Goal: Information Seeking & Learning: Learn about a topic

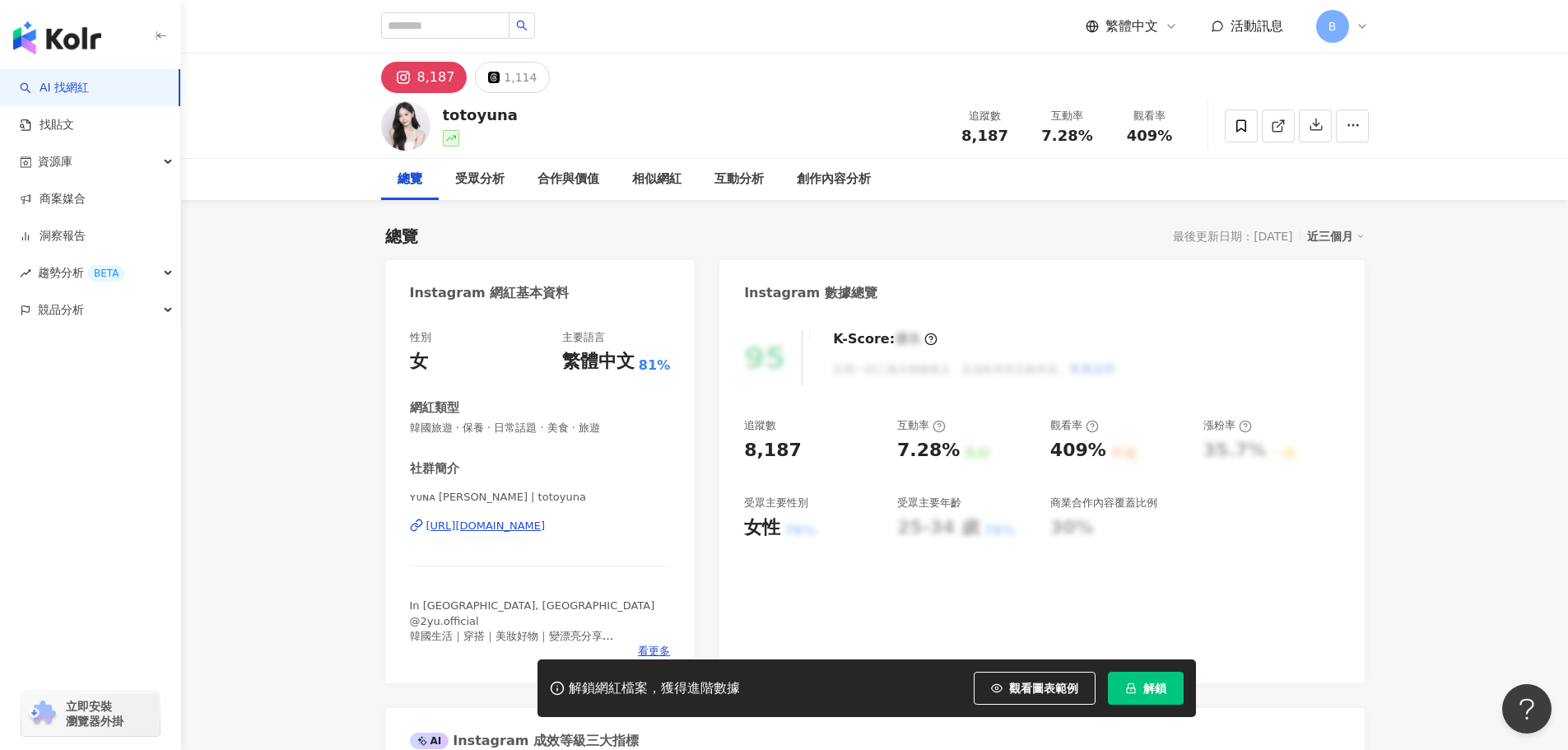
click at [1139, 673] on button "解鎖" at bounding box center [1146, 688] width 76 height 33
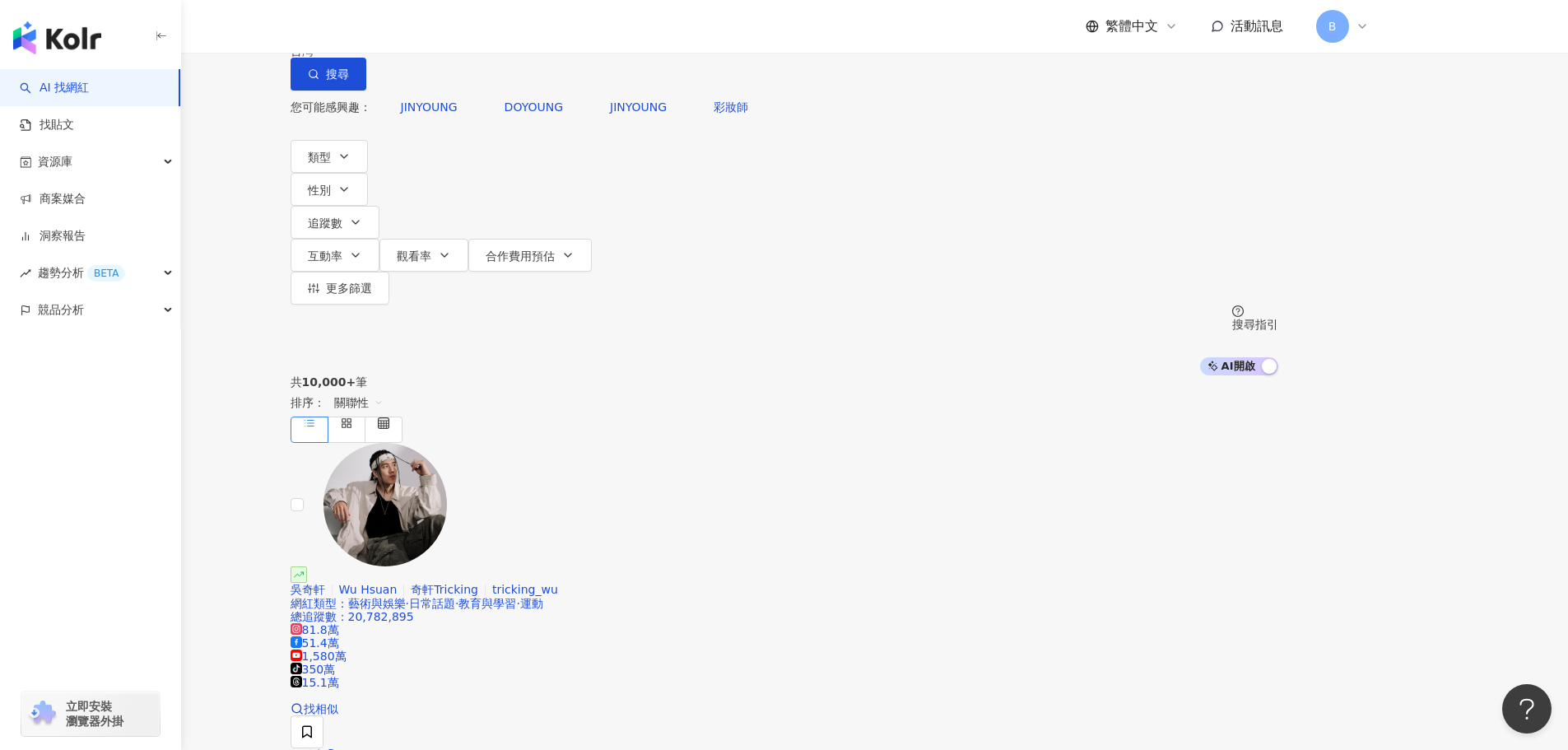
click at [1366, 28] on icon at bounding box center [1363, 26] width 13 height 13
click at [1395, 194] on link "方案內容" at bounding box center [1372, 201] width 46 height 13
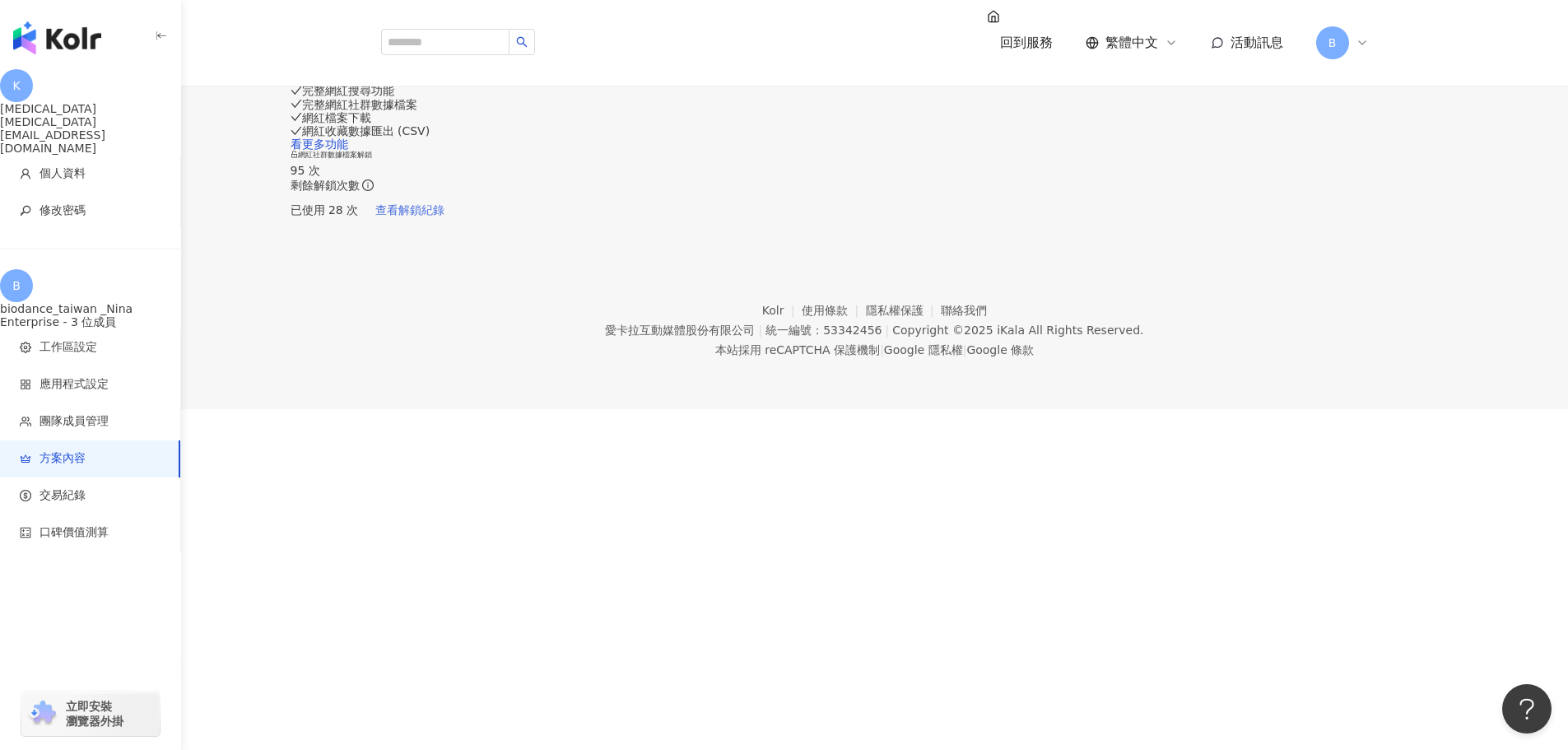
click at [445, 217] on span "查看解鎖紀錄" at bounding box center [410, 210] width 69 height 13
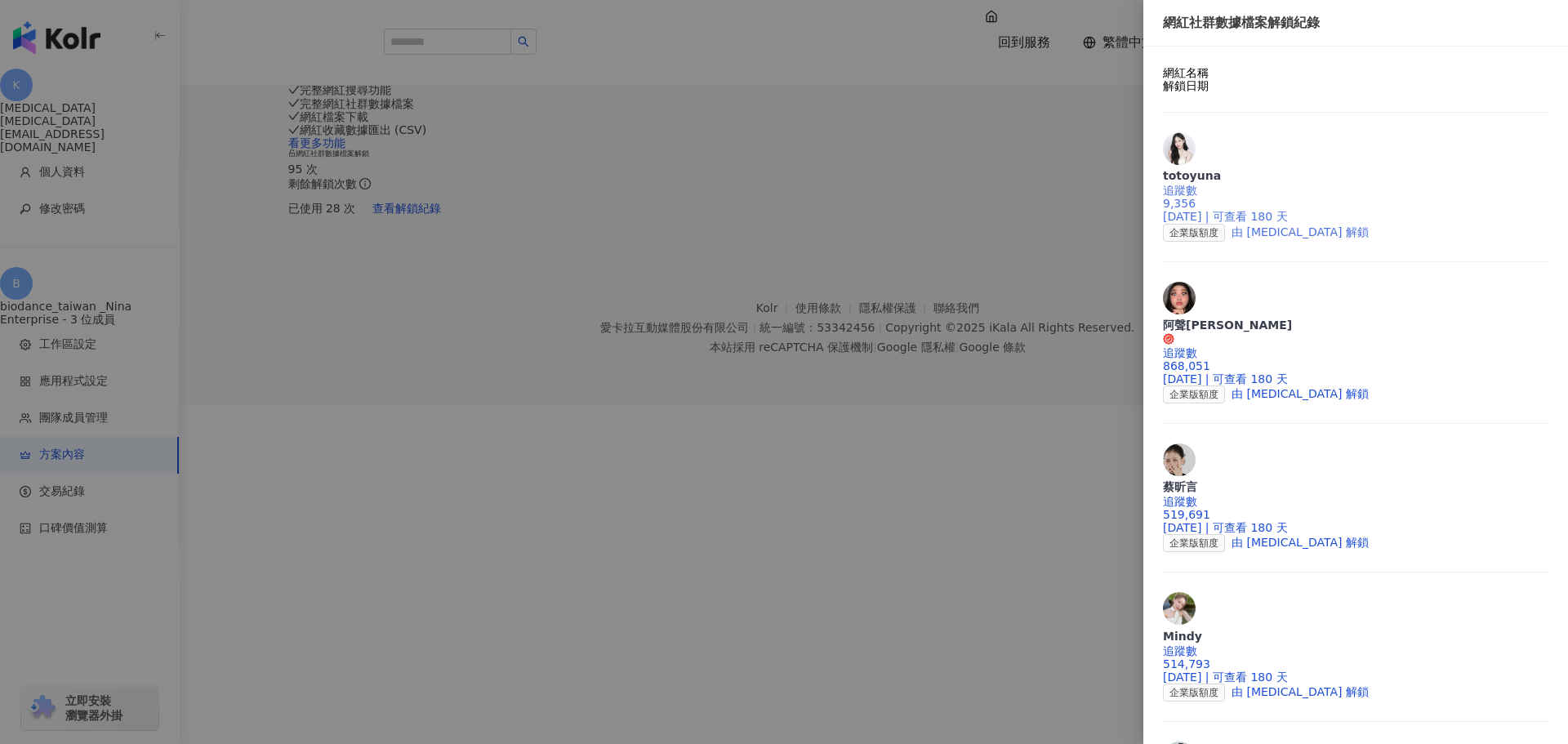
click at [1259, 183] on div "追蹤數 9,356" at bounding box center [1356, 196] width 385 height 26
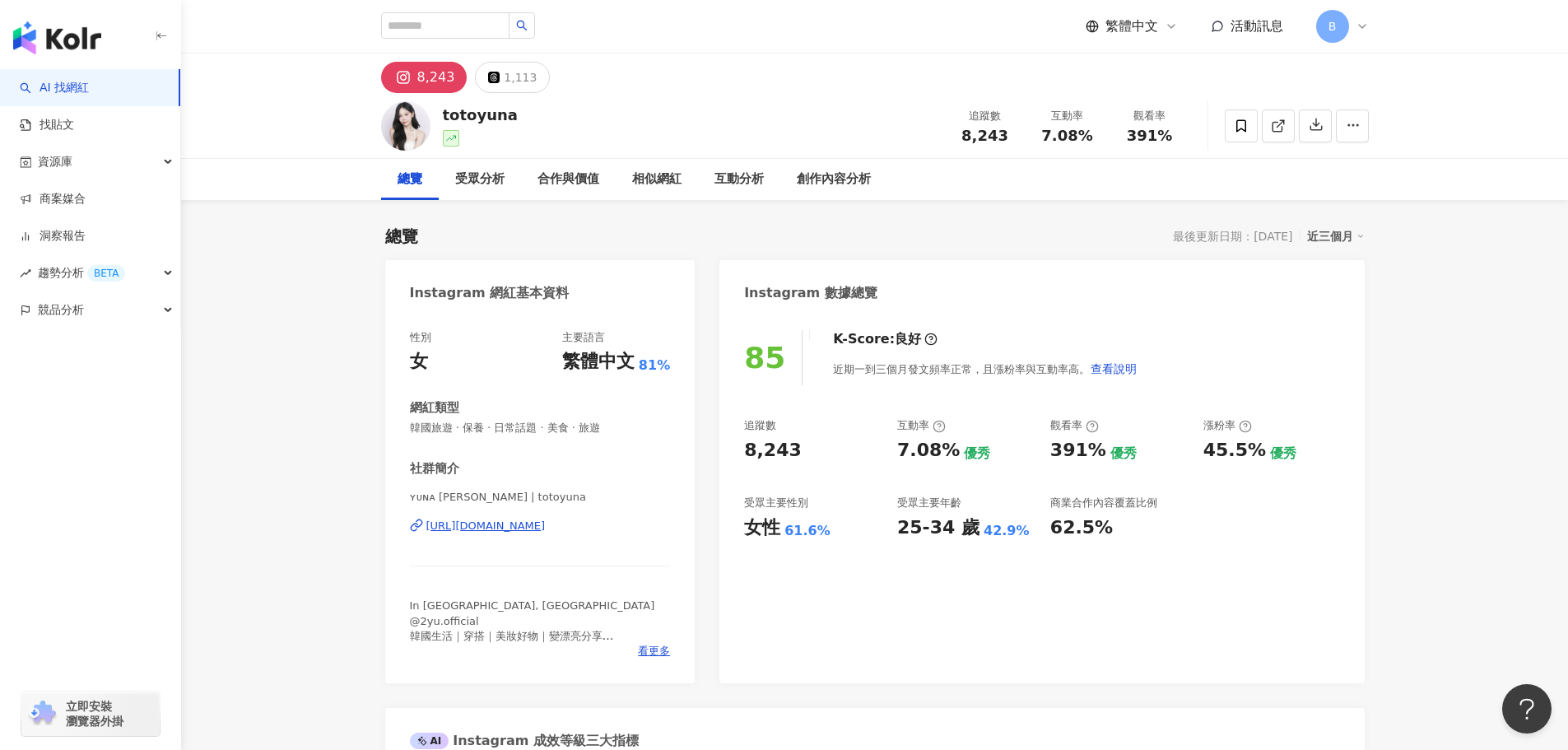
scroll to position [83, 0]
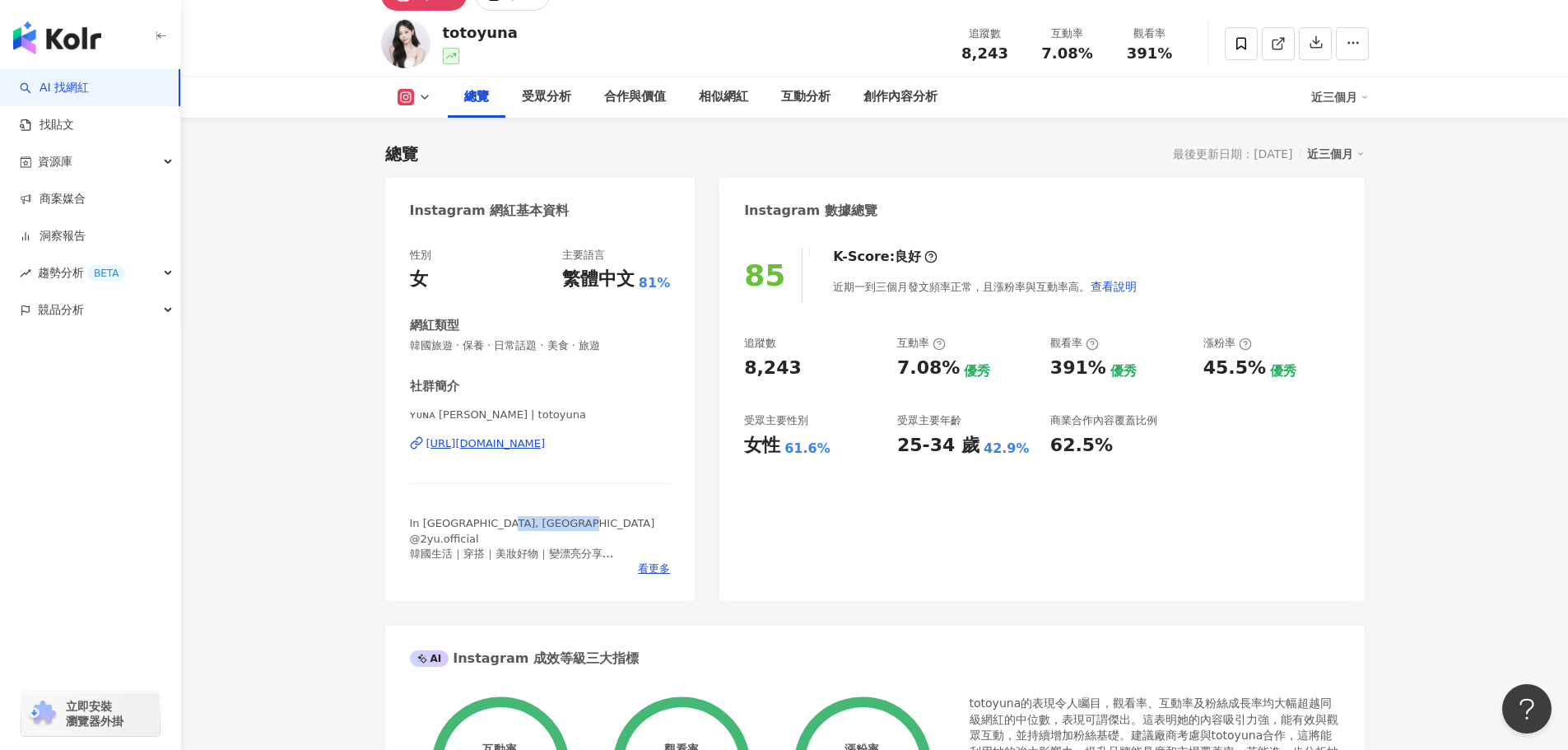
drag, startPoint x: 485, startPoint y: 538, endPoint x: 412, endPoint y: 543, distance: 73.2
click at [412, 543] on div "In Seoul, Korea @2yu.official 韓國生活｜穿搭｜美妝好物｜變漂亮分享 🎁文內抽抽韓國冰絲抖抖褲🇰🇷" at bounding box center [540, 539] width 261 height 46
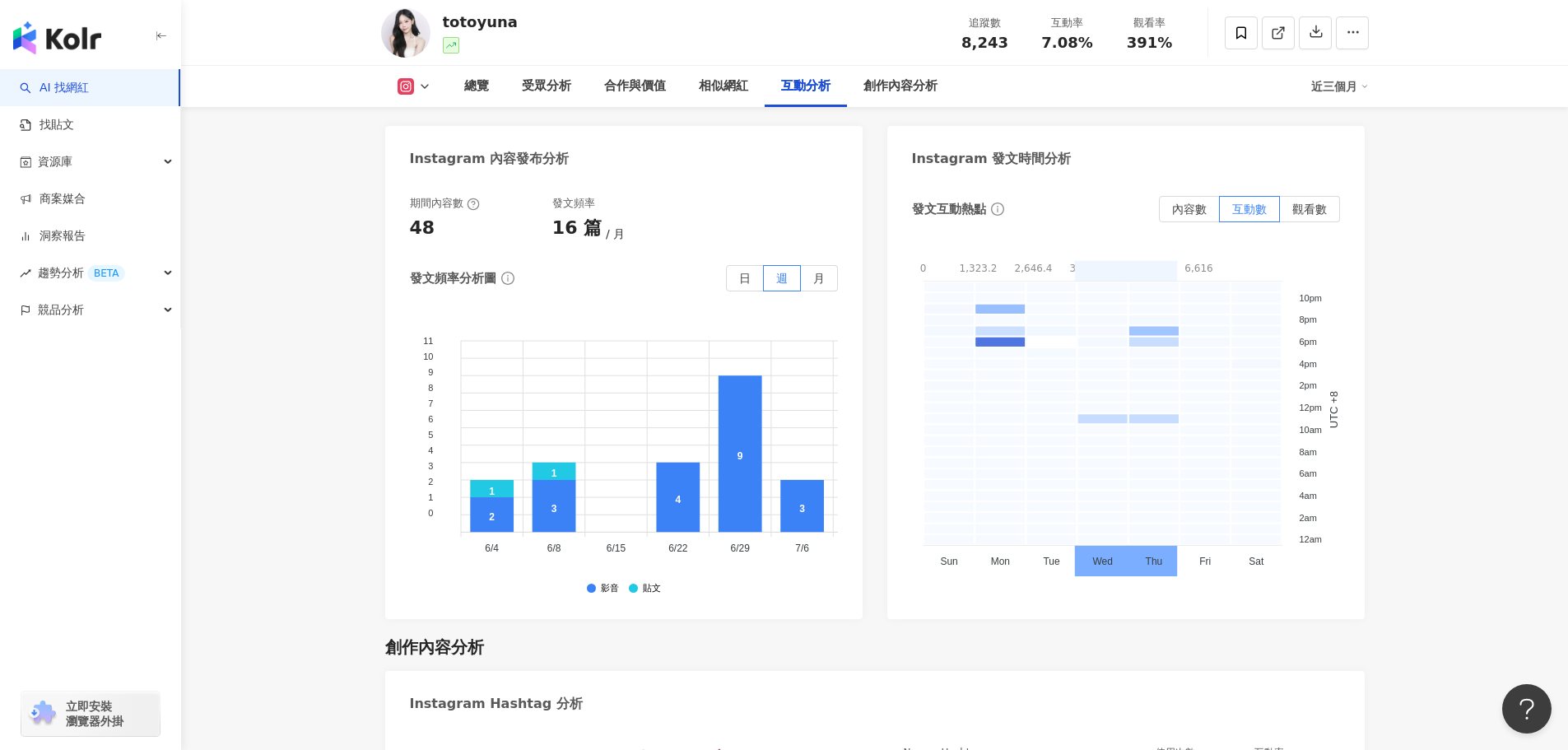
scroll to position [4118, 0]
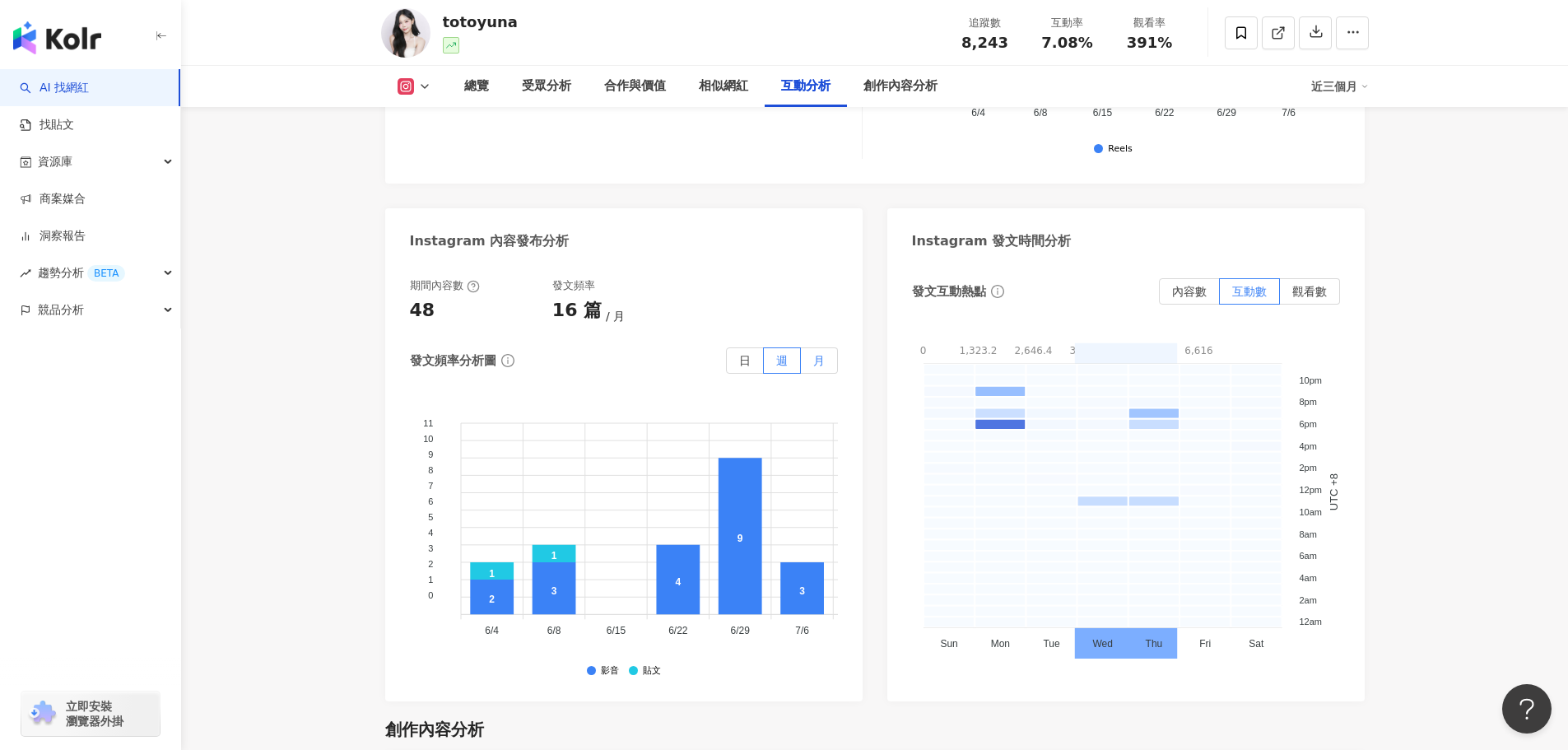
click at [814, 354] on span "月" at bounding box center [819, 361] width 11 height 13
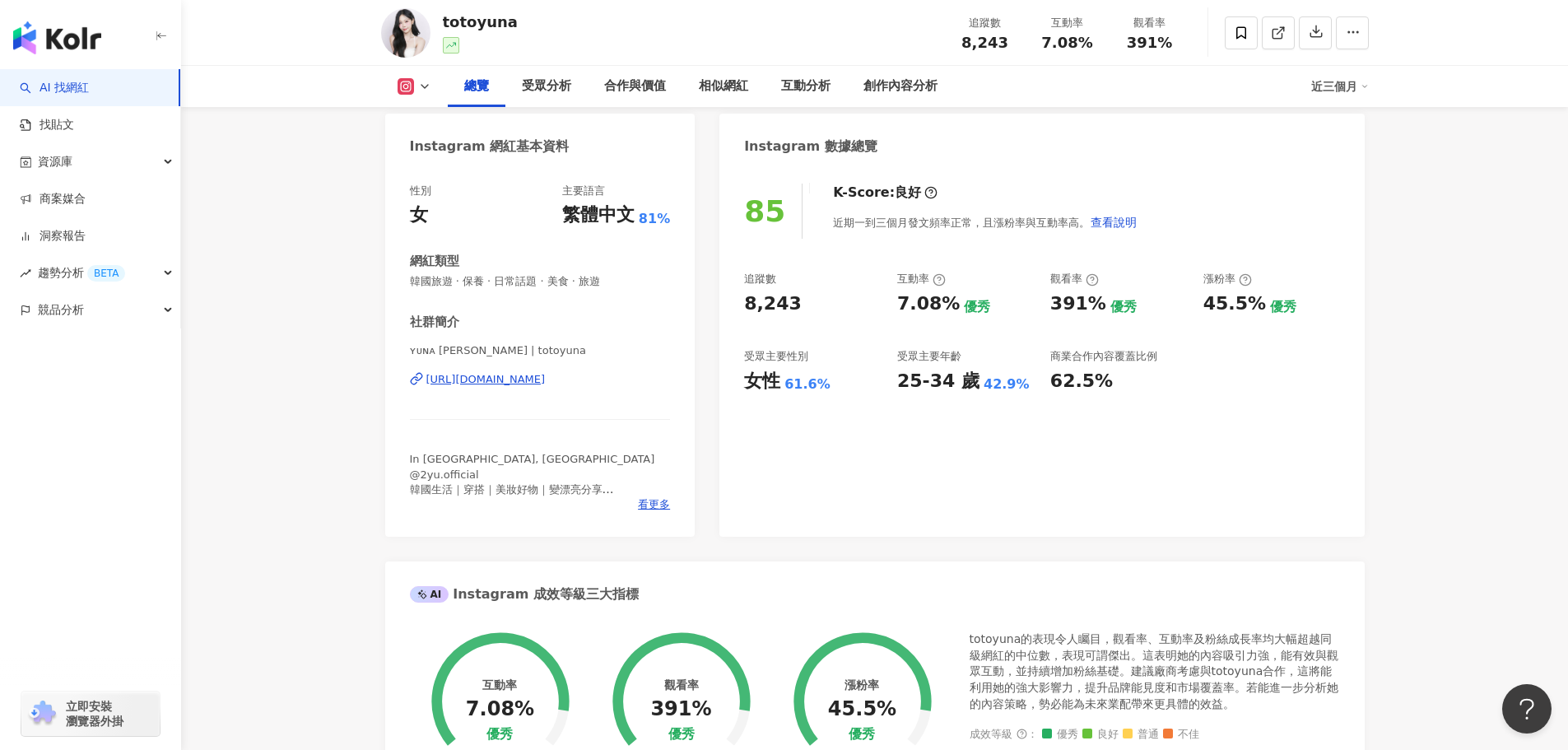
scroll to position [0, 0]
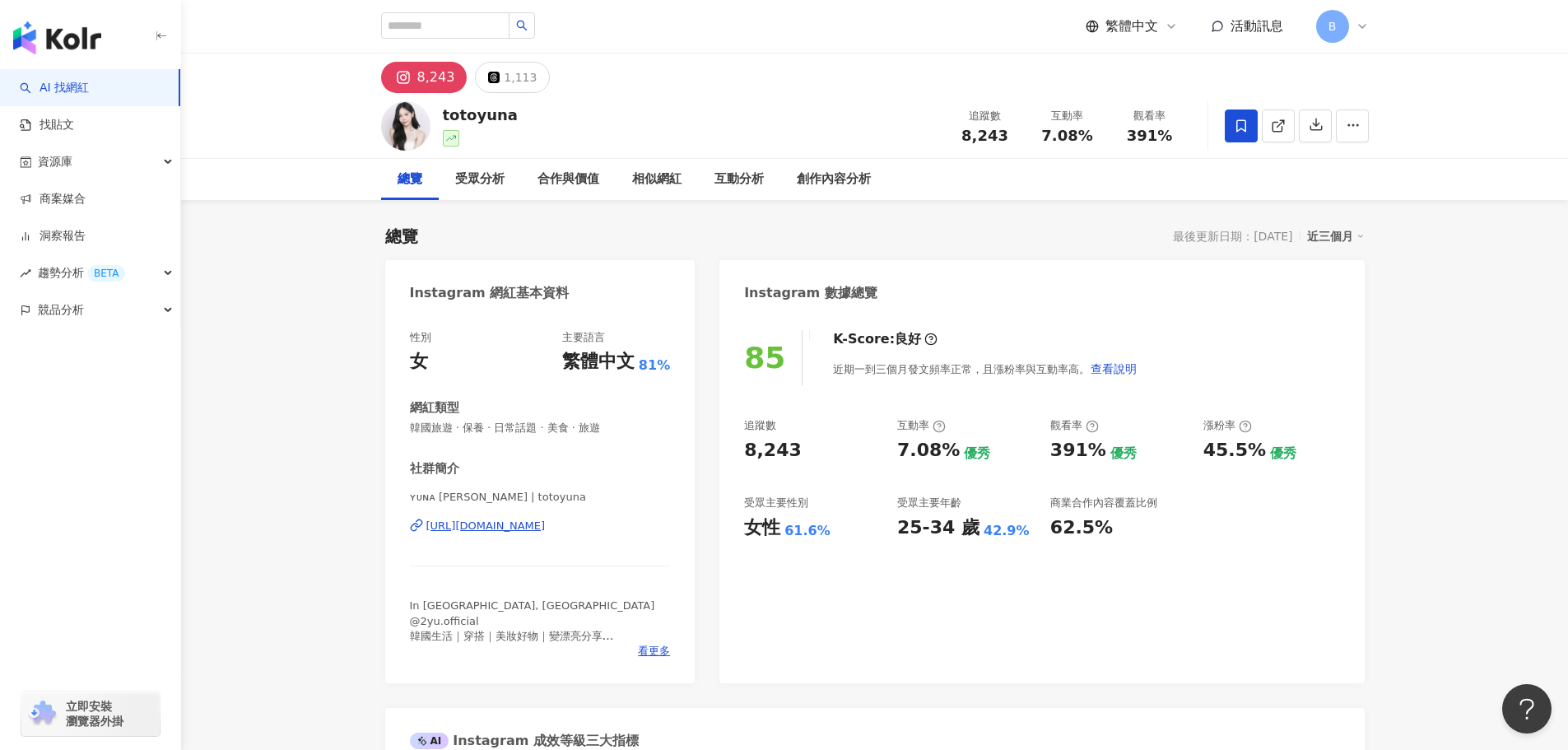
click at [1238, 127] on icon at bounding box center [1241, 126] width 15 height 15
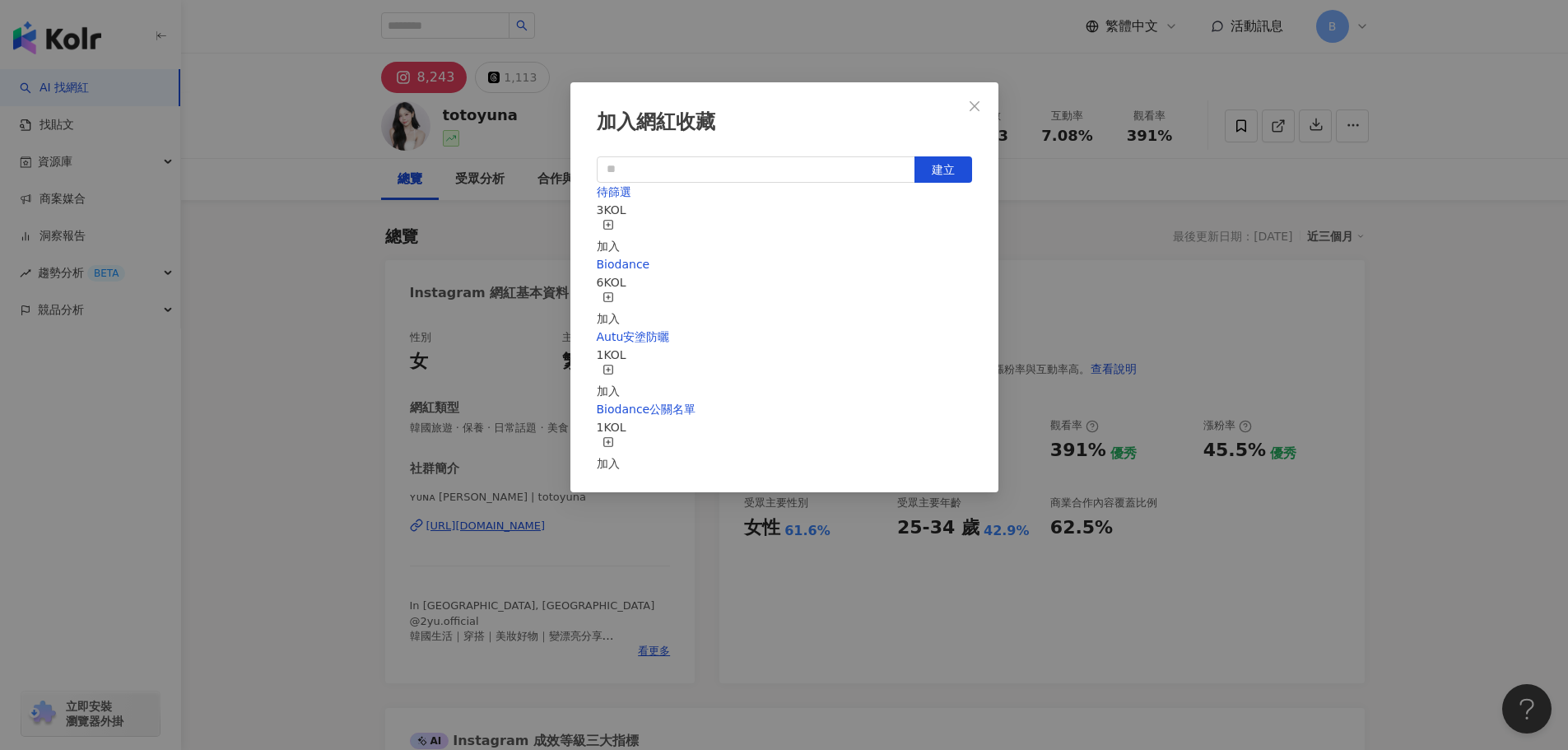
click at [620, 293] on div "加入" at bounding box center [608, 309] width 23 height 36
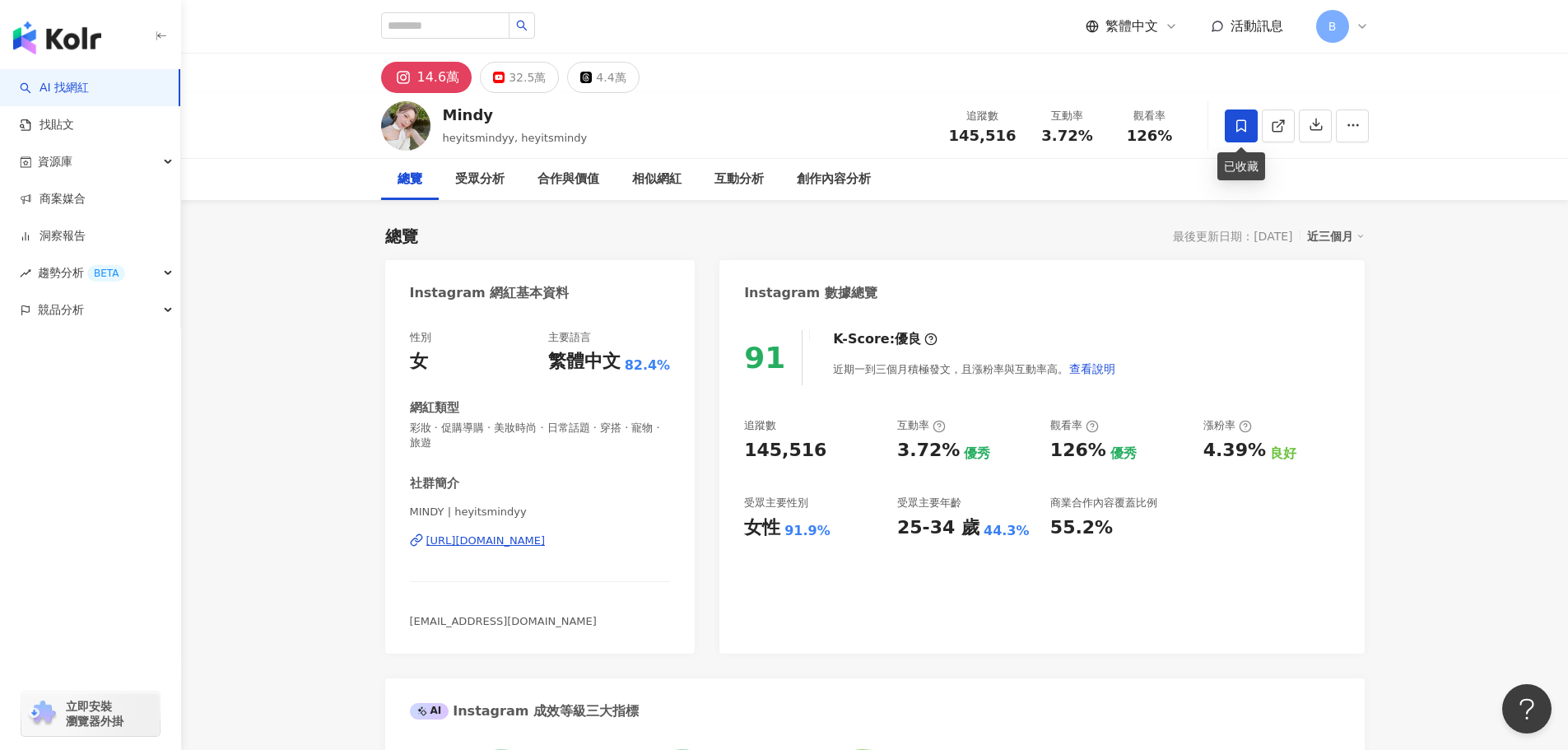
click at [1239, 134] on span at bounding box center [1241, 125] width 33 height 33
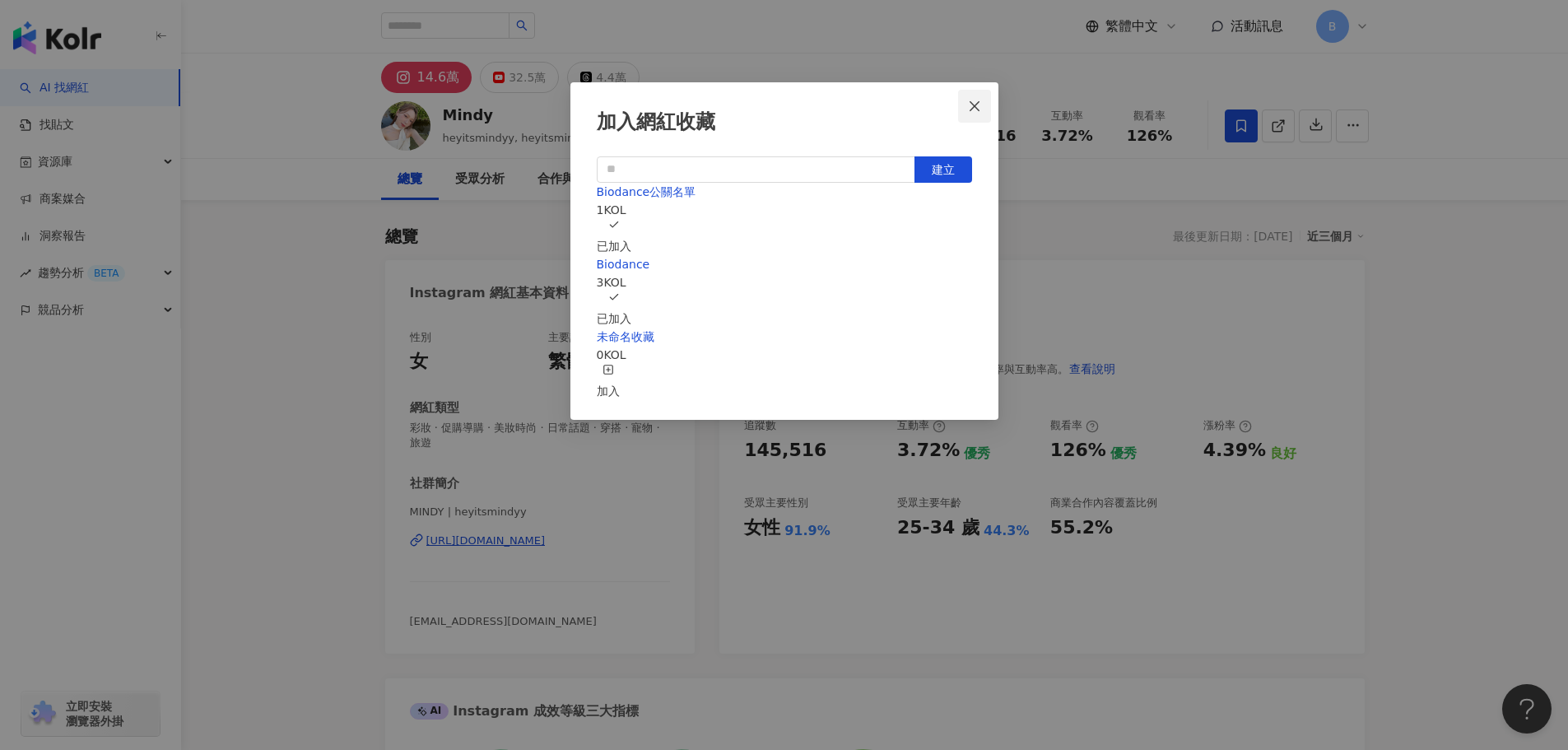
click at [980, 100] on icon "close" at bounding box center [974, 106] width 13 height 13
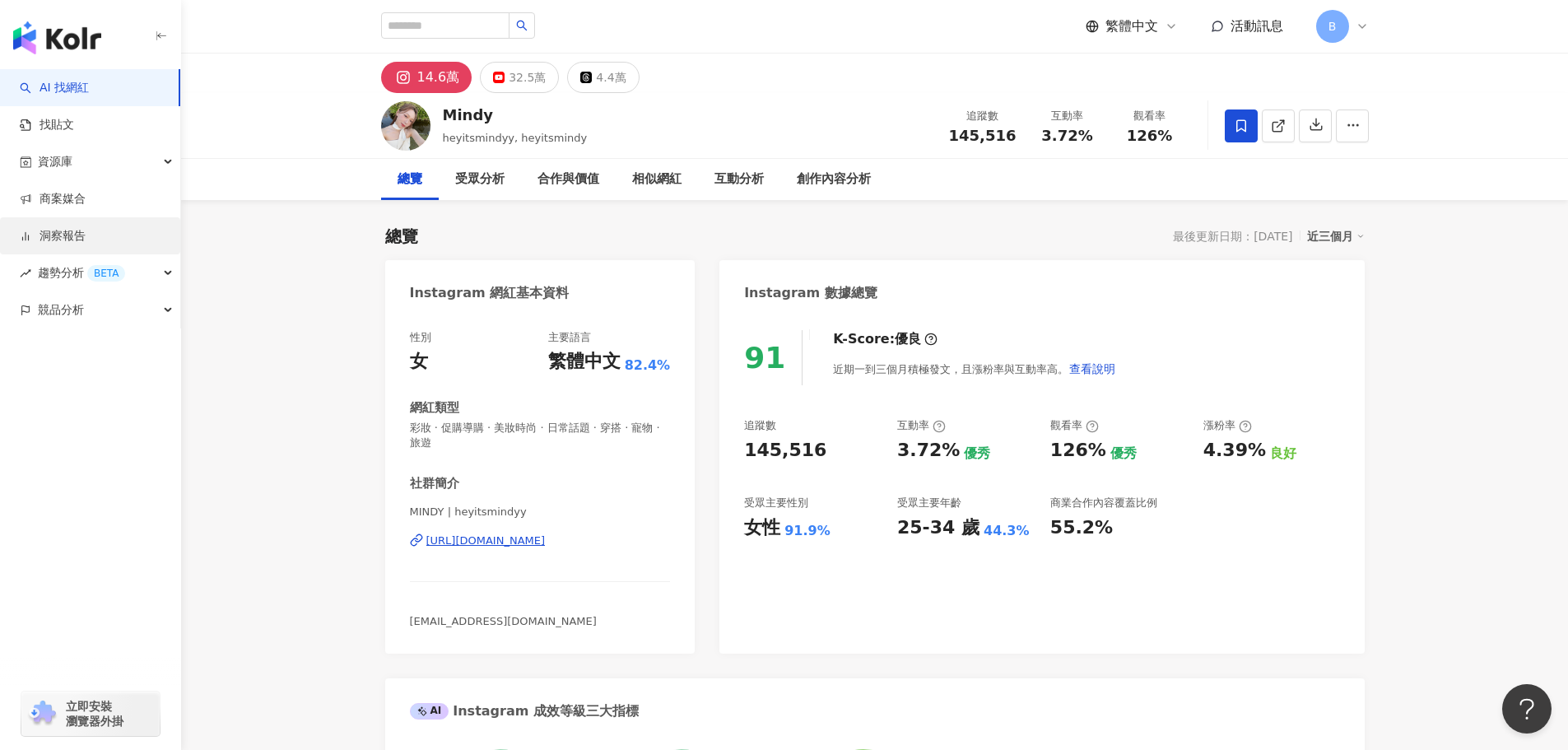
click at [78, 233] on link "洞察報告" at bounding box center [52, 236] width 66 height 17
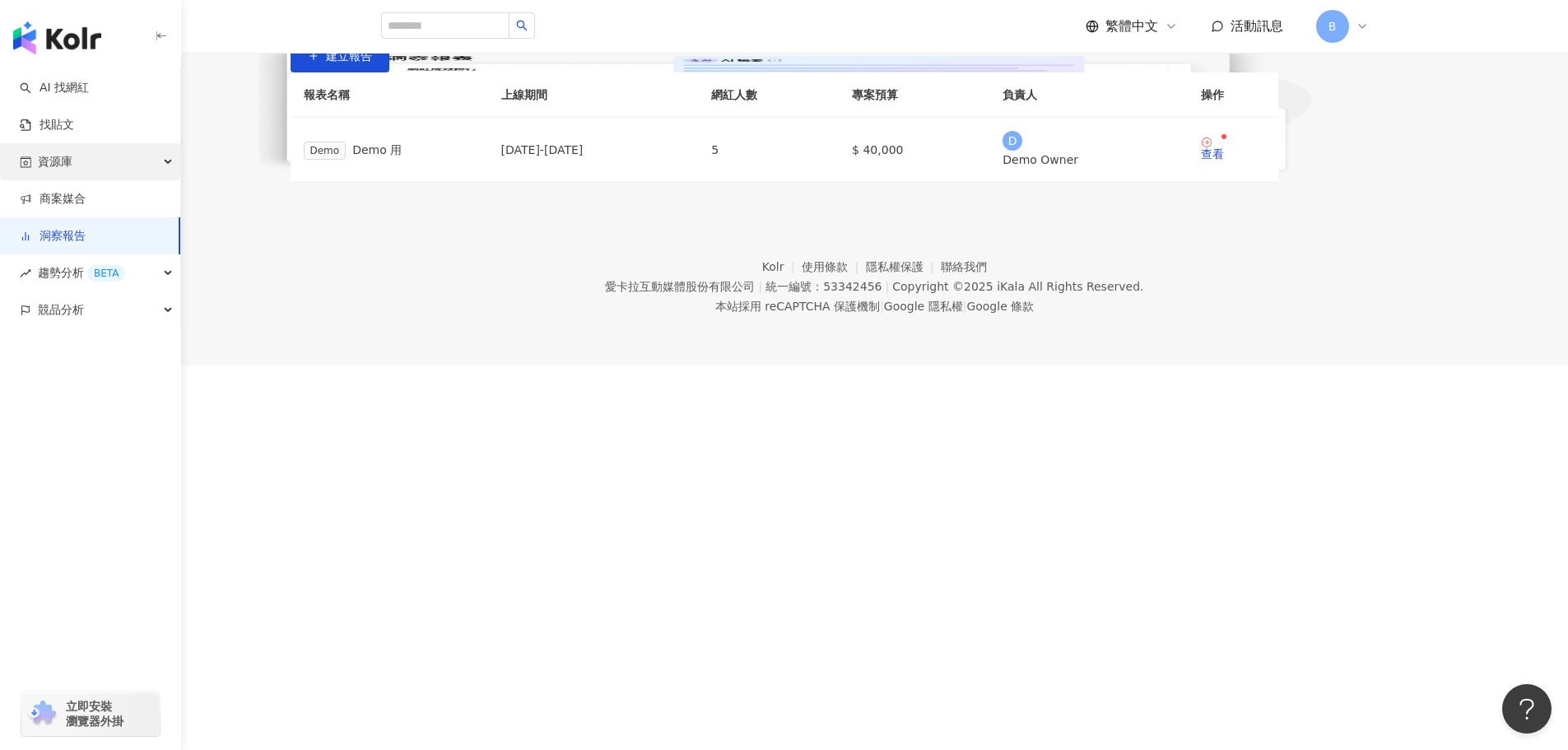
click at [107, 155] on div "資源庫" at bounding box center [90, 162] width 180 height 37
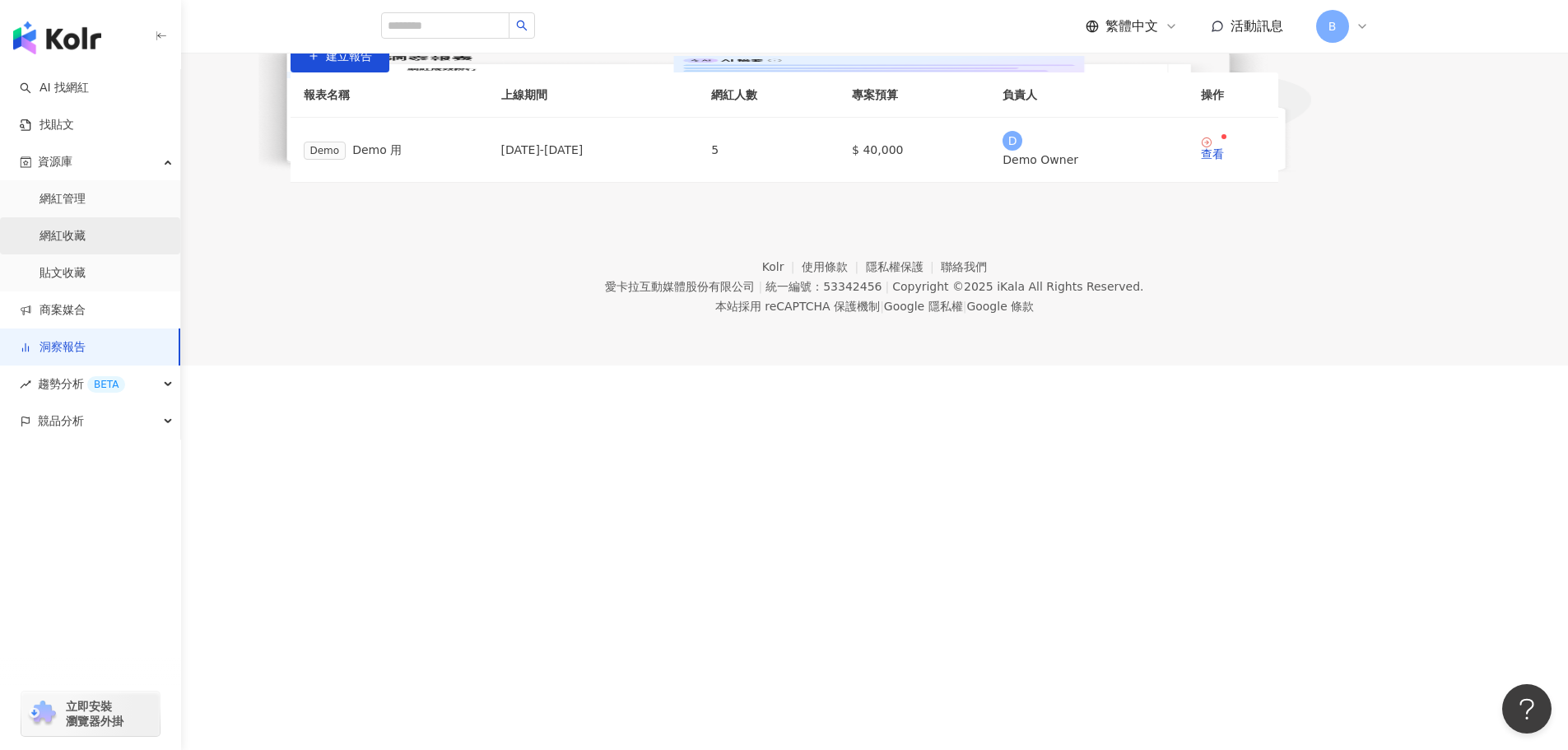
click at [85, 239] on link "網紅收藏" at bounding box center [63, 236] width 46 height 17
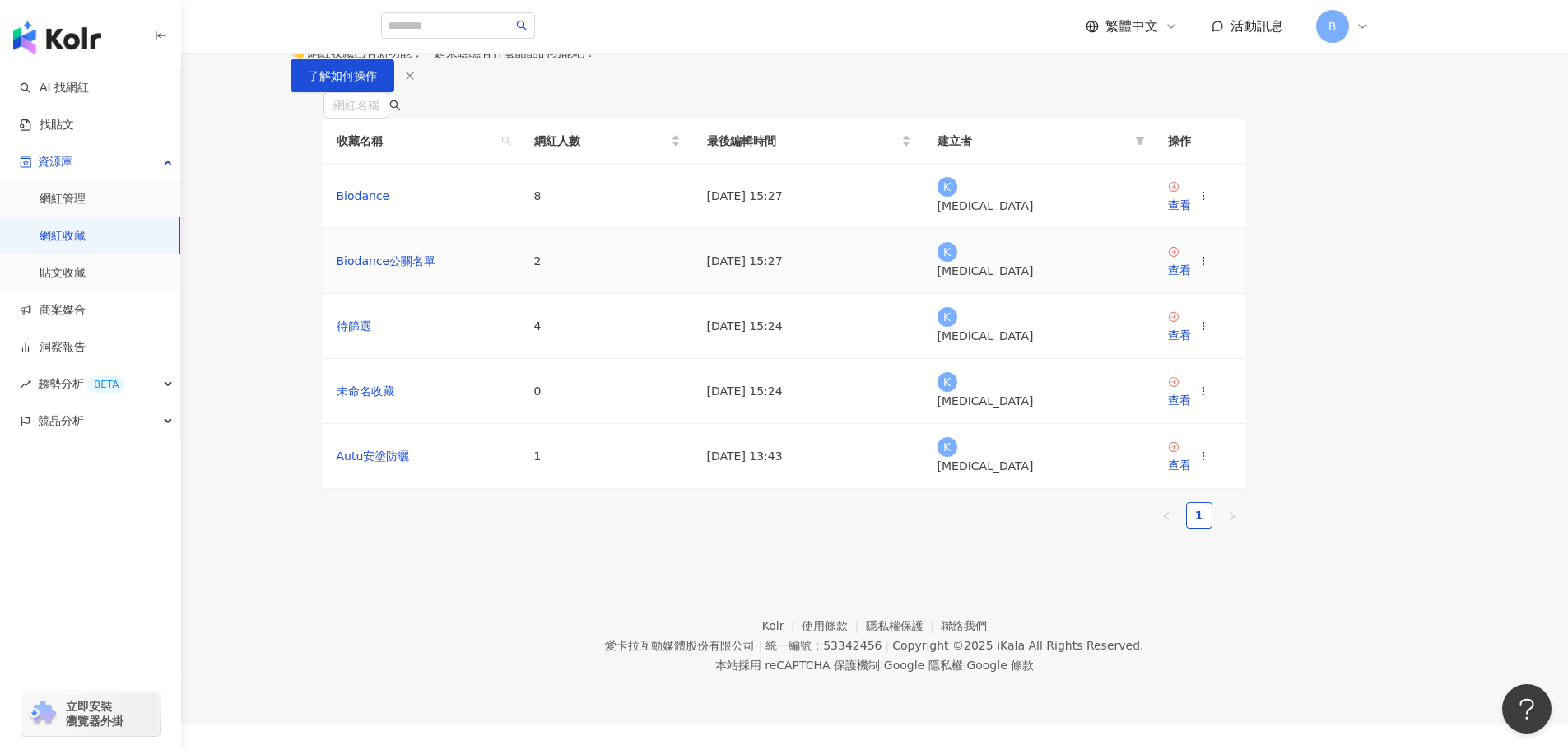
click at [686, 294] on td "2" at bounding box center [608, 261] width 173 height 65
click at [1191, 279] on link "查看" at bounding box center [1179, 262] width 23 height 33
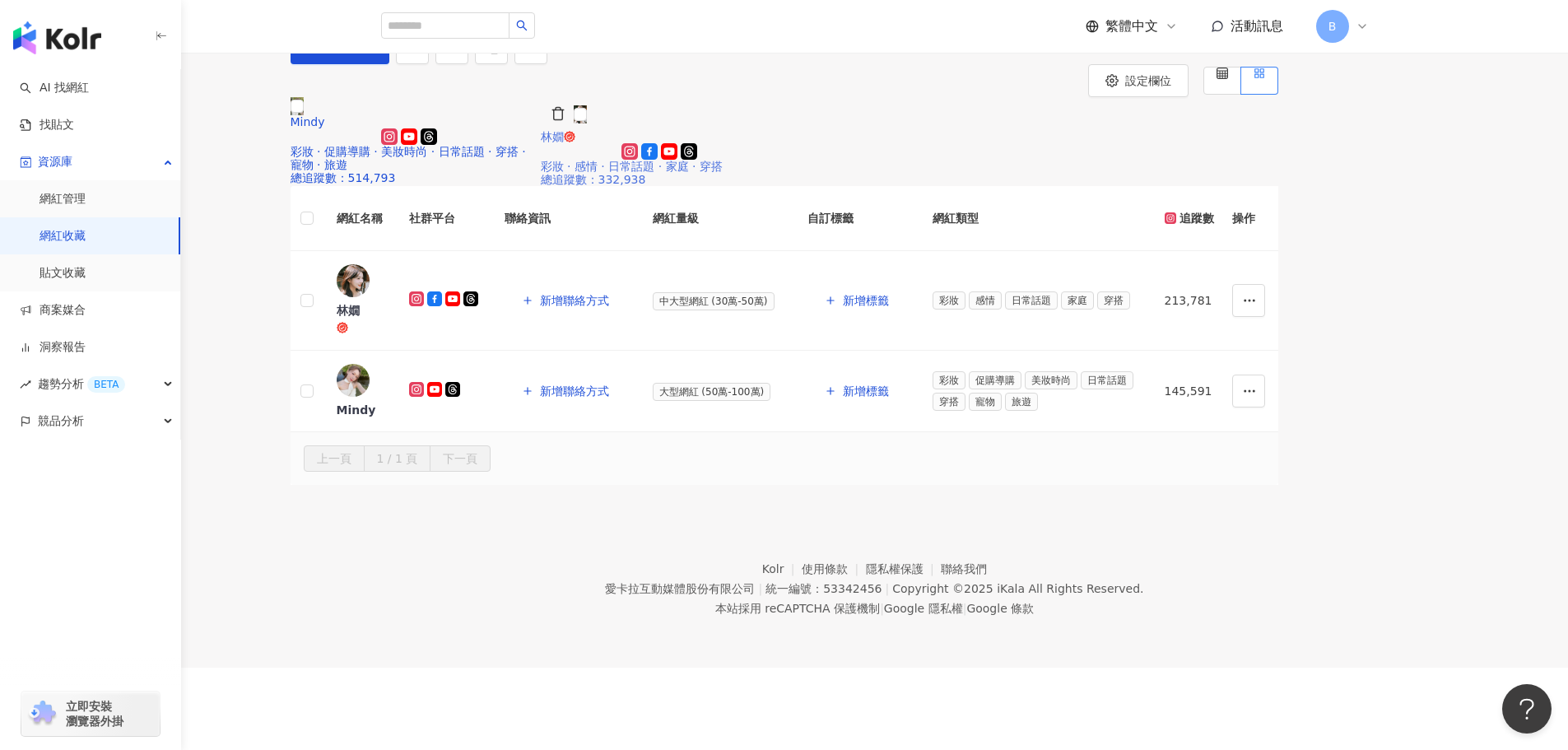
click at [587, 124] on img at bounding box center [581, 113] width 13 height 18
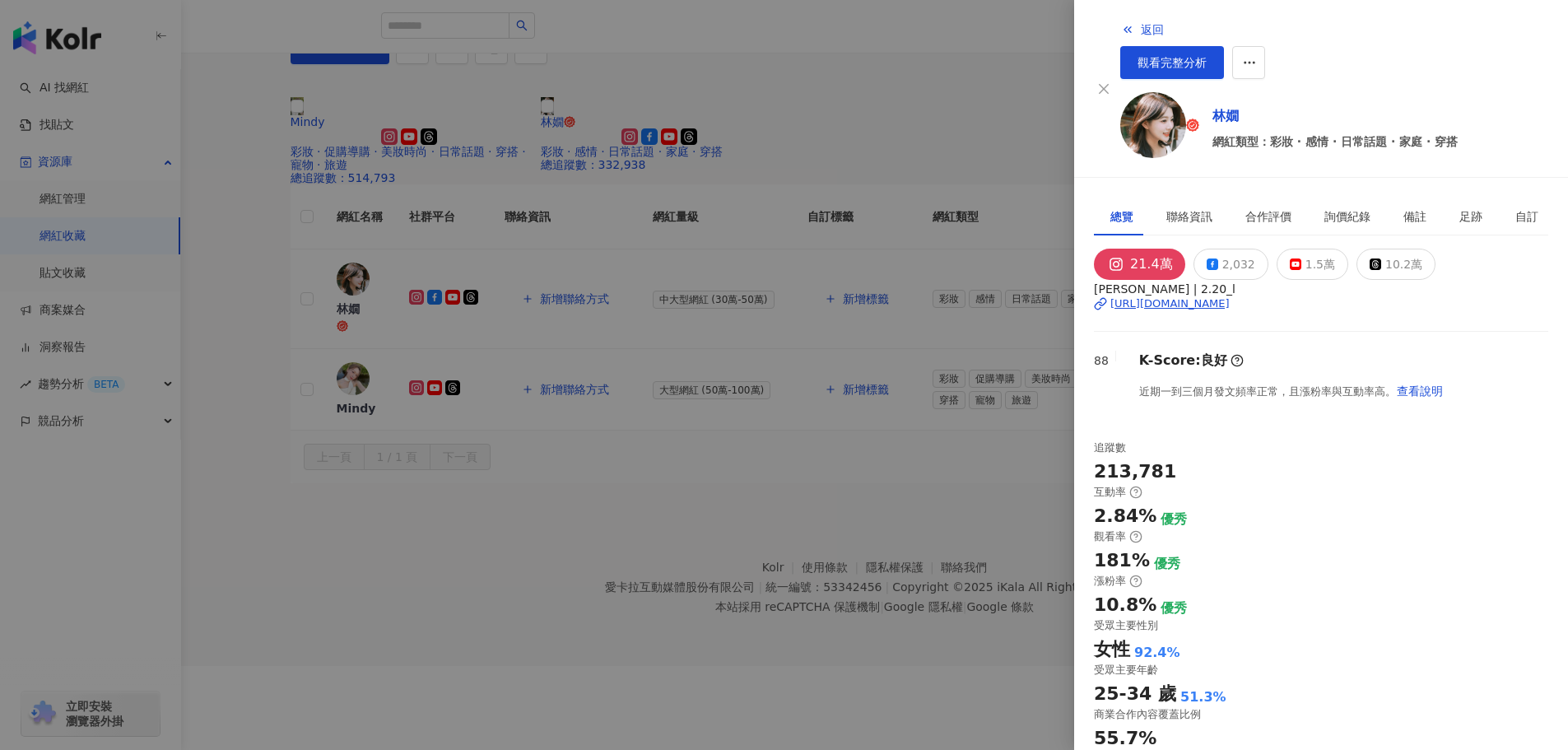
click at [560, 362] on div at bounding box center [784, 375] width 1568 height 750
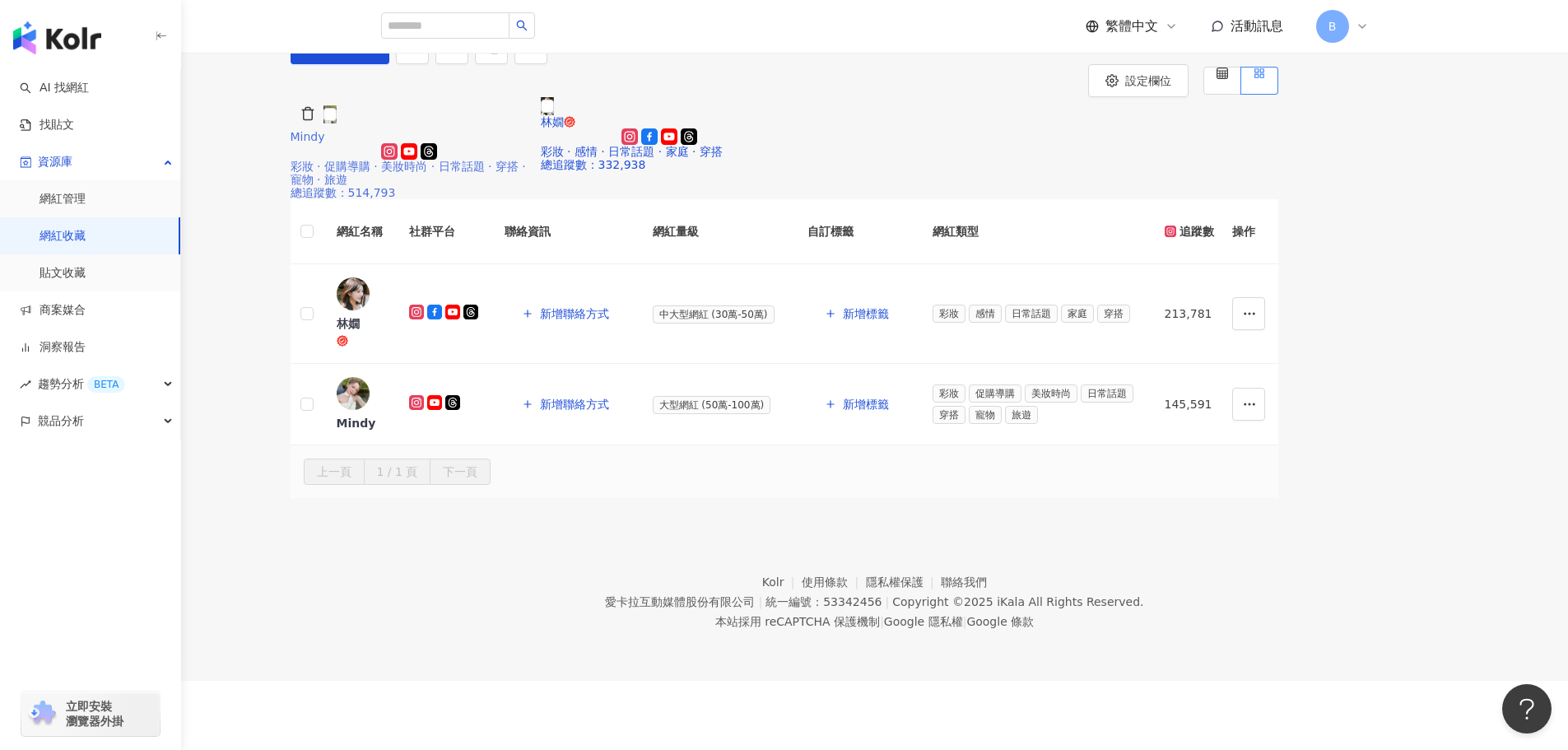
click at [336, 124] on img at bounding box center [330, 113] width 13 height 18
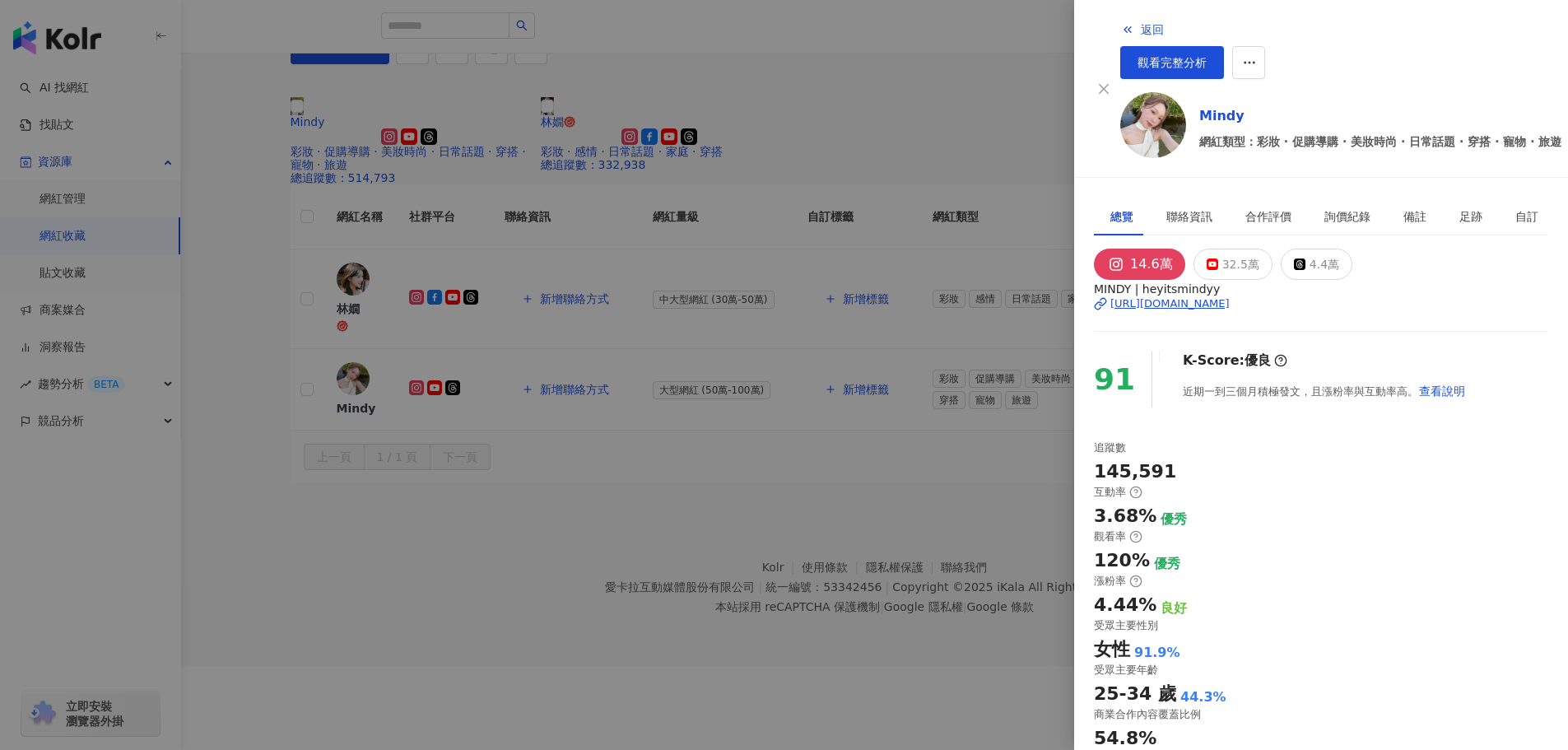
click at [719, 358] on div at bounding box center [784, 375] width 1568 height 750
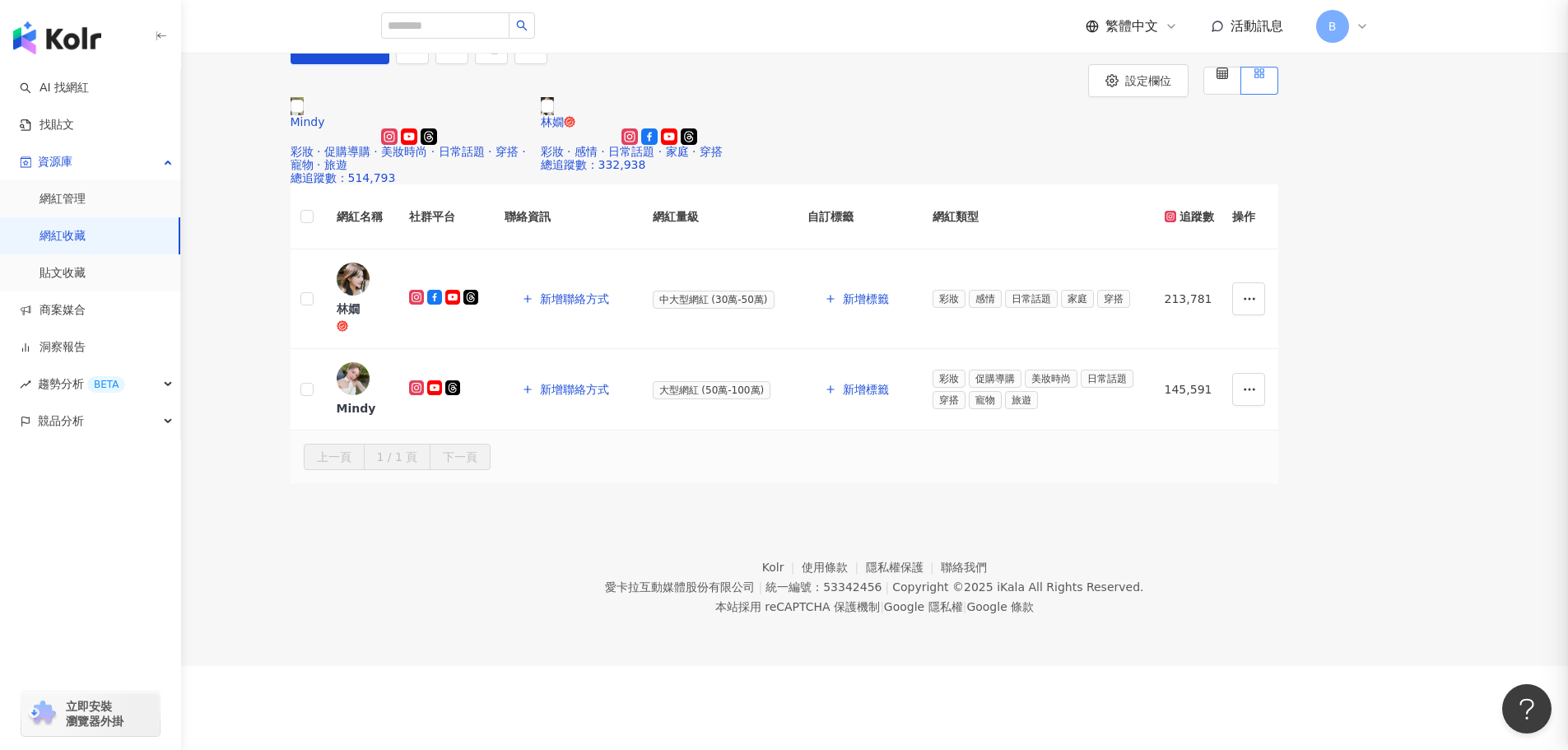
click at [554, 115] on img at bounding box center [547, 106] width 13 height 18
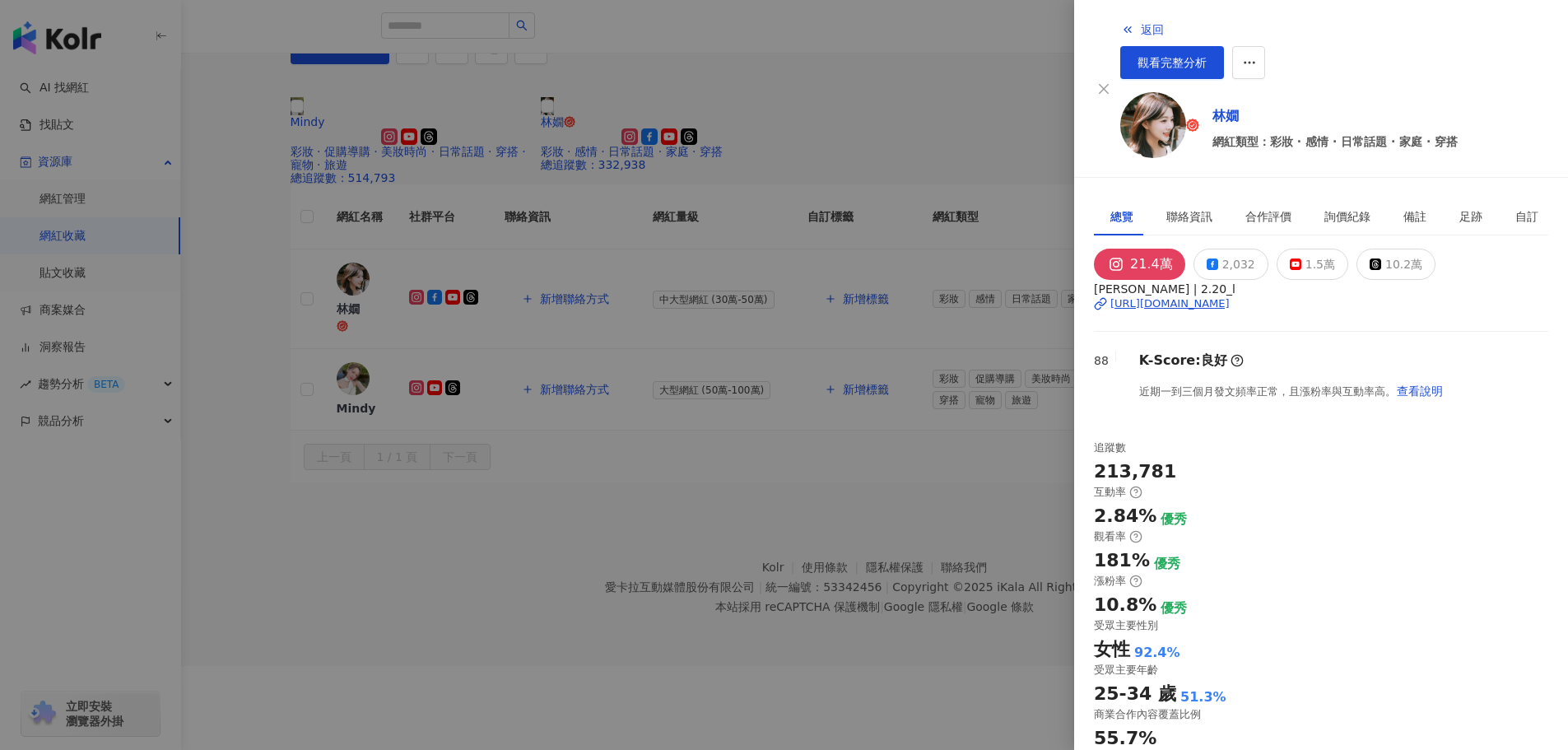
scroll to position [164, 0]
click at [1325, 207] on div "詢價紀錄" at bounding box center [1348, 216] width 46 height 18
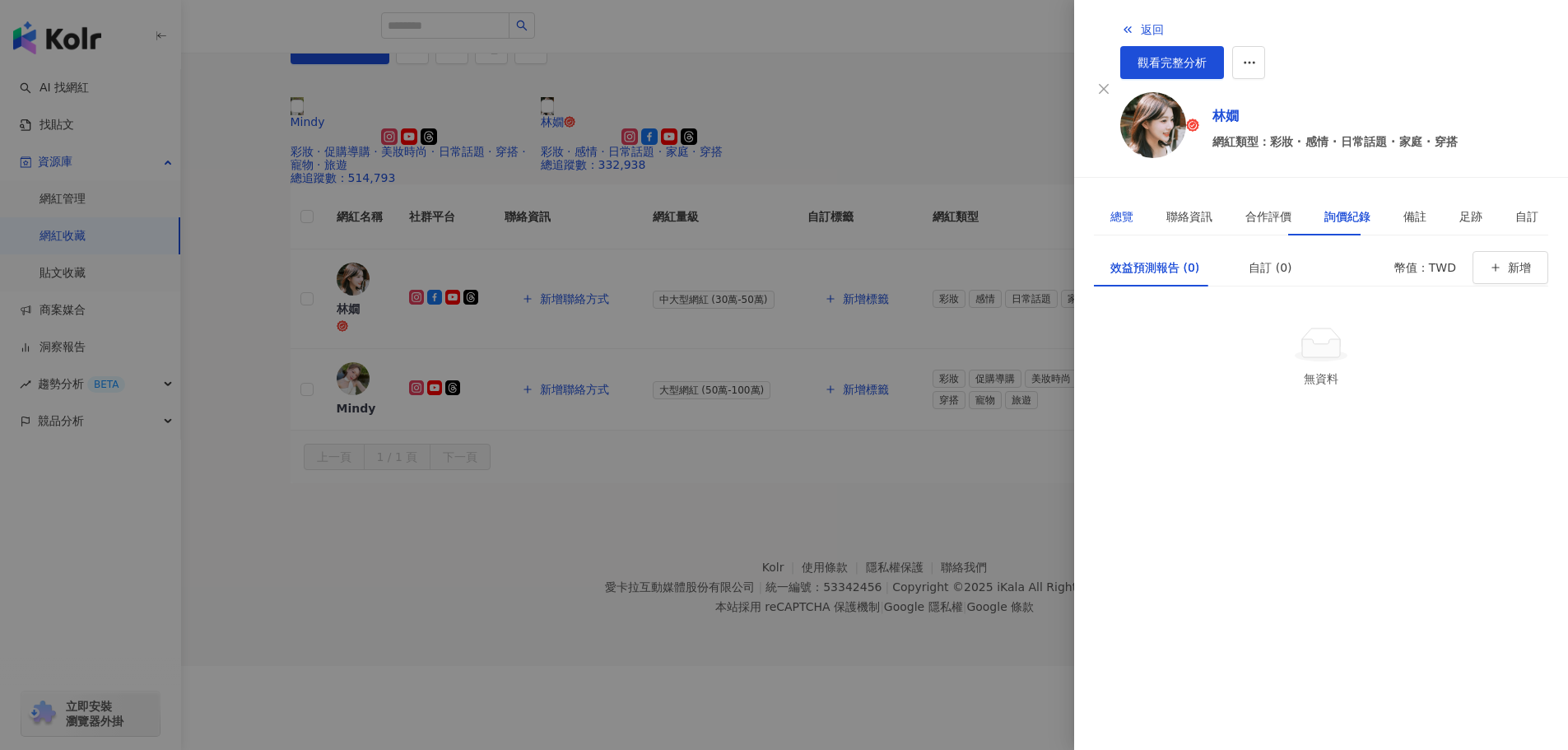
click at [1120, 207] on div "總覽" at bounding box center [1121, 216] width 23 height 18
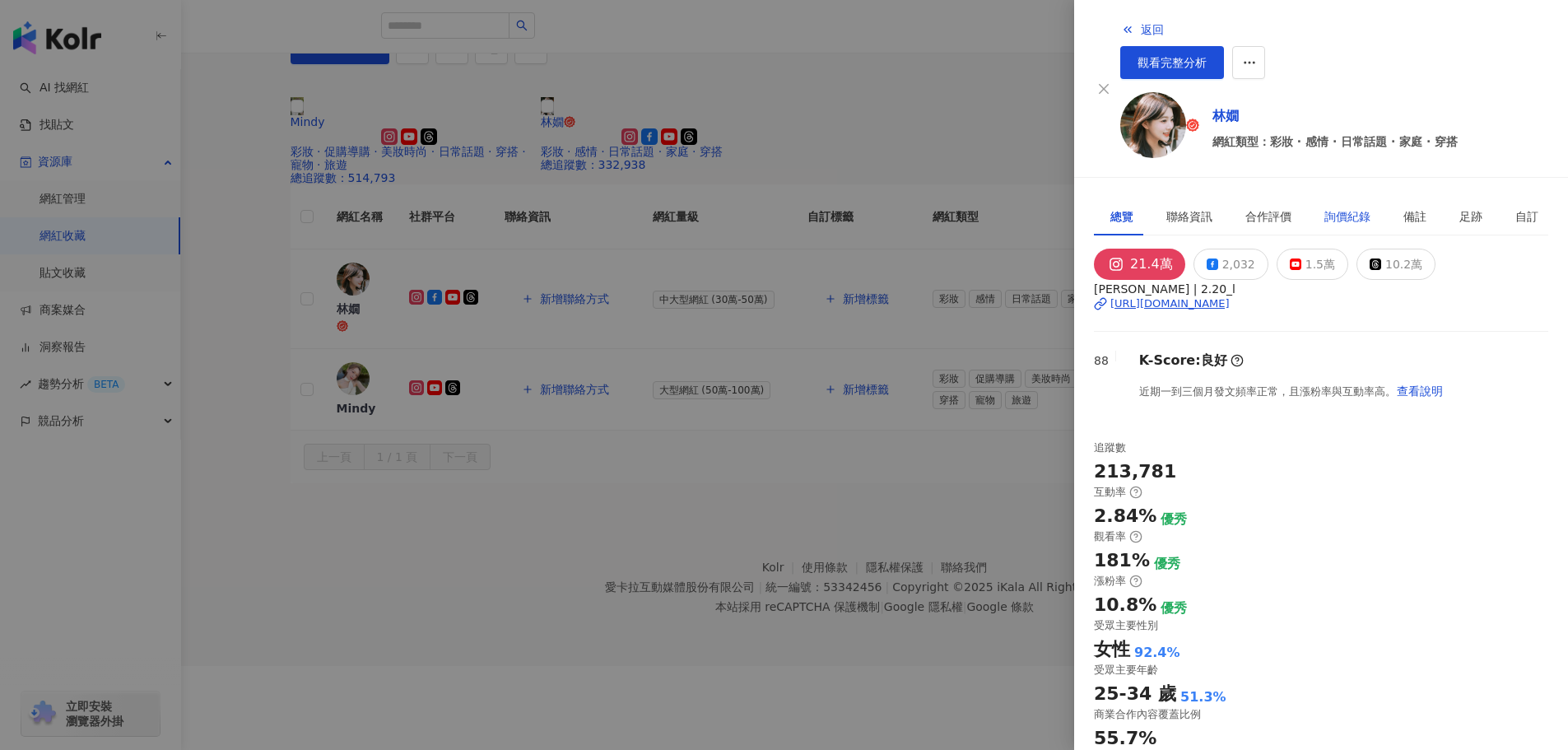
click at [1328, 207] on div "詢價紀錄" at bounding box center [1348, 216] width 46 height 18
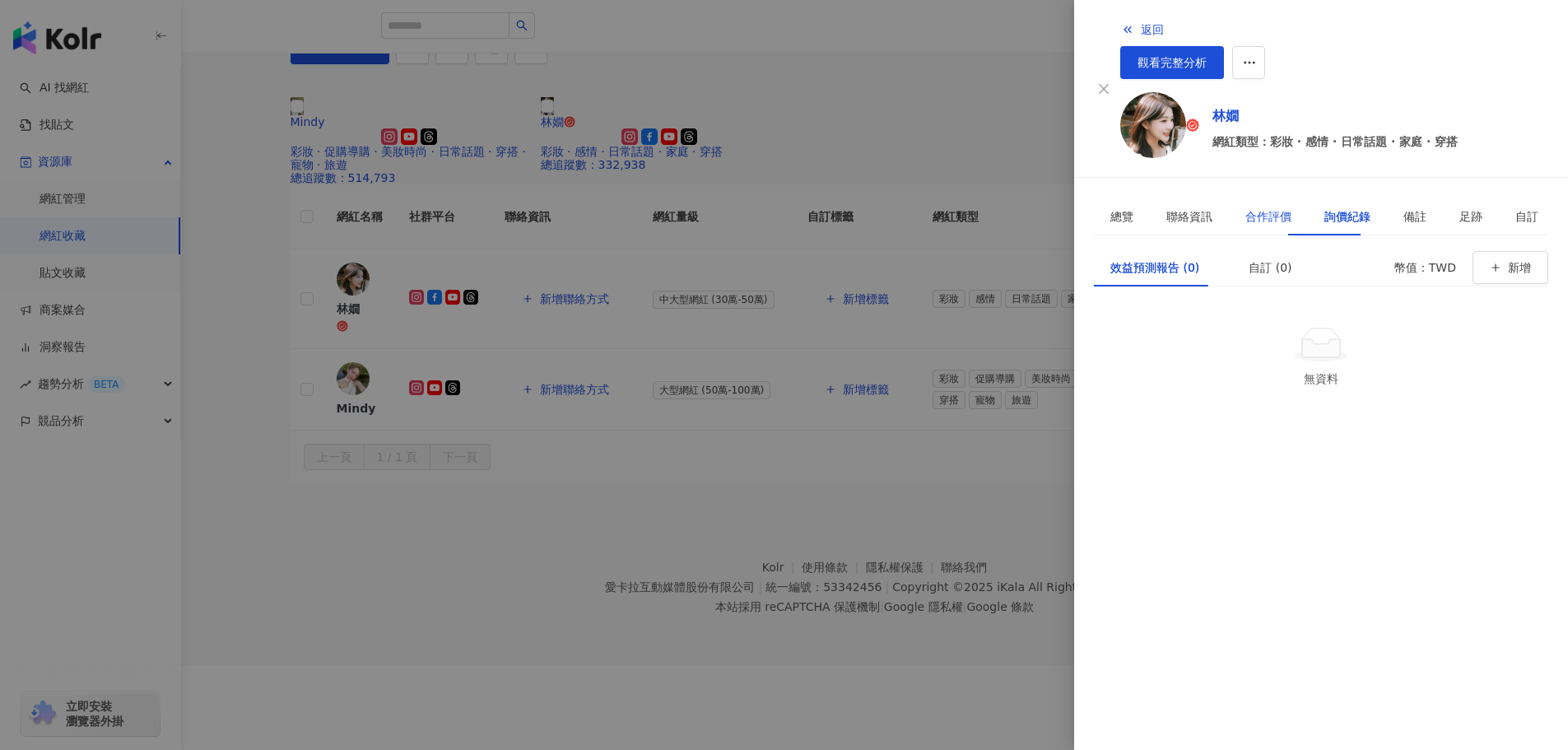
click at [1246, 207] on div "合作評價" at bounding box center [1269, 216] width 46 height 18
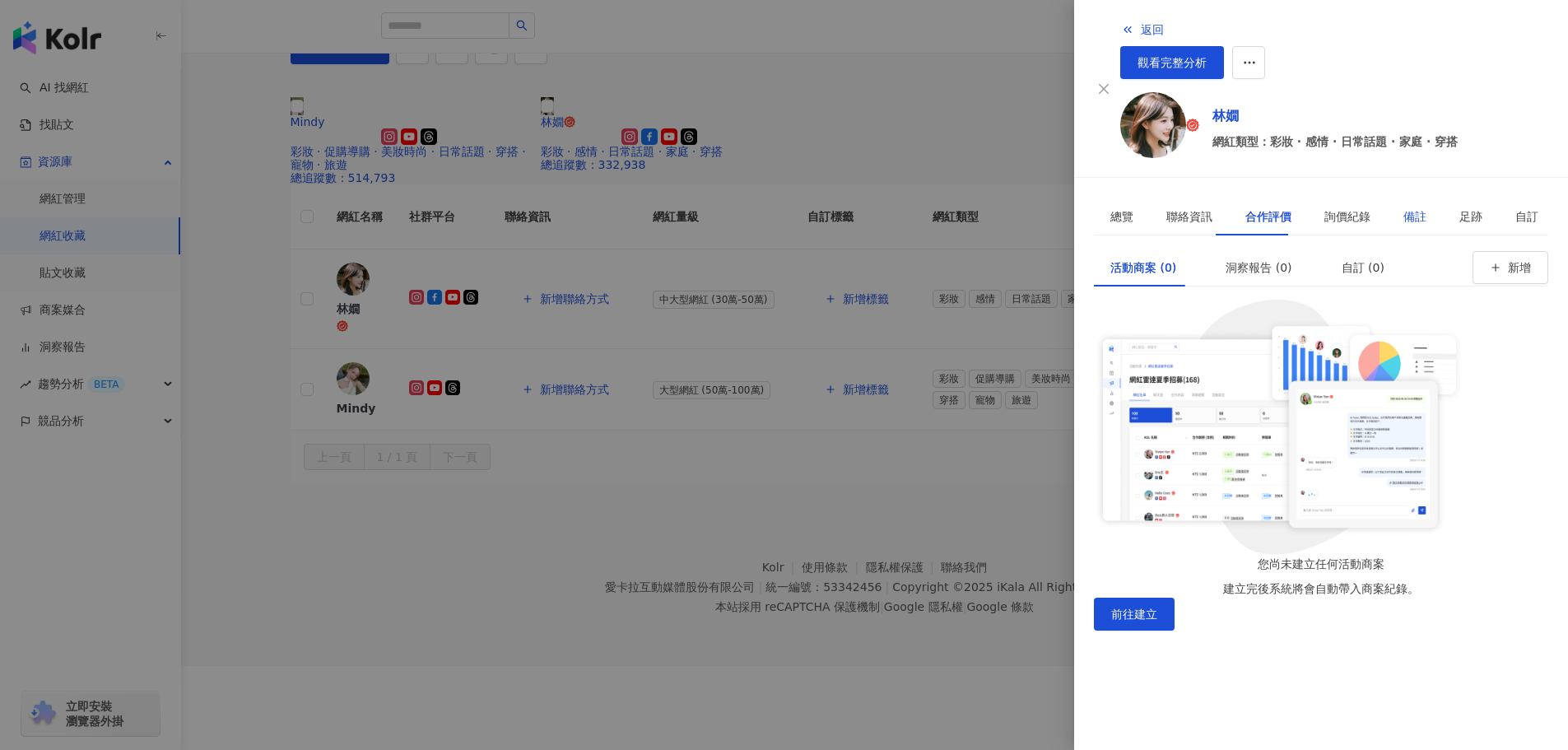
click at [1404, 207] on div "備註" at bounding box center [1415, 216] width 23 height 18
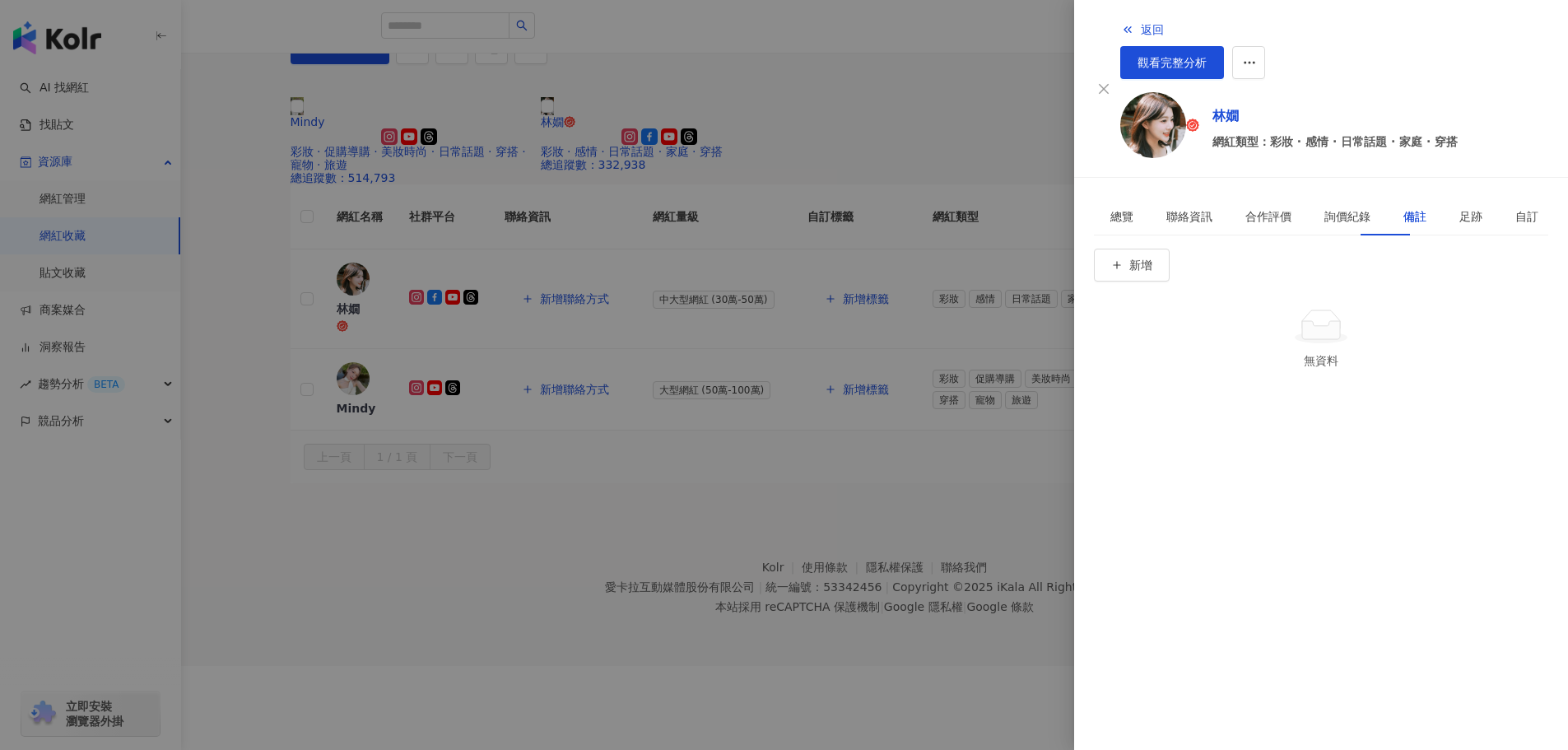
click at [1514, 249] on div "新增 無資料" at bounding box center [1321, 309] width 454 height 121
click at [1153, 258] on span "新增" at bounding box center [1141, 265] width 23 height 13
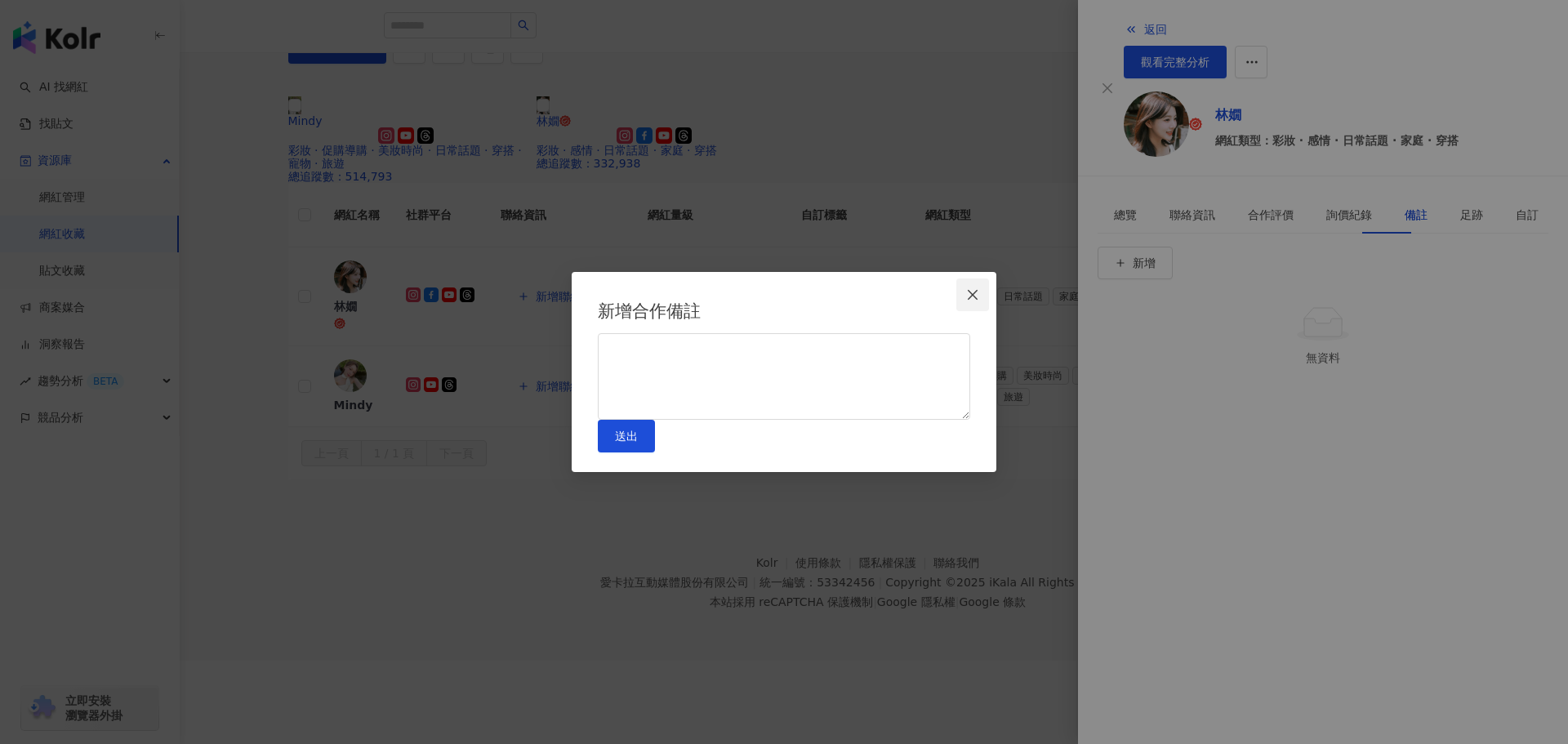
click at [975, 290] on icon "close" at bounding box center [973, 295] width 10 height 10
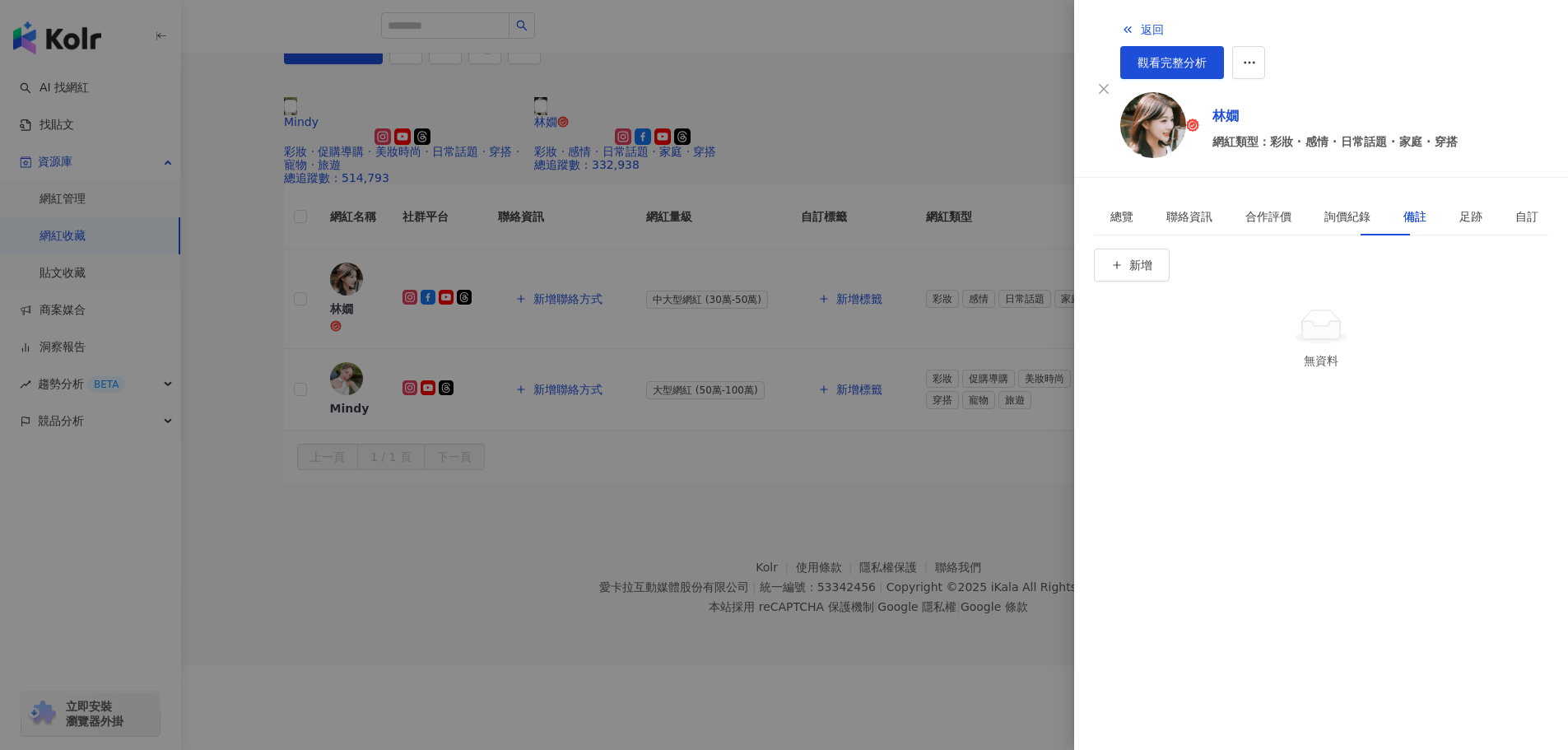
click at [1199, 308] on div at bounding box center [1321, 326] width 441 height 37
click at [889, 182] on div at bounding box center [784, 375] width 1568 height 750
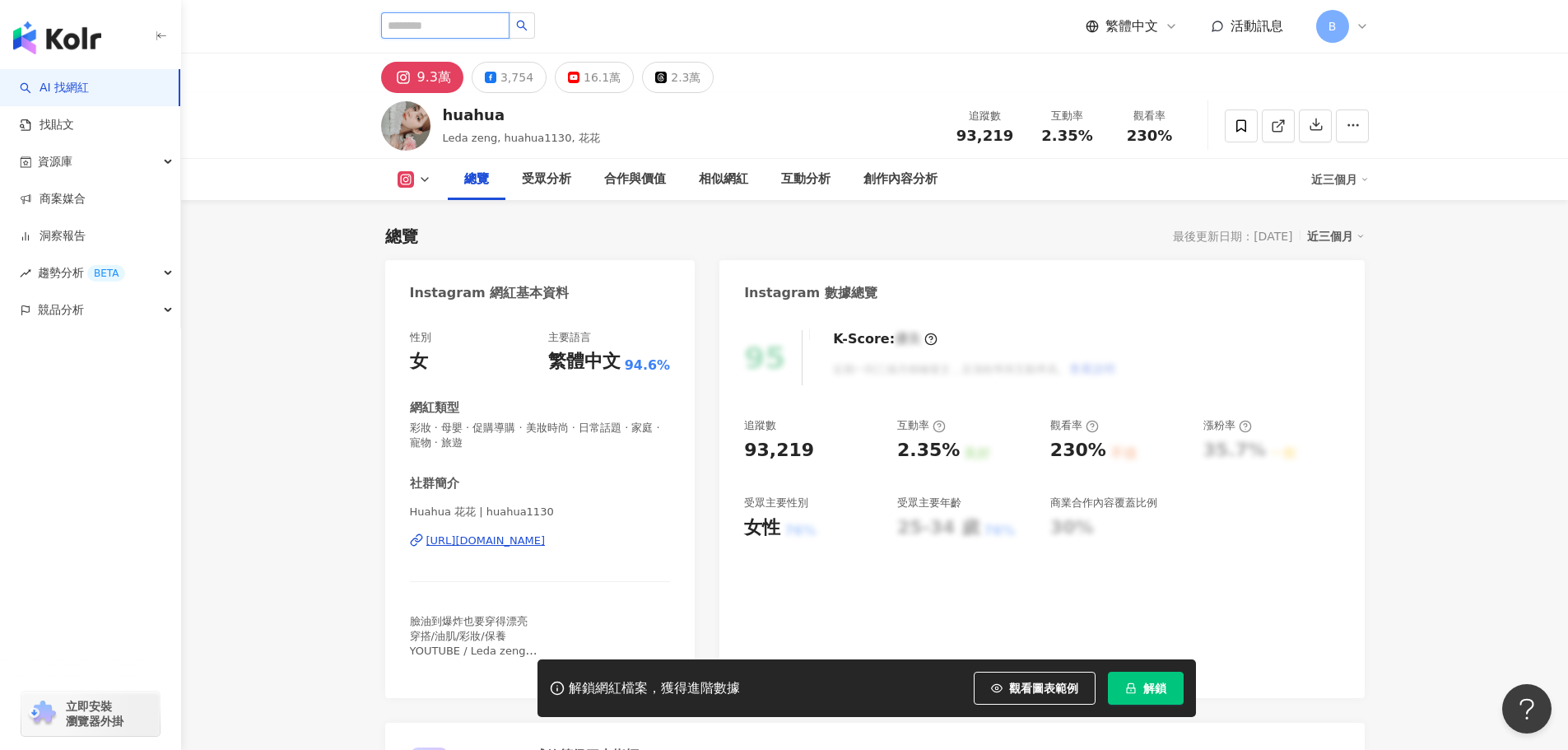
click at [474, 24] on input "search" at bounding box center [445, 25] width 128 height 26
click at [1245, 123] on icon at bounding box center [1241, 125] width 10 height 12
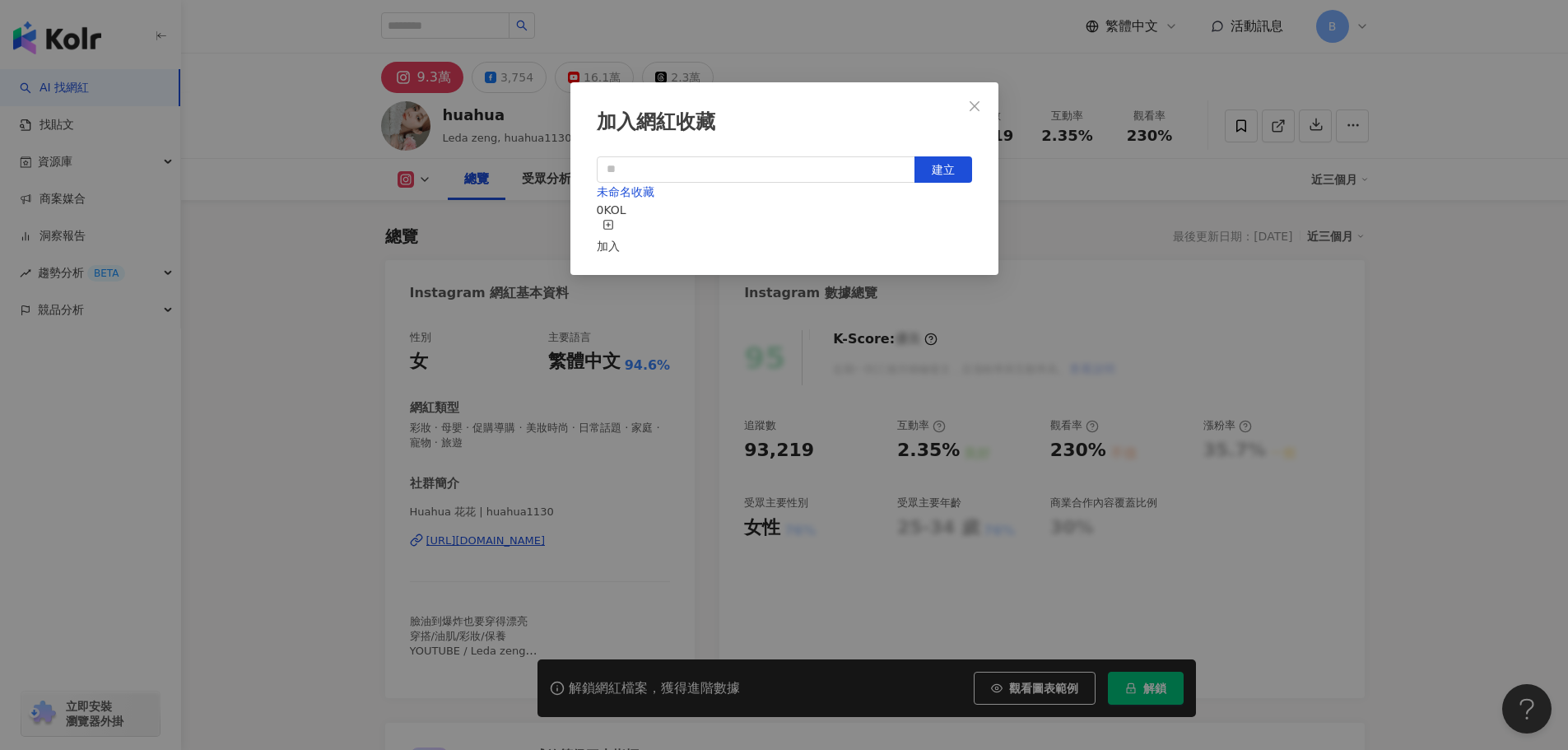
click at [620, 230] on div "加入" at bounding box center [608, 237] width 23 height 36
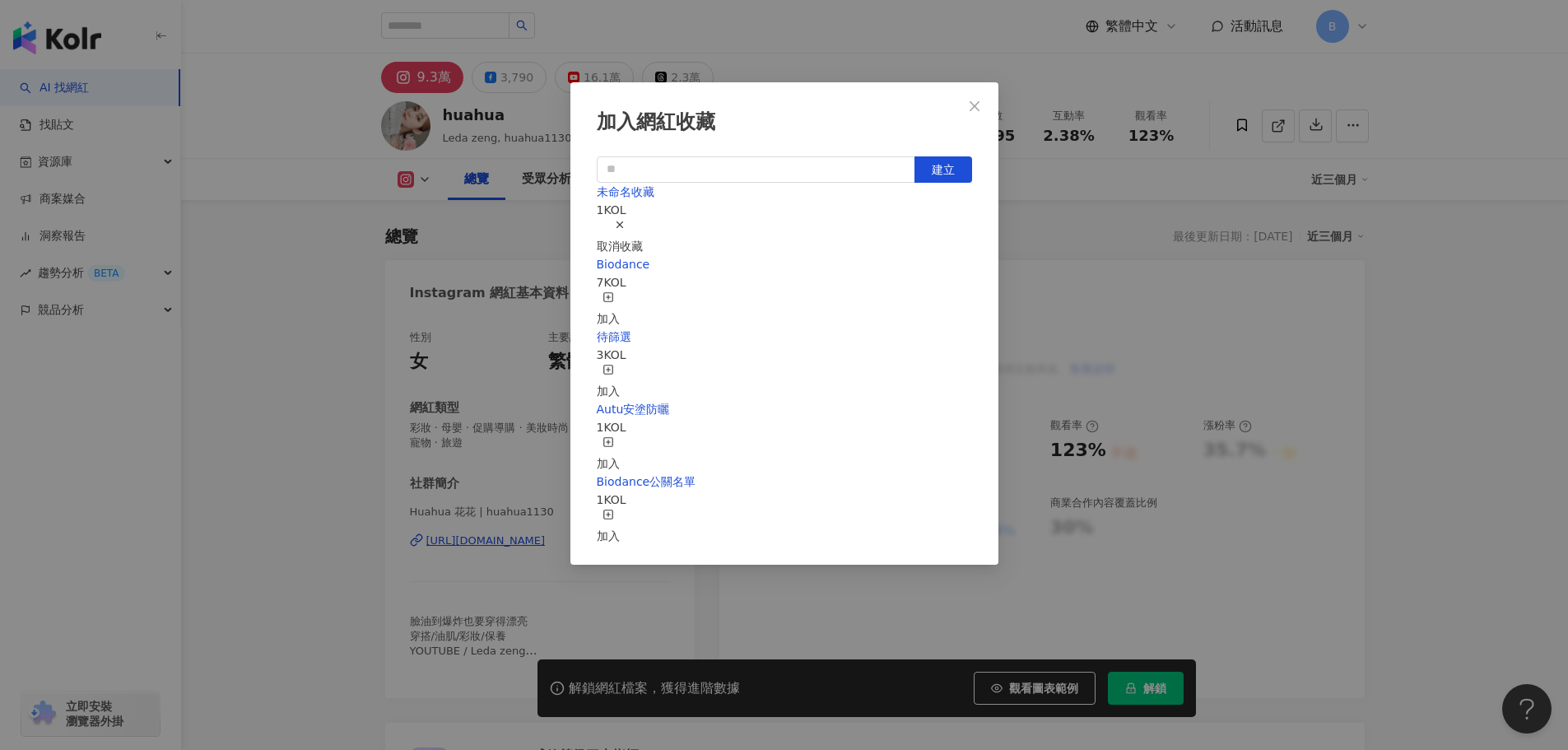
click at [643, 227] on div "取消收藏" at bounding box center [620, 237] width 46 height 36
click at [614, 364] on icon "button" at bounding box center [608, 370] width 11 height 11
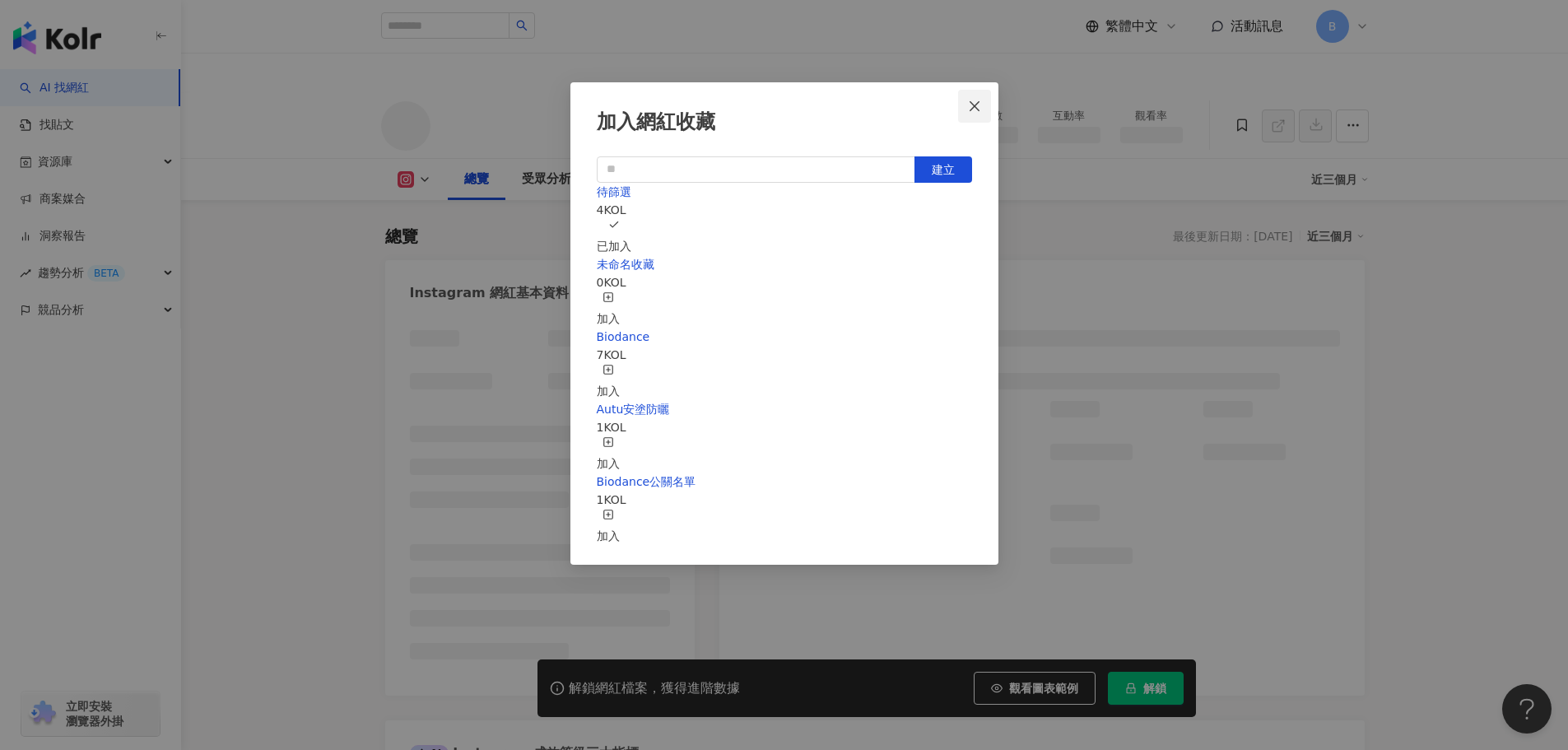
click at [973, 99] on icon "close" at bounding box center [974, 106] width 13 height 13
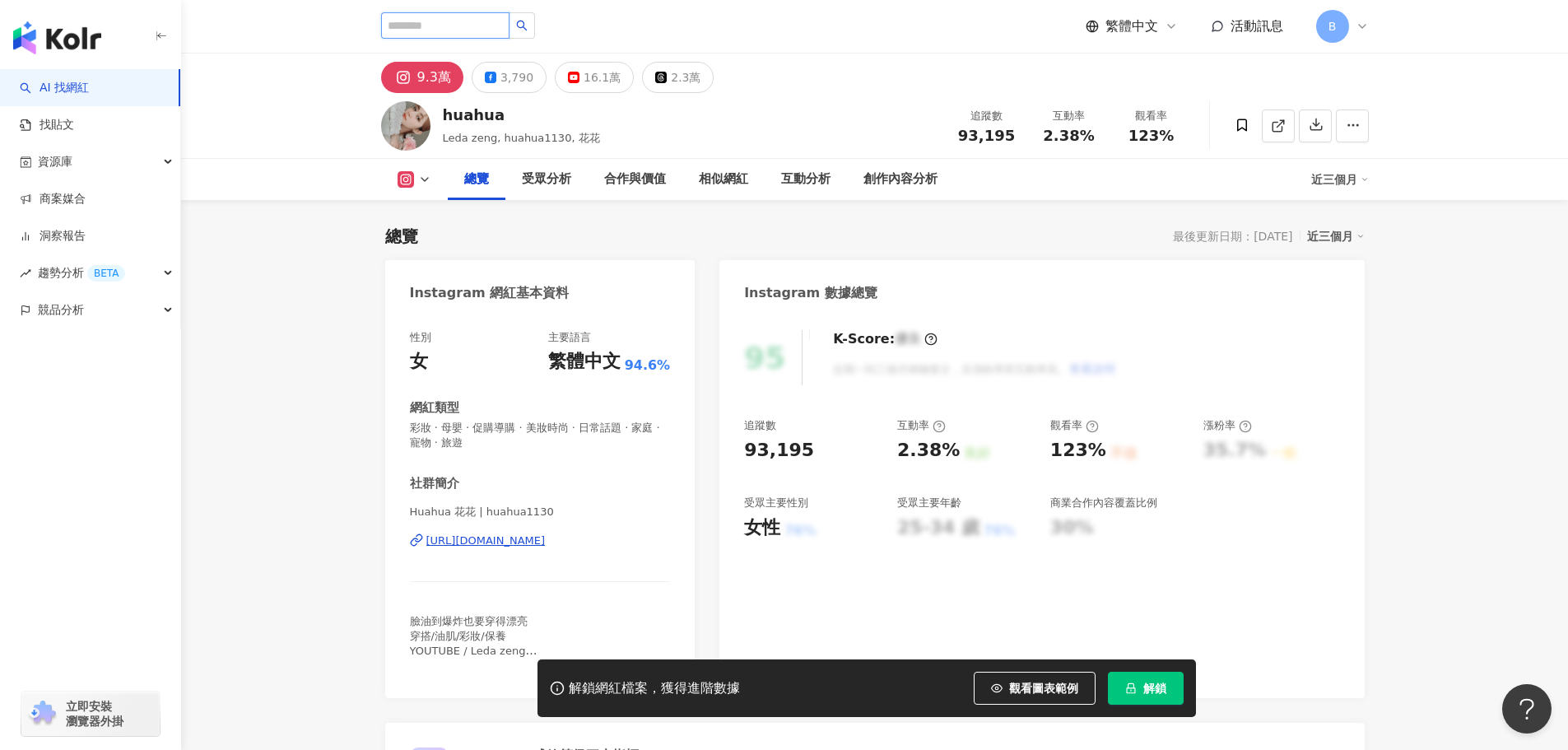
click at [471, 25] on input "search" at bounding box center [445, 25] width 128 height 26
type input "*"
type input "**"
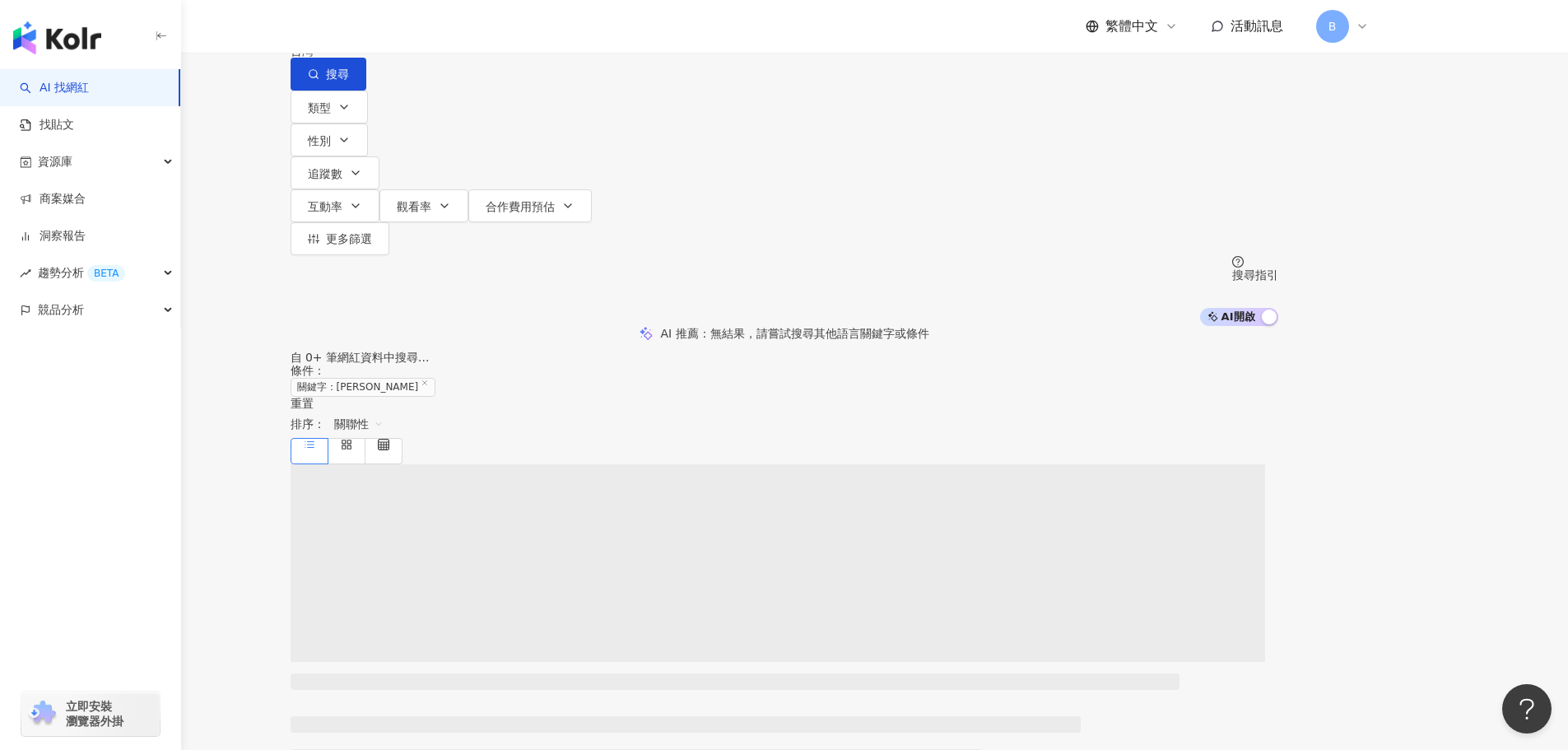
click at [530, 32] on input "**" at bounding box center [464, 16] width 134 height 32
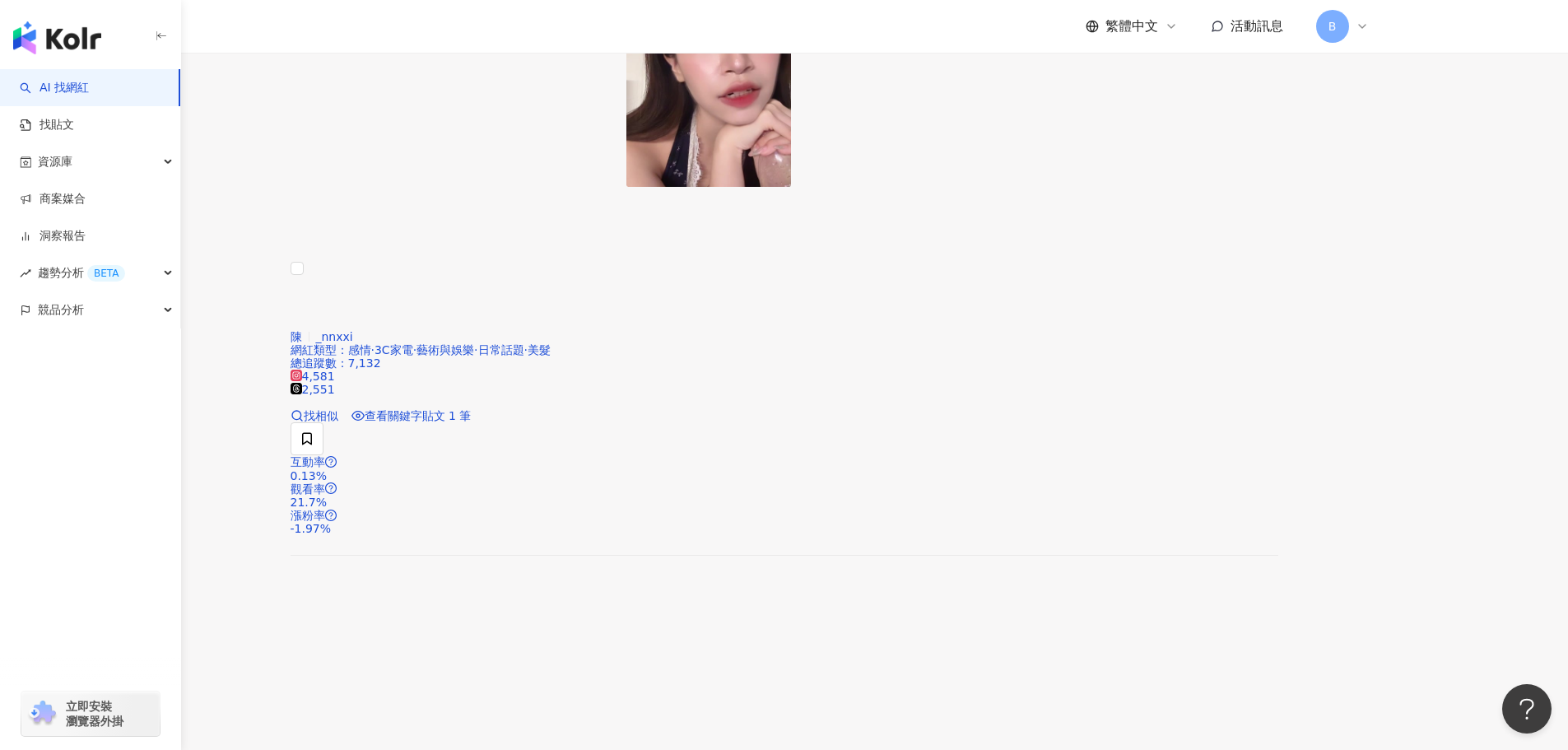
scroll to position [1482, 0]
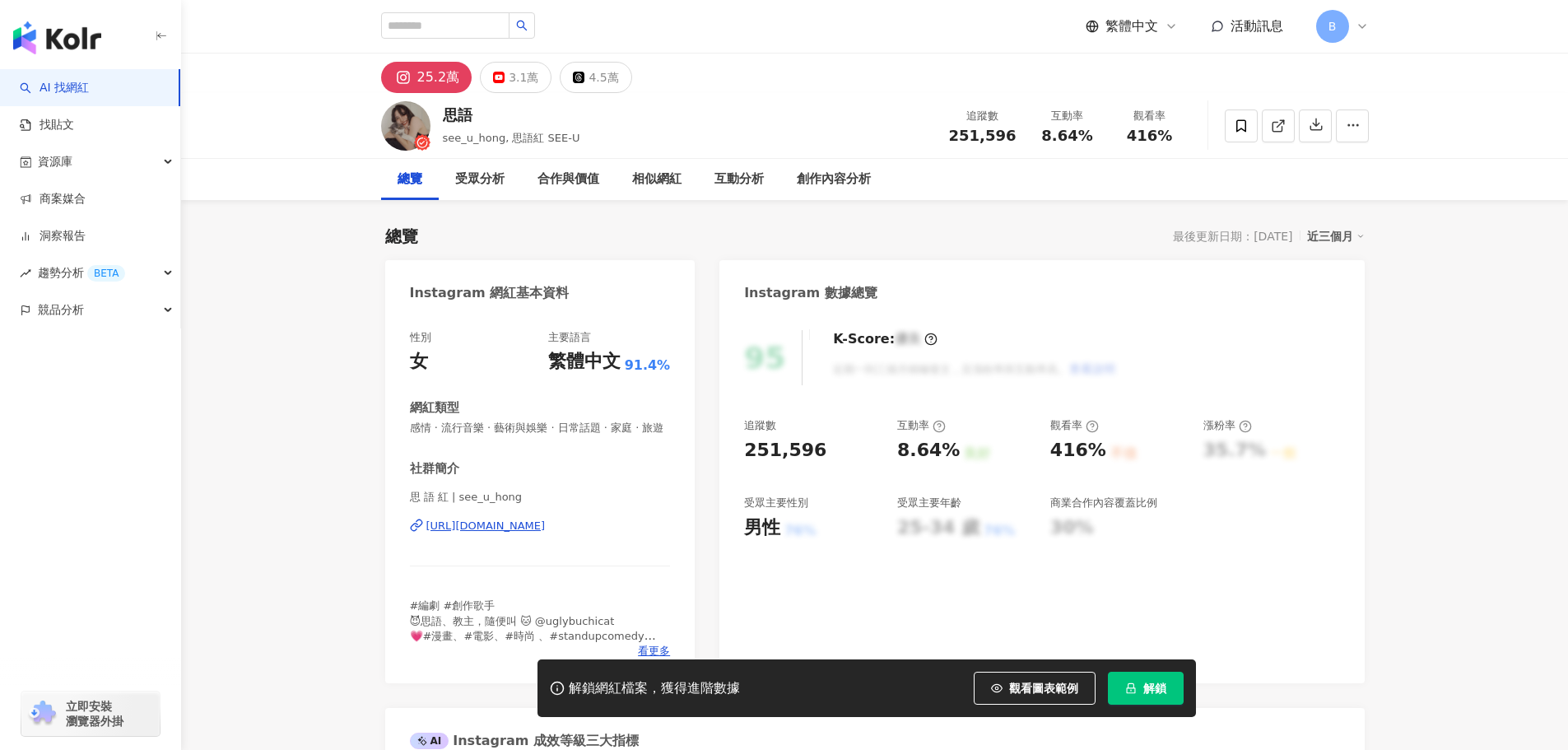
click at [1343, 459] on div "95 K-Score : 優良 近期一到三個月積極發文，且漲粉率與互動率高。 查看說明 追蹤數 251,596 互動率 8.64% 良好 觀看率 416% 不…" at bounding box center [1042, 499] width 645 height 370
click at [546, 527] on div "https://www.instagram.com/see_u_hong/" at bounding box center [486, 526] width 119 height 15
click at [1355, 369] on div "95 K-Score : 優良 近期一到三個月積極發文，且漲粉率與互動率高。 查看說明 追蹤數 251,596 互動率 8.64% 良好 觀看率 416% 不…" at bounding box center [1042, 499] width 645 height 370
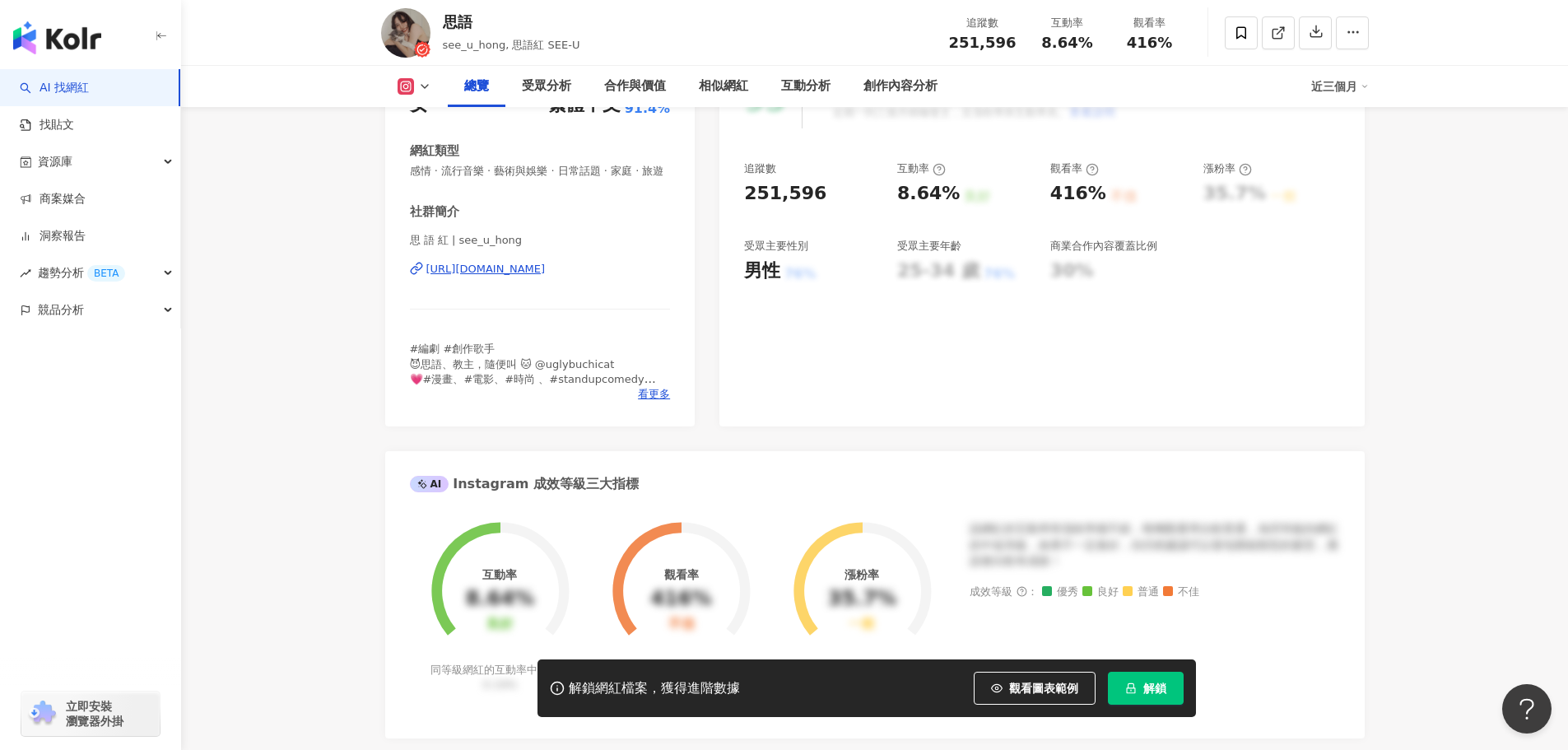
scroll to position [329, 0]
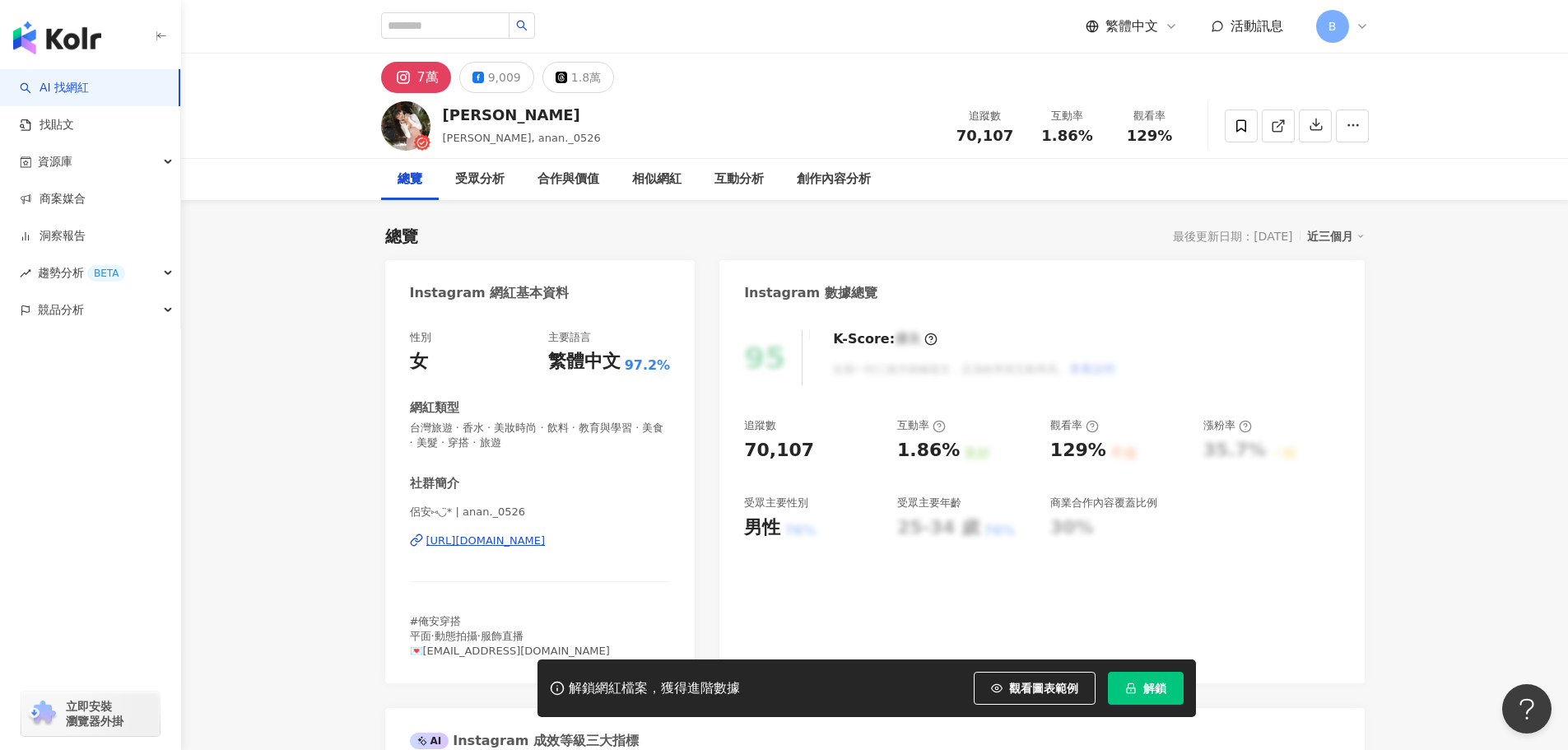
click at [500, 540] on div "[URL][DOMAIN_NAME]" at bounding box center [486, 541] width 119 height 15
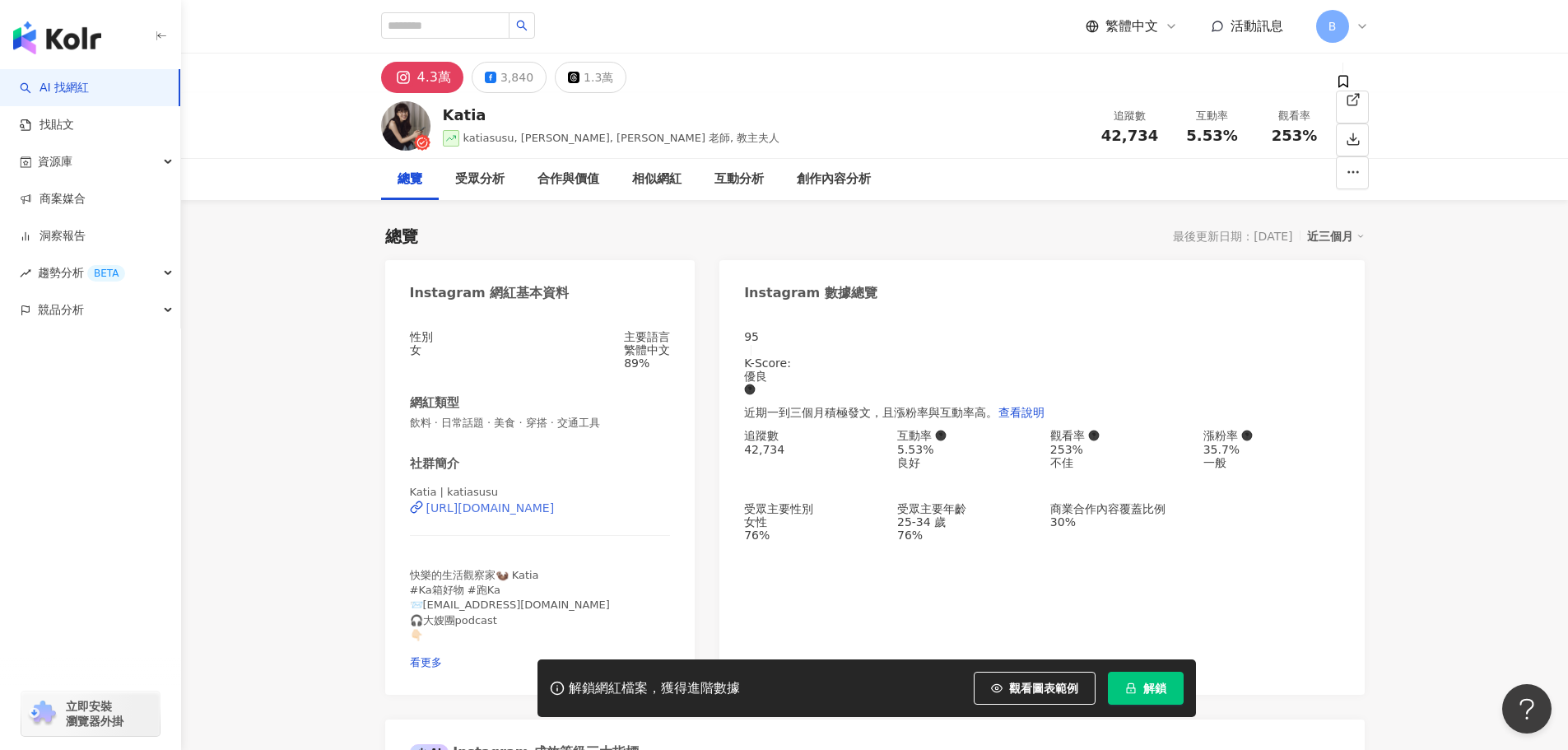
click at [555, 515] on div "[URL][DOMAIN_NAME]" at bounding box center [490, 508] width 128 height 13
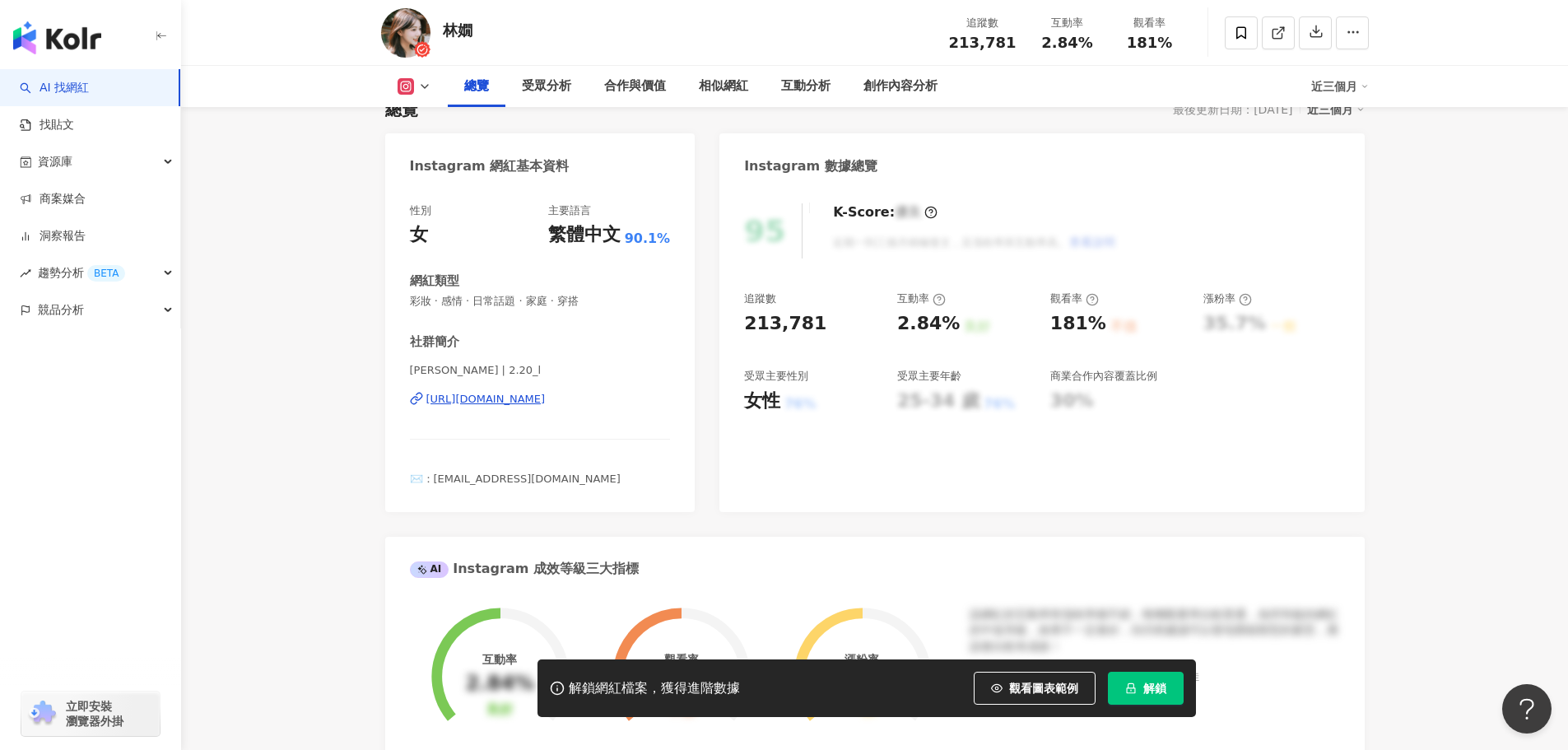
scroll to position [83, 0]
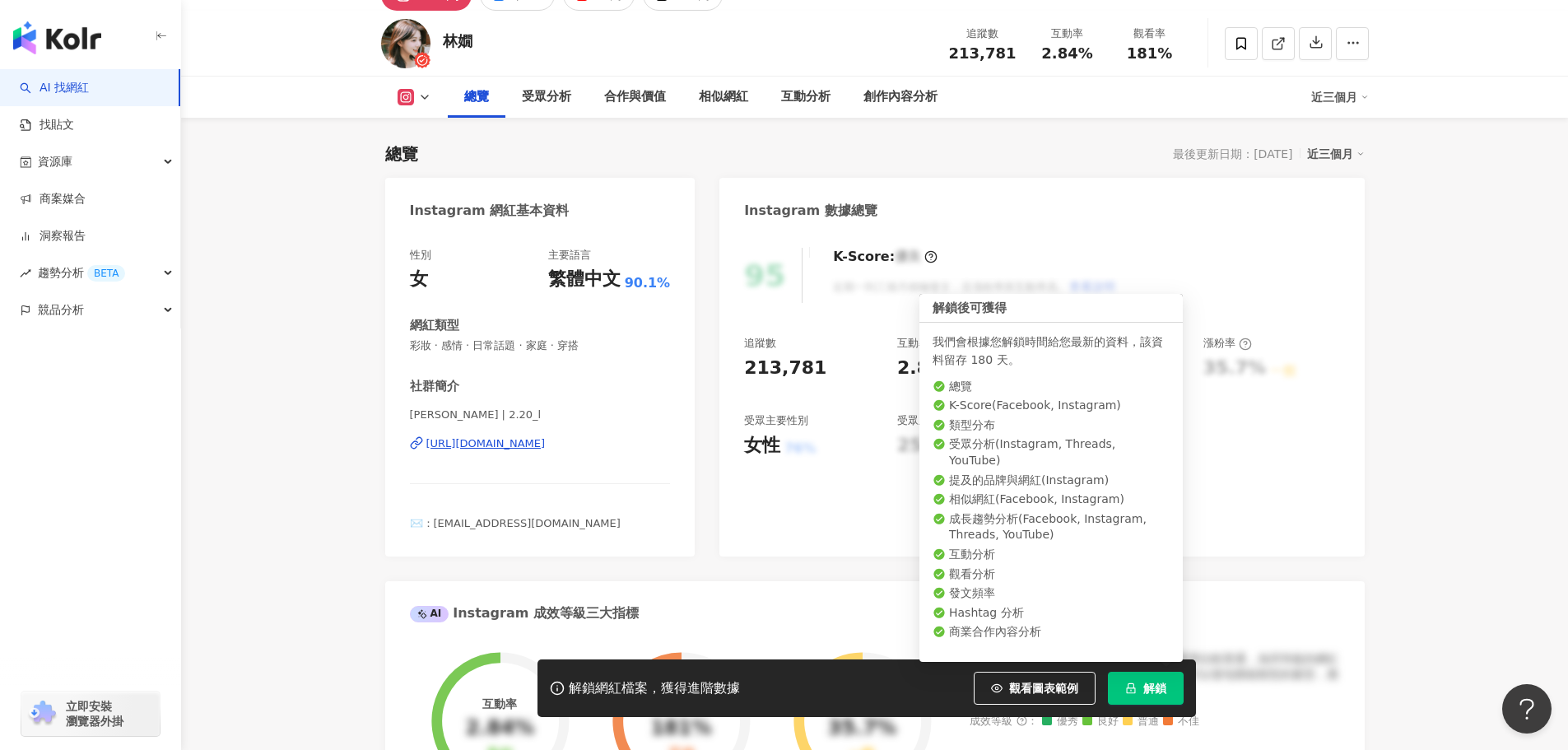
click at [1157, 686] on span "解鎖" at bounding box center [1155, 689] width 23 height 13
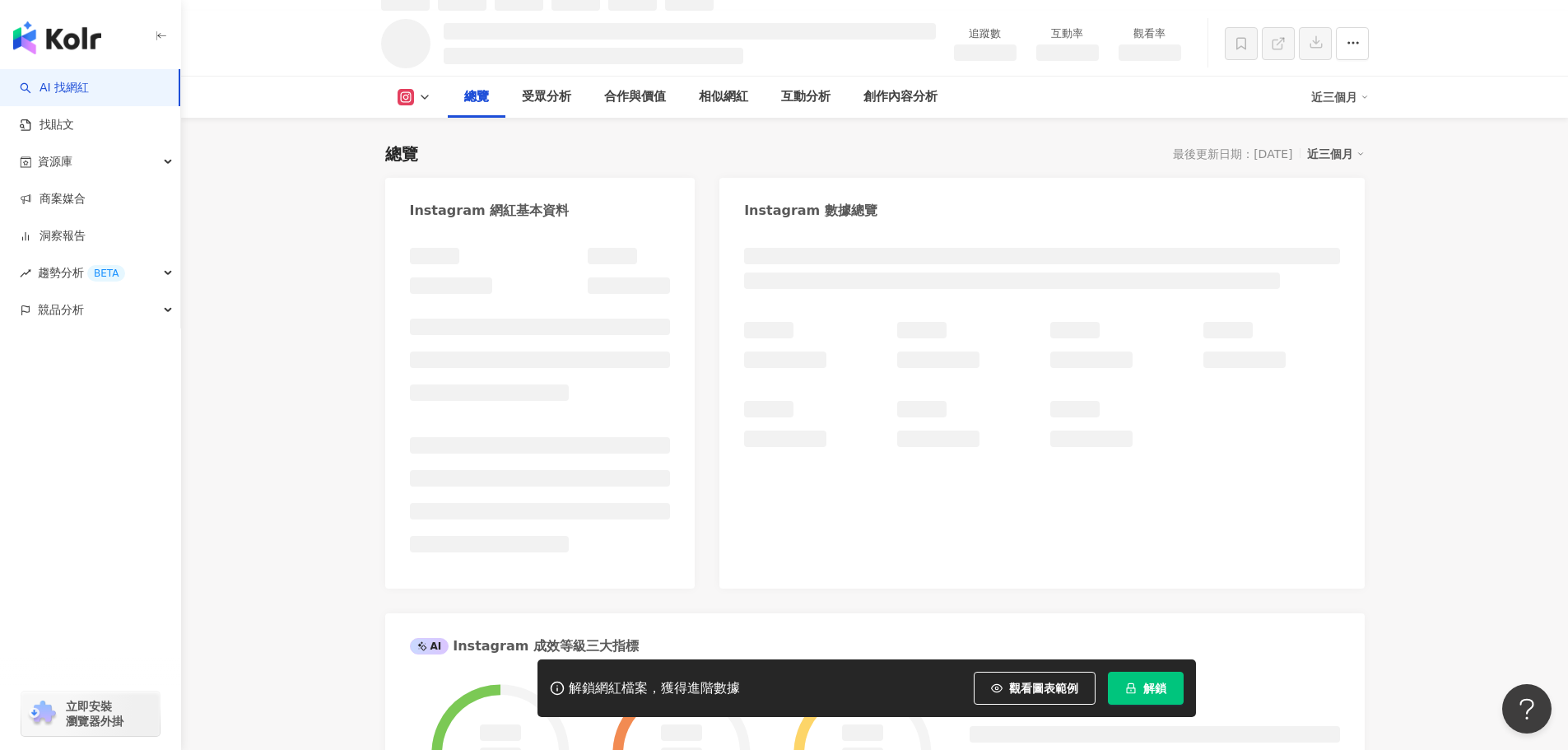
scroll to position [100, 0]
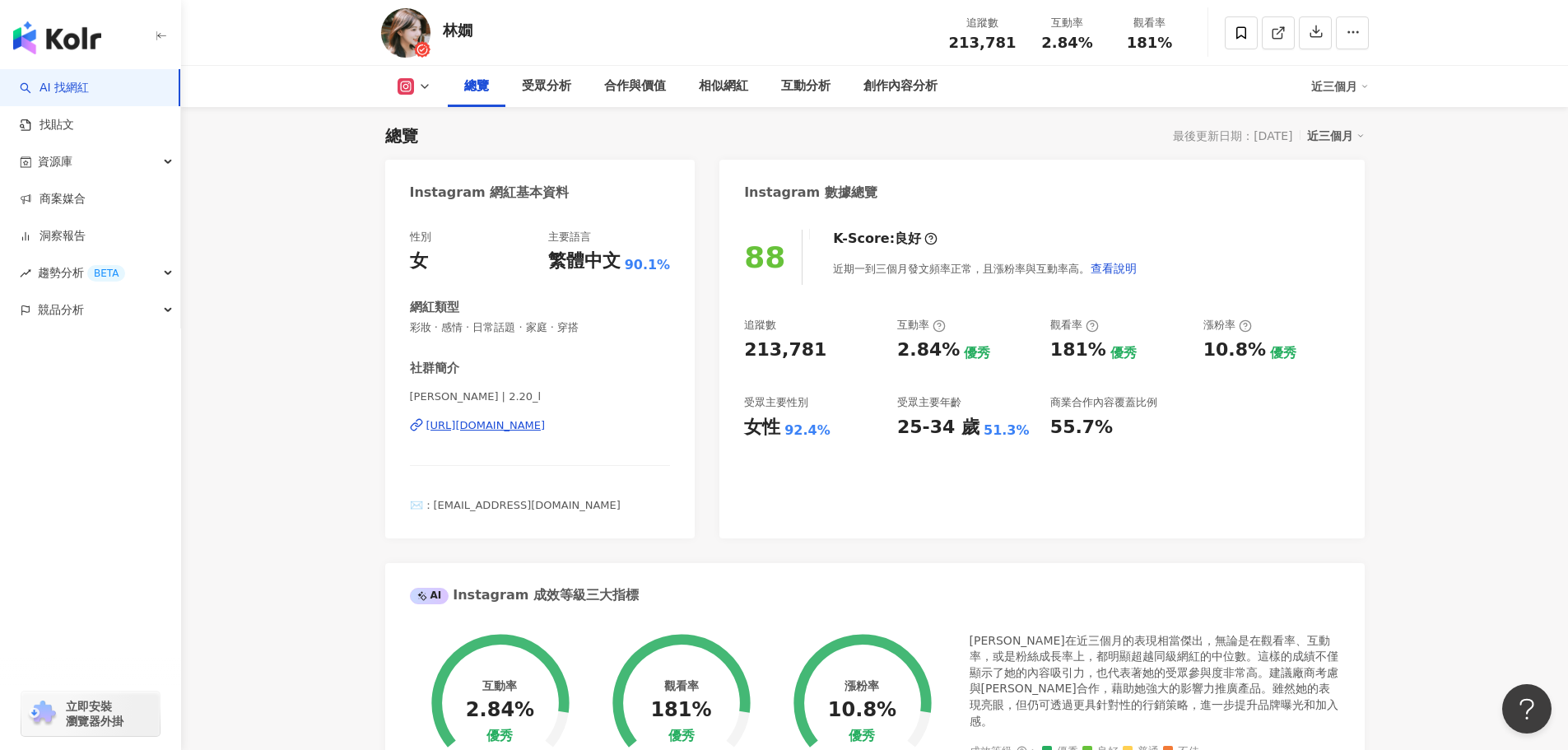
click at [697, 153] on div "總覽 最後更新日期：2025/9/2 近三個月 Instagram 網紅基本資料 性別 女 主要語言 繁體中文 90.1% 網紅類型 彩妝 · 感情 · 日常…" at bounding box center [875, 750] width 980 height 1285
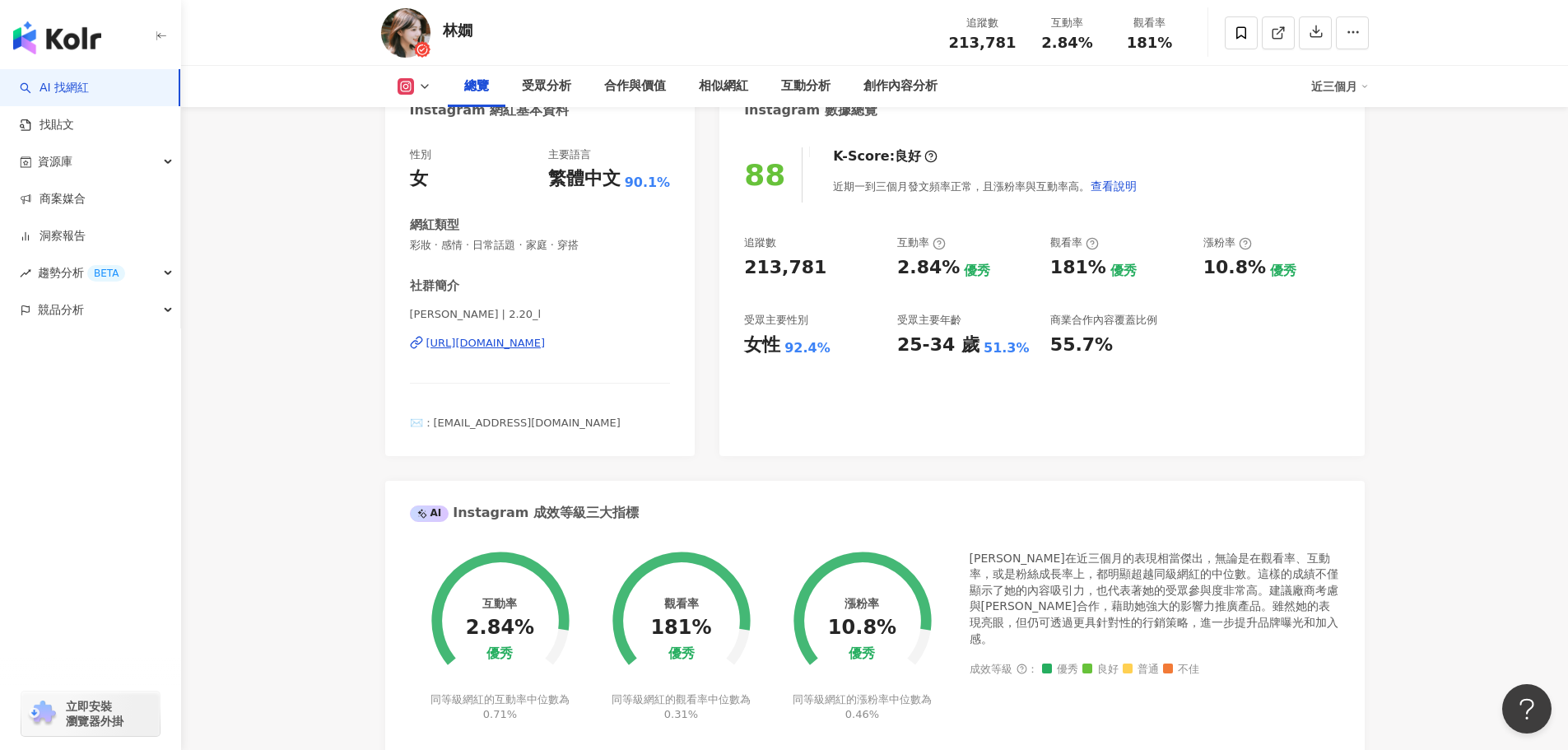
click at [546, 344] on div "https://www.instagram.com/2.20_l/" at bounding box center [486, 344] width 119 height 15
click at [1239, 33] on icon at bounding box center [1241, 33] width 15 height 15
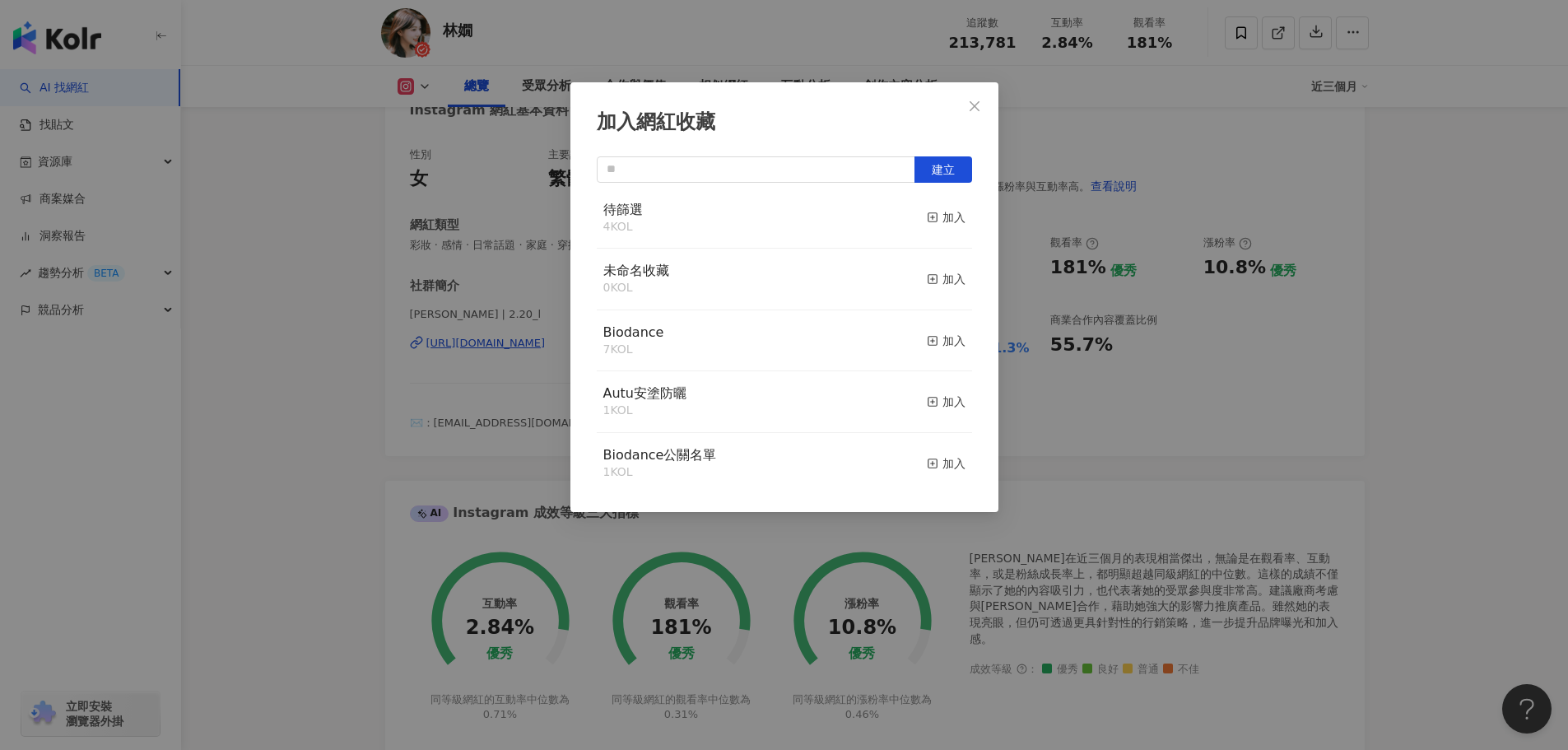
scroll to position [34, 0]
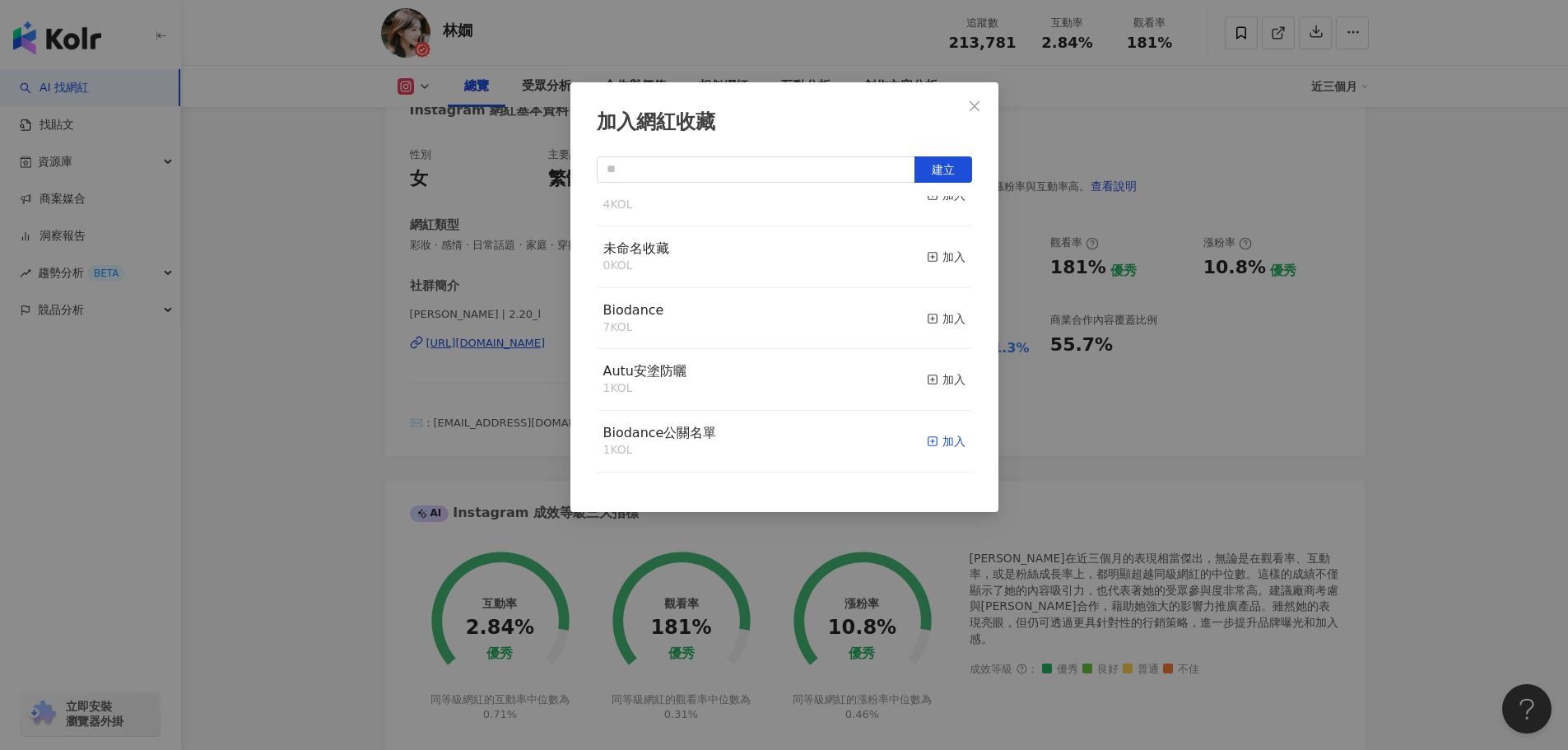
click at [927, 440] on icon "button" at bounding box center [933, 441] width 11 height 11
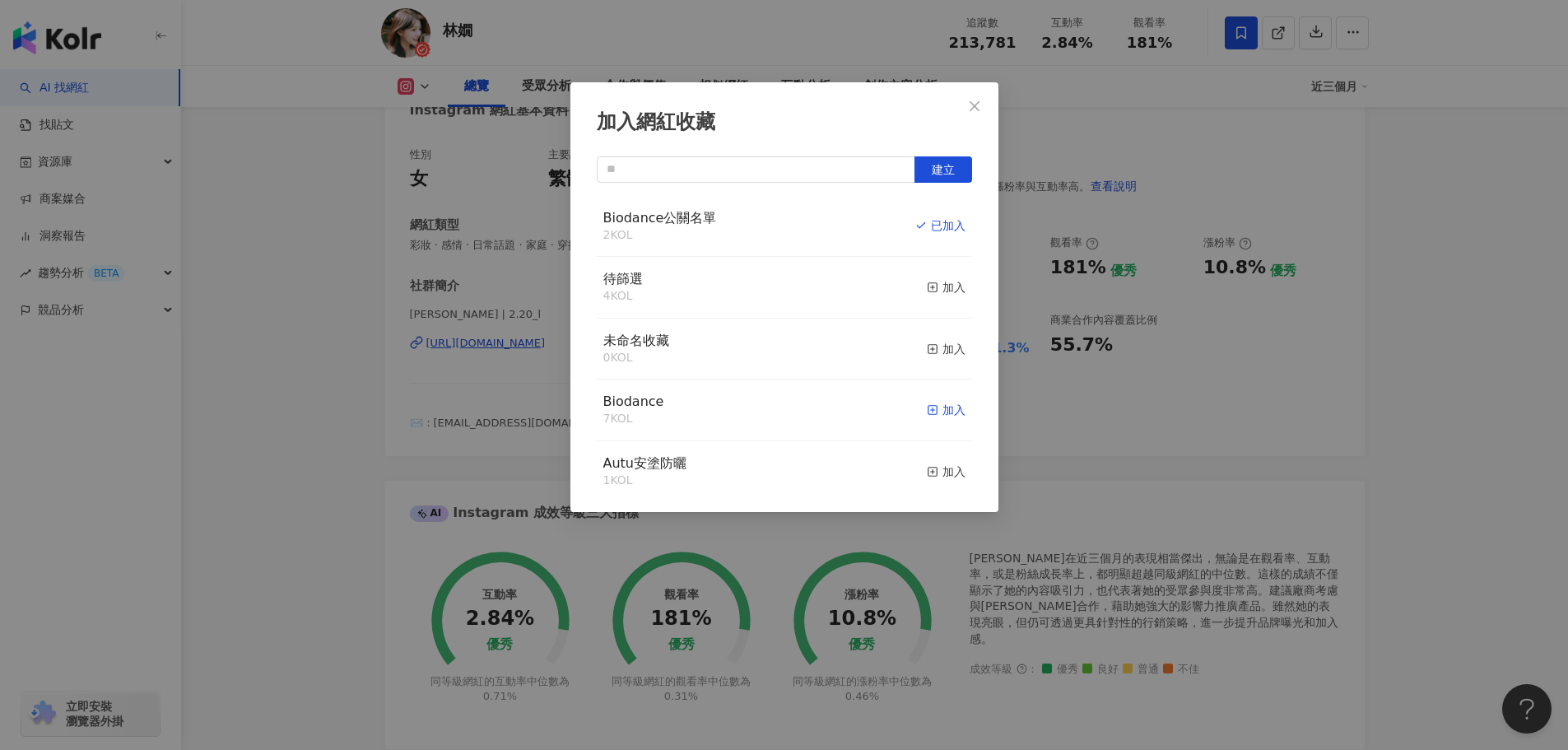
click at [934, 415] on div "加入" at bounding box center [947, 410] width 39 height 18
click at [972, 108] on icon "close" at bounding box center [974, 106] width 13 height 13
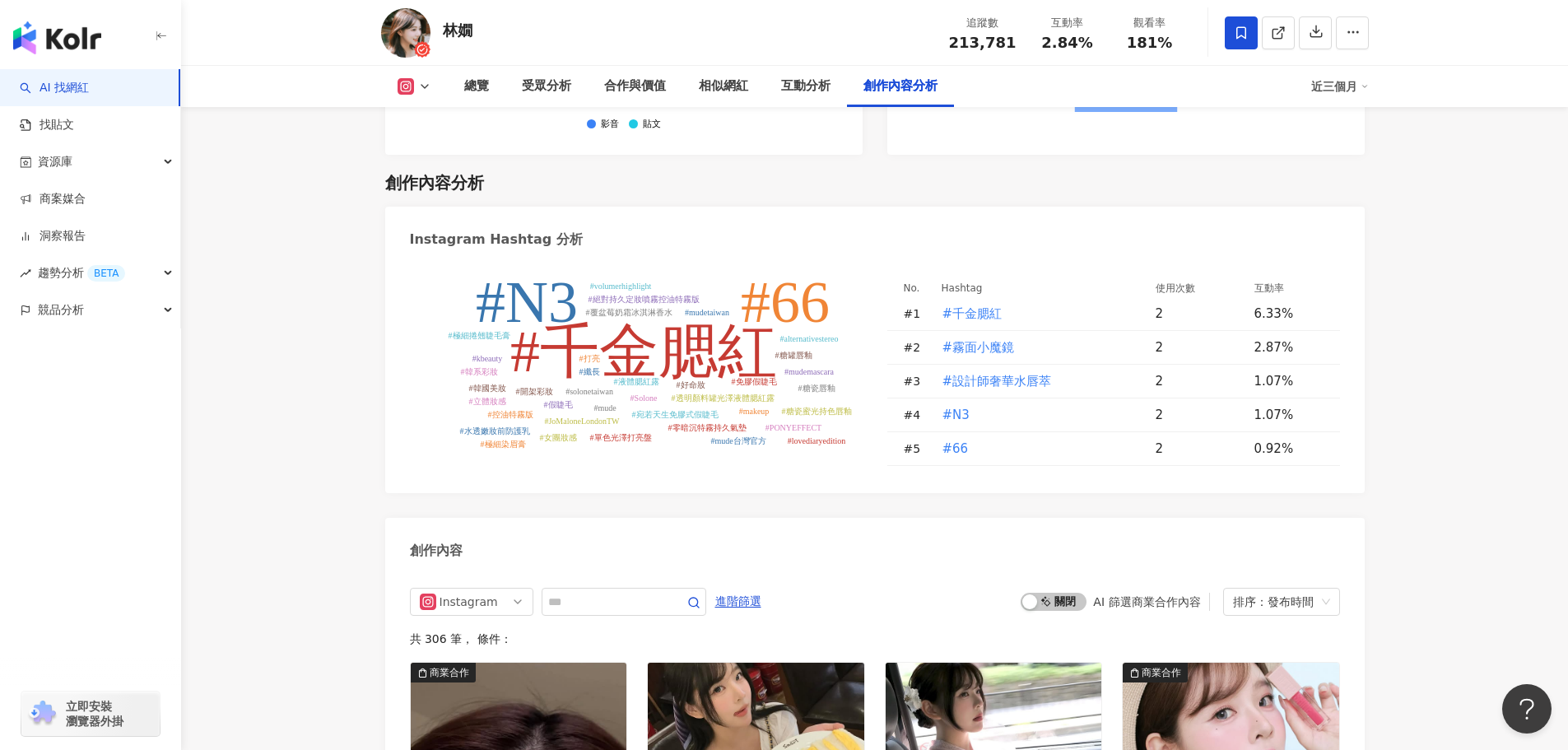
scroll to position [4630, 0]
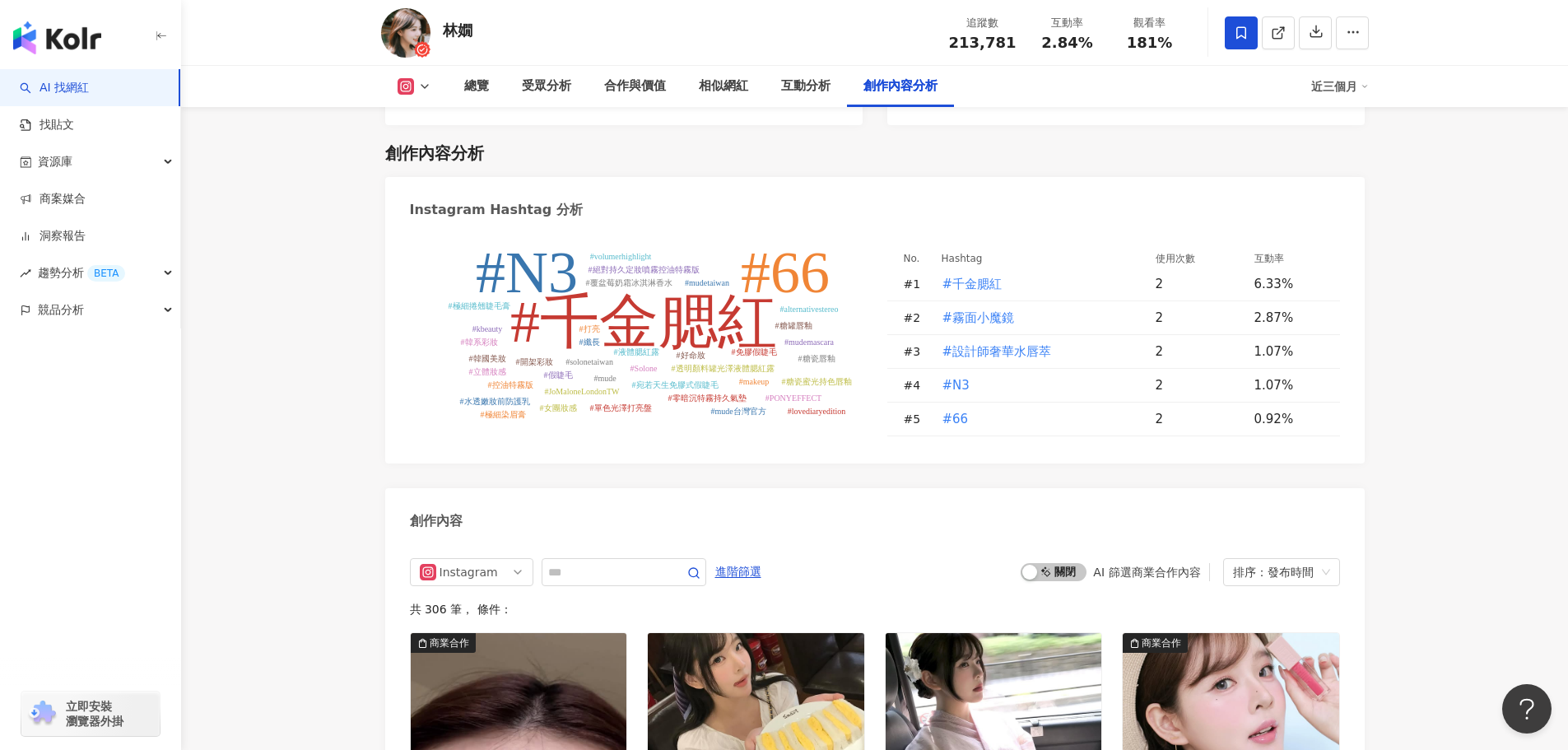
drag, startPoint x: 863, startPoint y: 330, endPoint x: 874, endPoint y: 247, distance: 83.7
click at [874, 247] on div "#千金腮紅 #N3 #66 #液體腮紅露 #好命妝 #透明顏料罐光澤液體腮紅露 #solonetaiwan #Solone #假睫毛 #免膠假睫毛 #纖長 #…" at bounding box center [874, 343] width 930 height 191
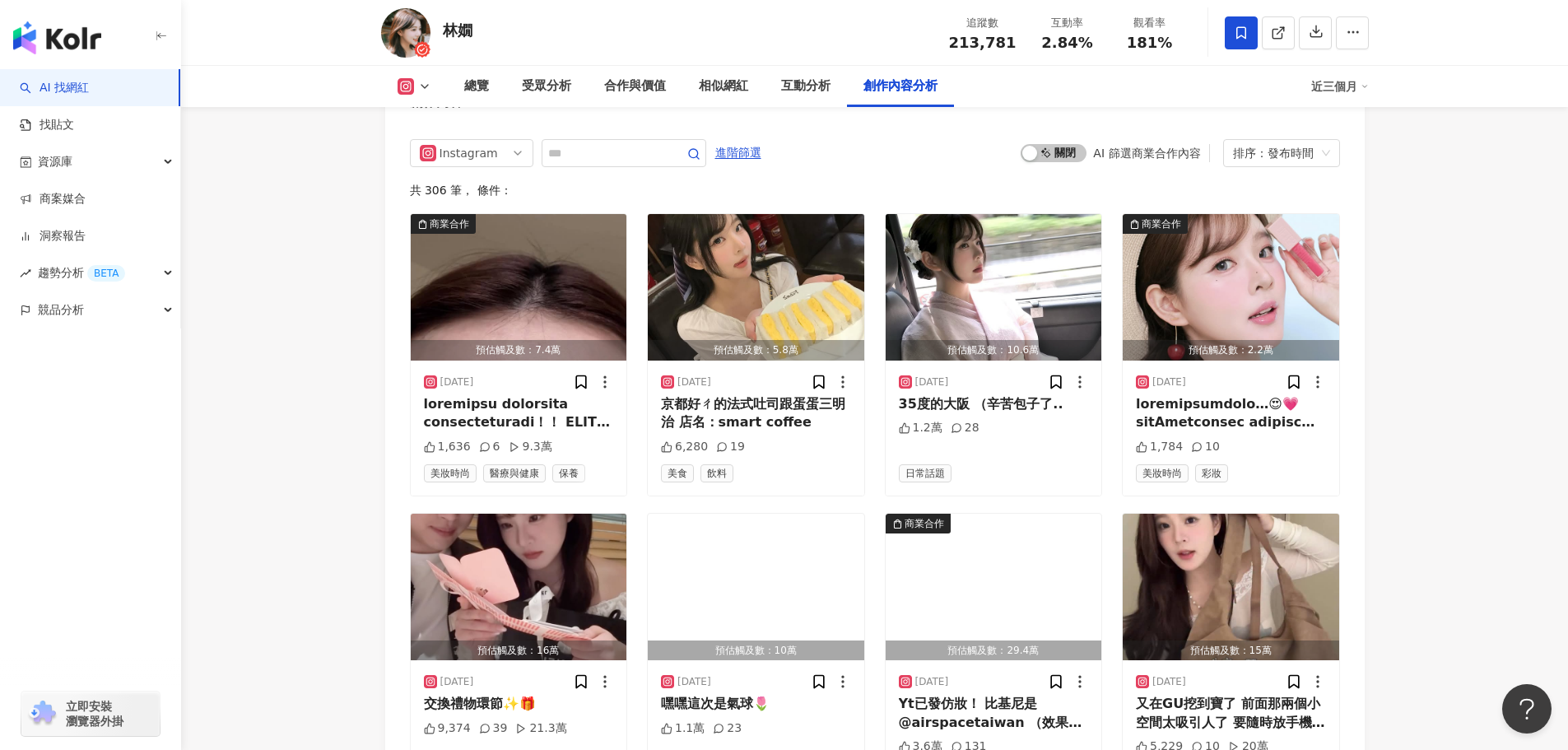
scroll to position [4960, 0]
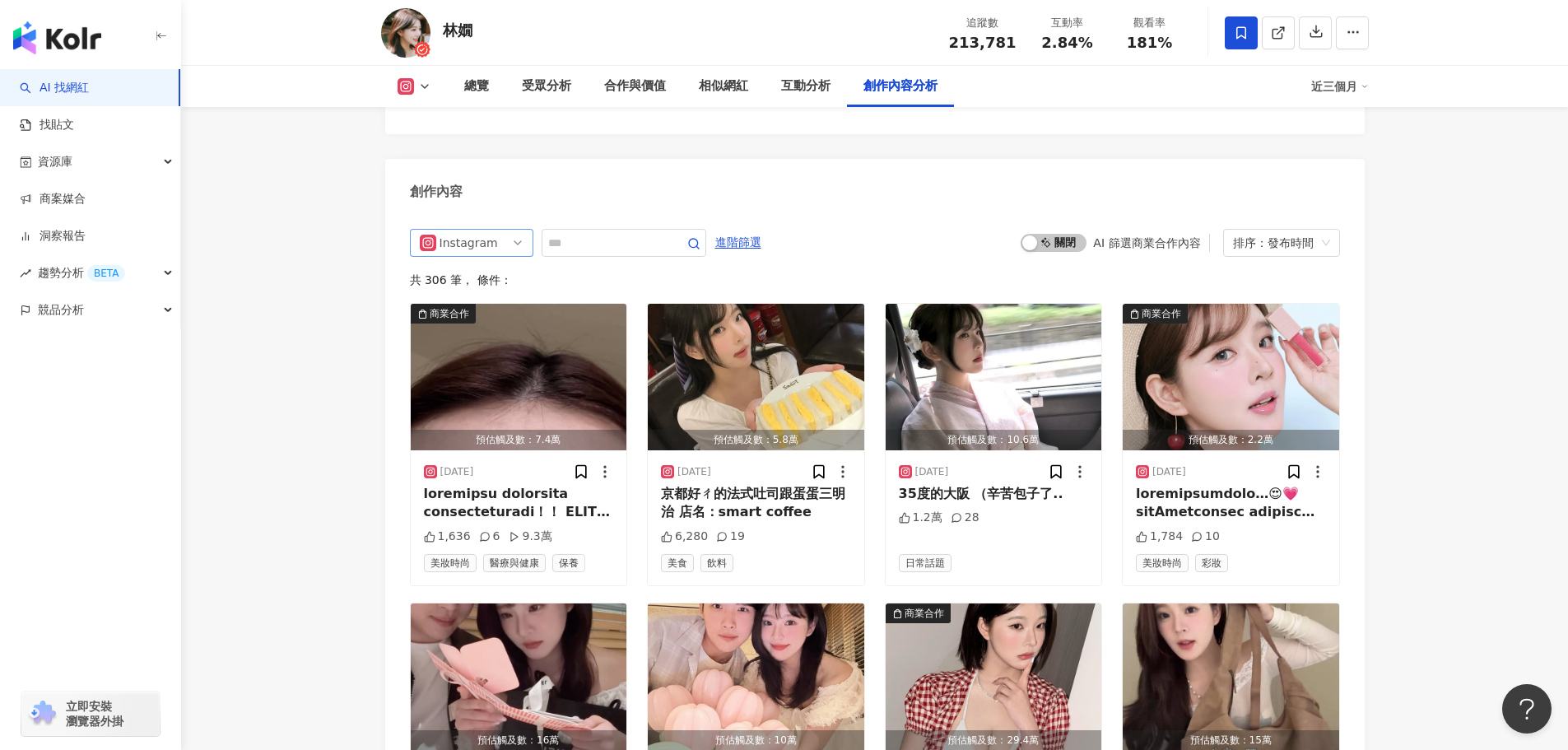
click at [466, 230] on div "Instagram" at bounding box center [466, 243] width 54 height 26
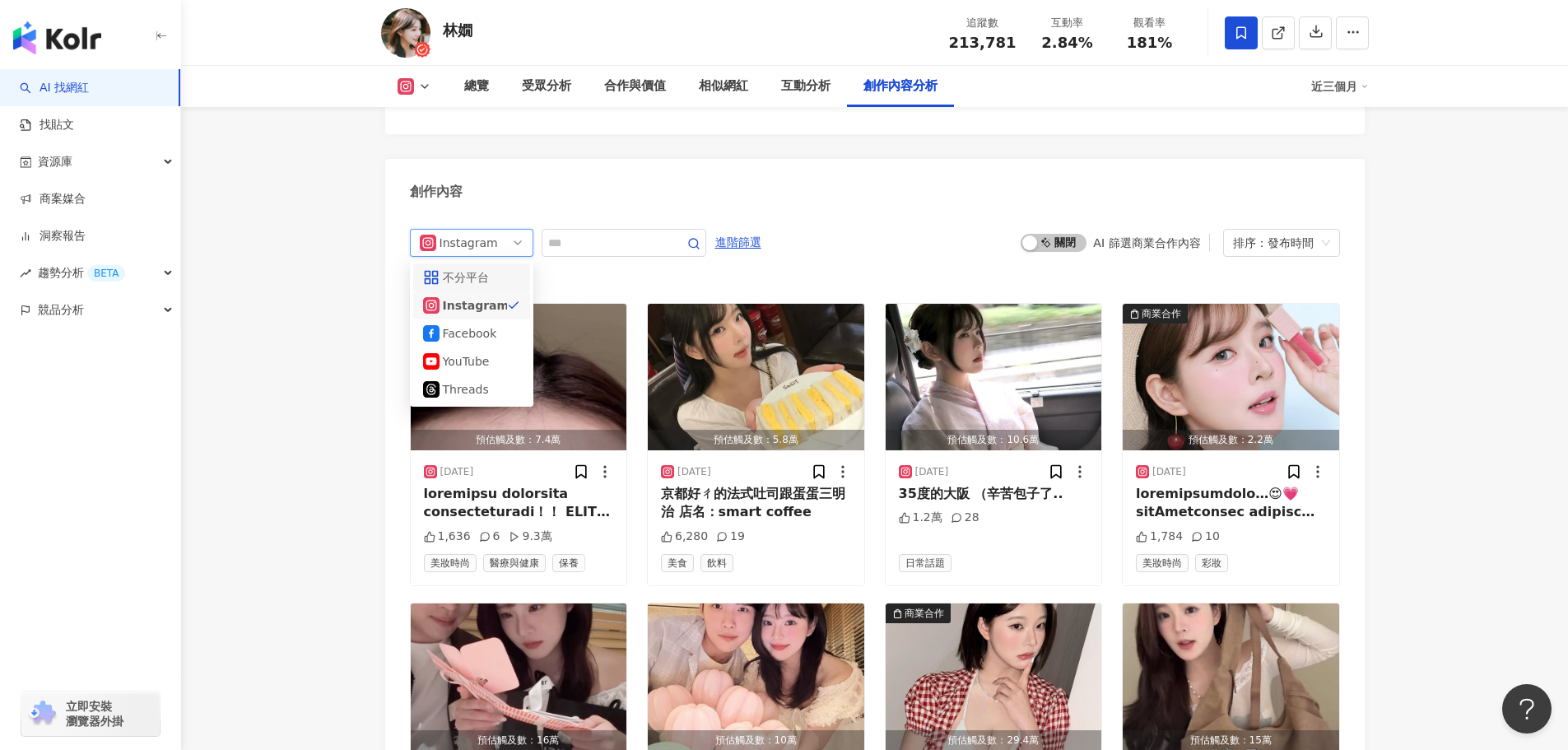
click at [489, 269] on div "不分平台" at bounding box center [470, 277] width 54 height 18
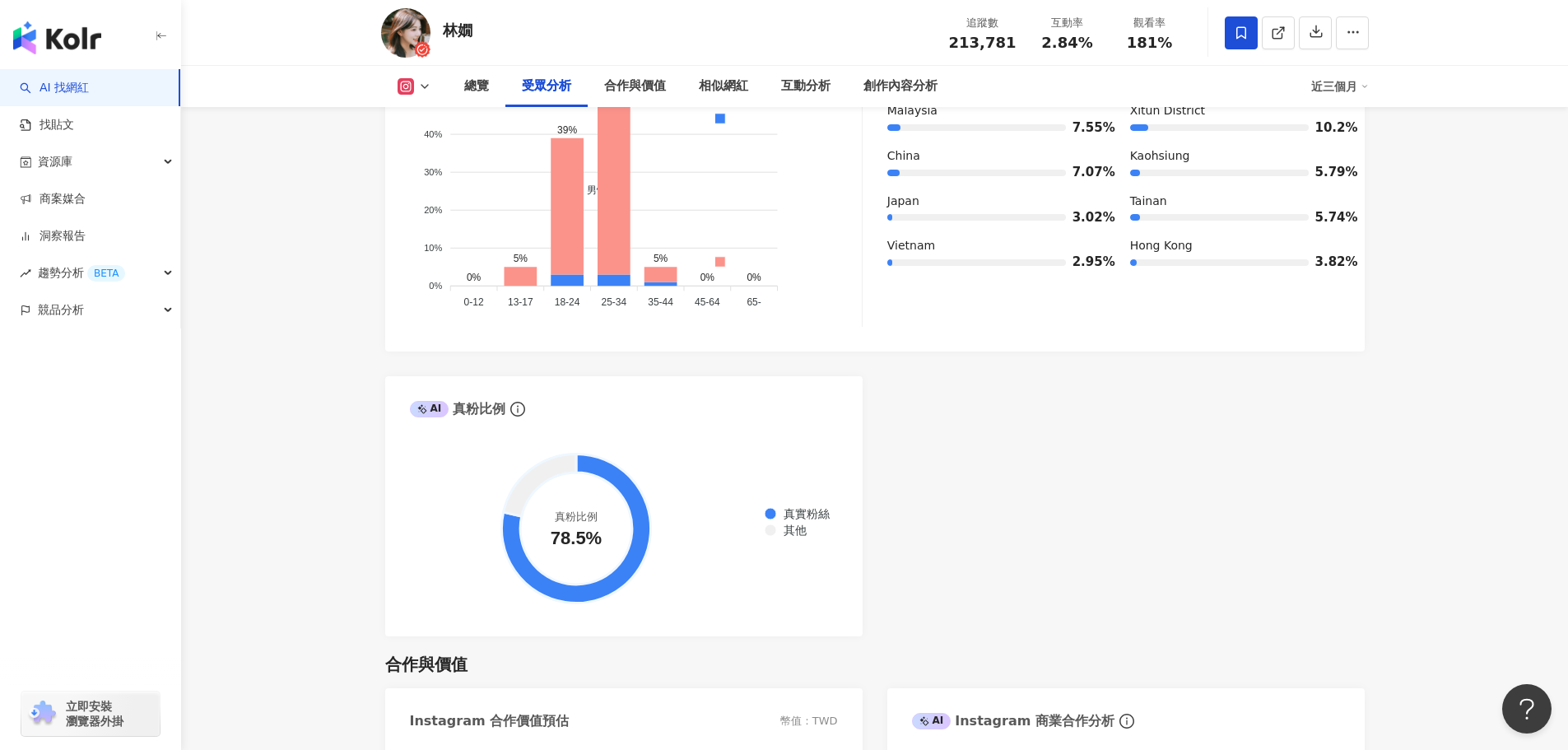
scroll to position [1375, 0]
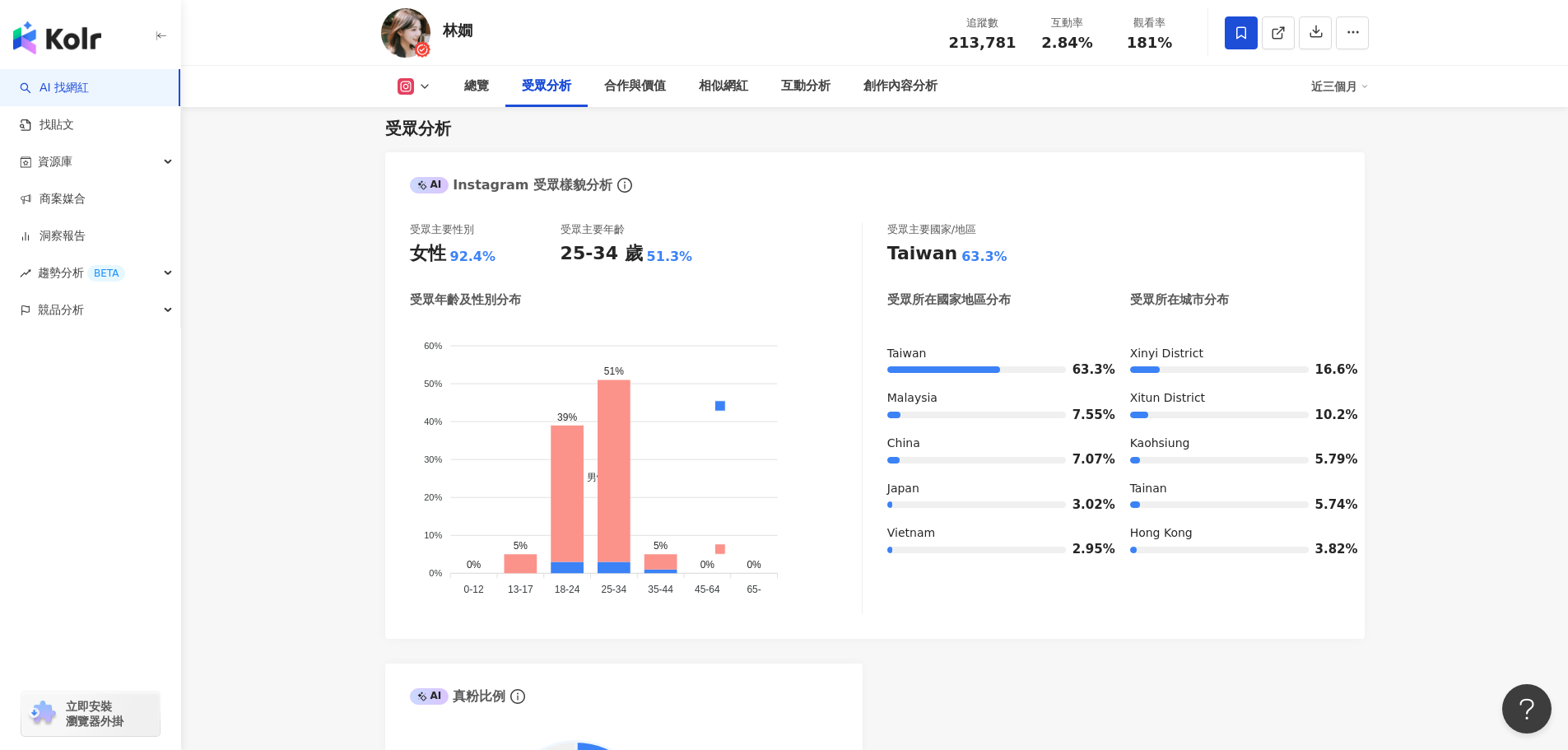
click at [1236, 33] on icon at bounding box center [1241, 32] width 10 height 12
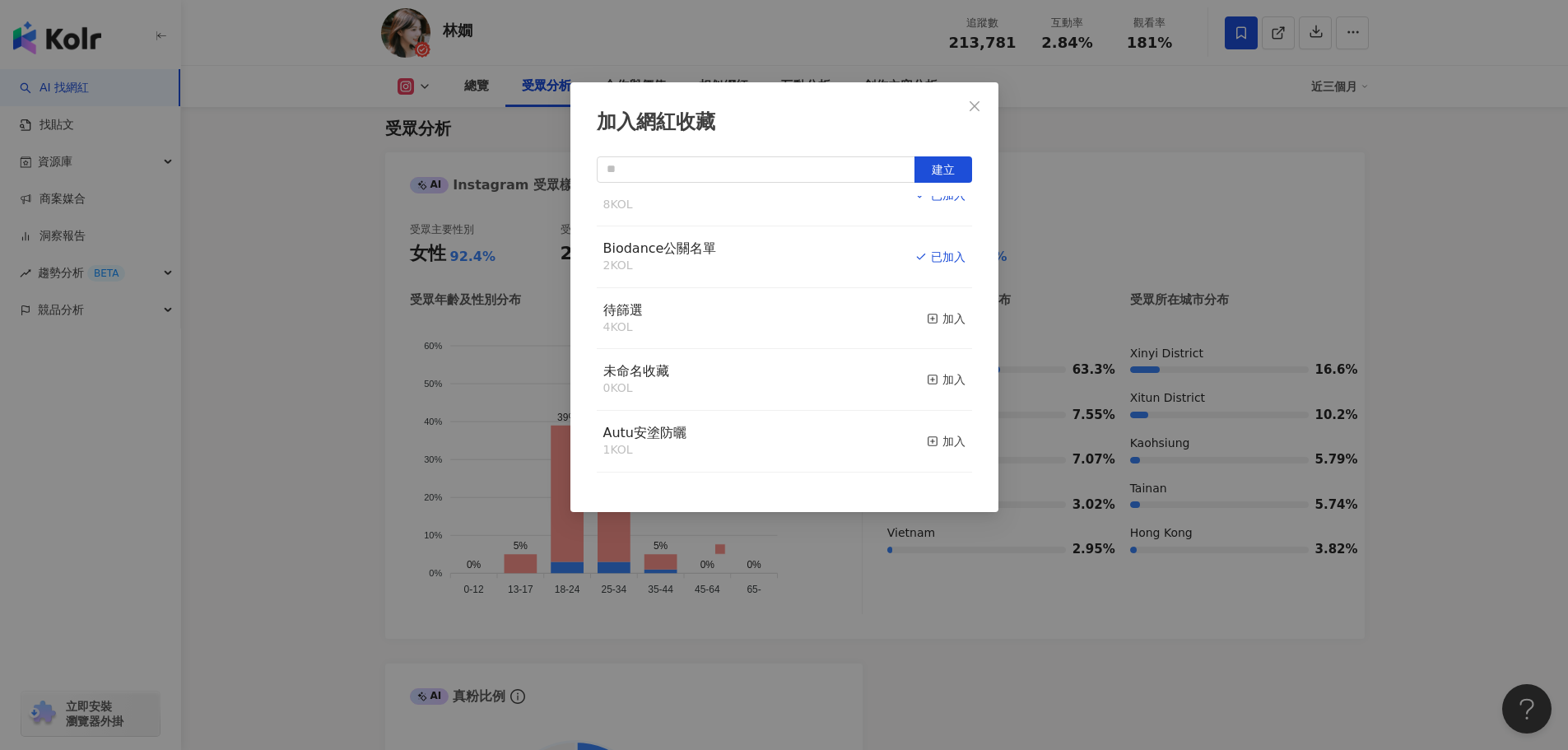
scroll to position [0, 0]
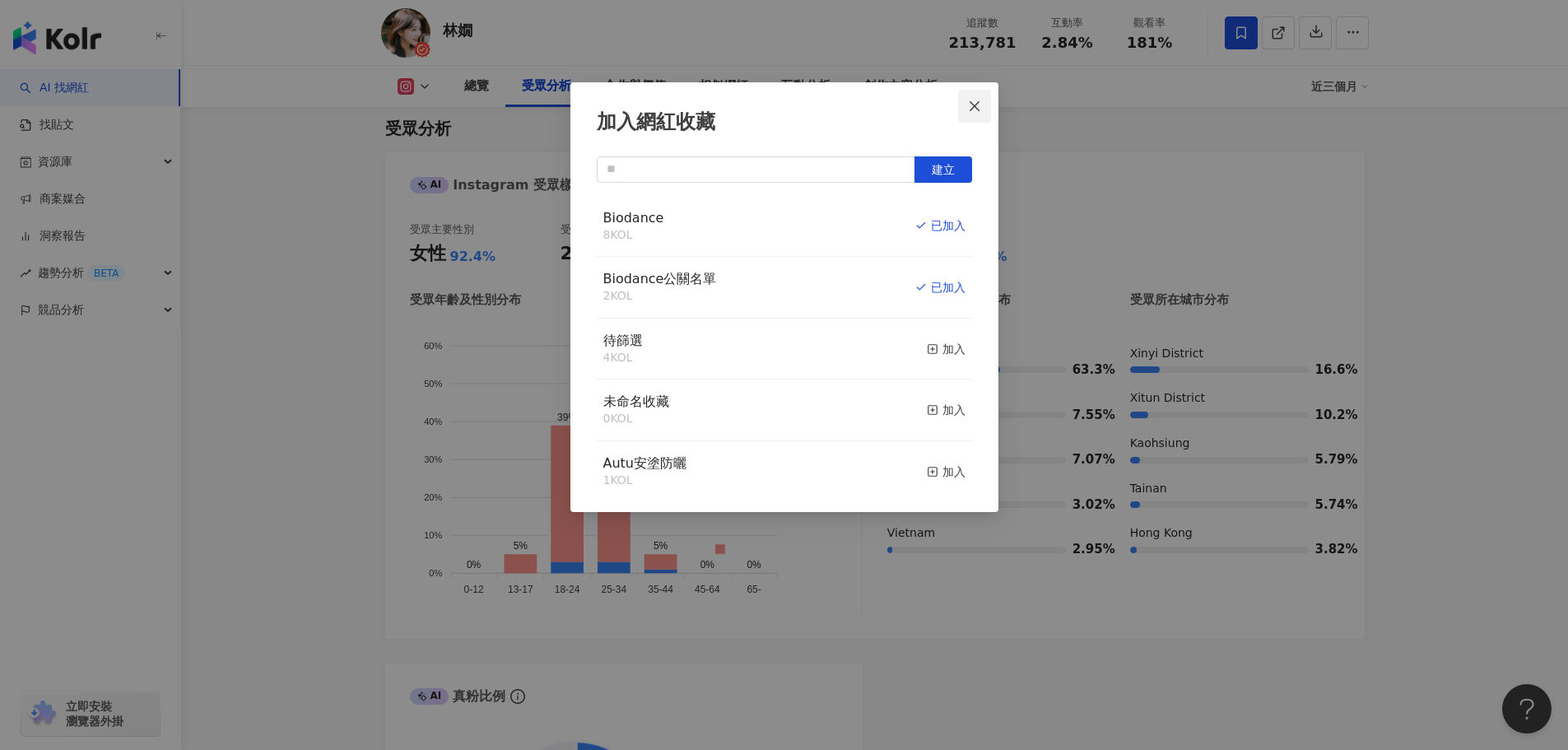
click at [984, 98] on button "Close" at bounding box center [974, 106] width 33 height 33
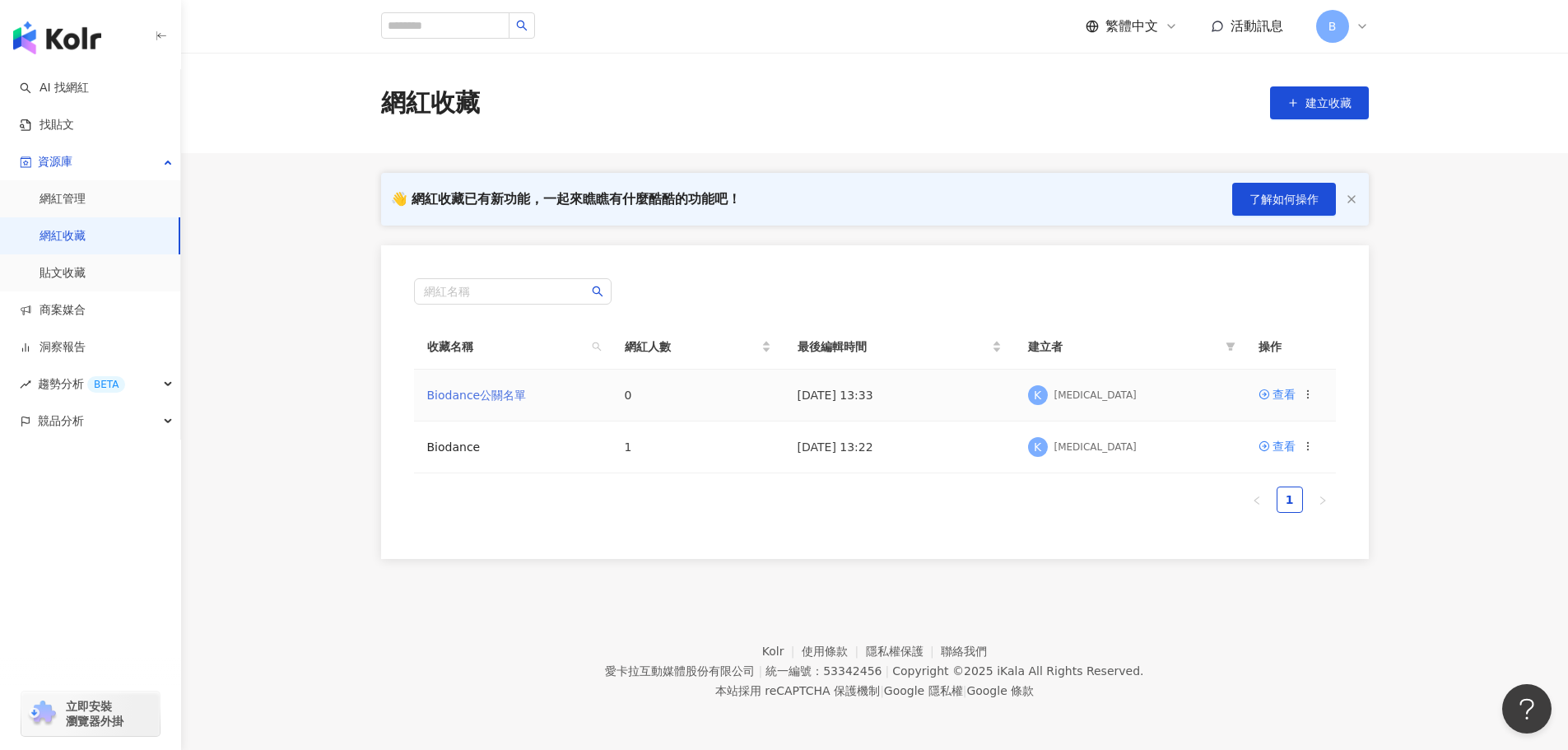
click at [474, 394] on link "Biodance公關名單" at bounding box center [477, 395] width 99 height 13
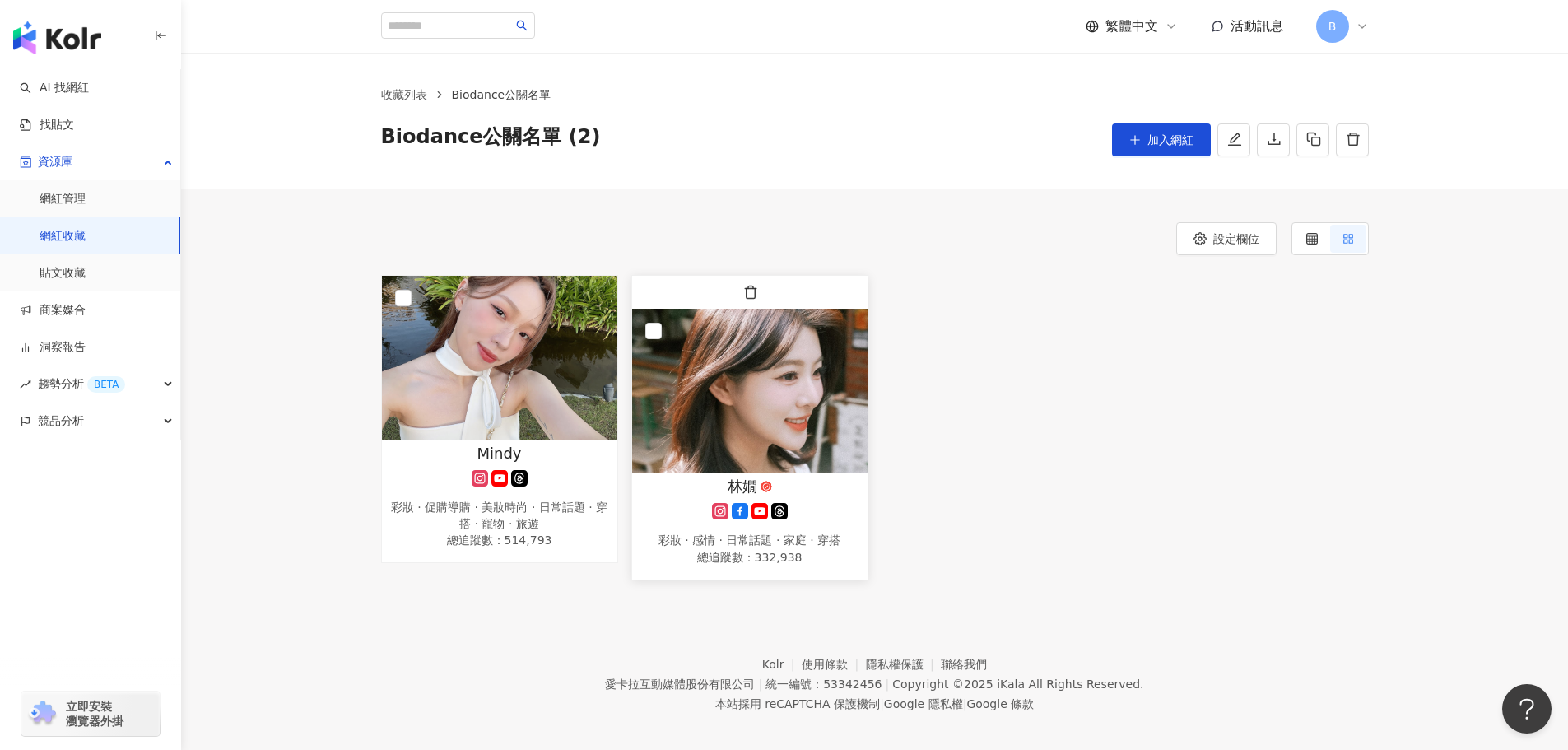
click at [757, 355] on img at bounding box center [750, 390] width 235 height 164
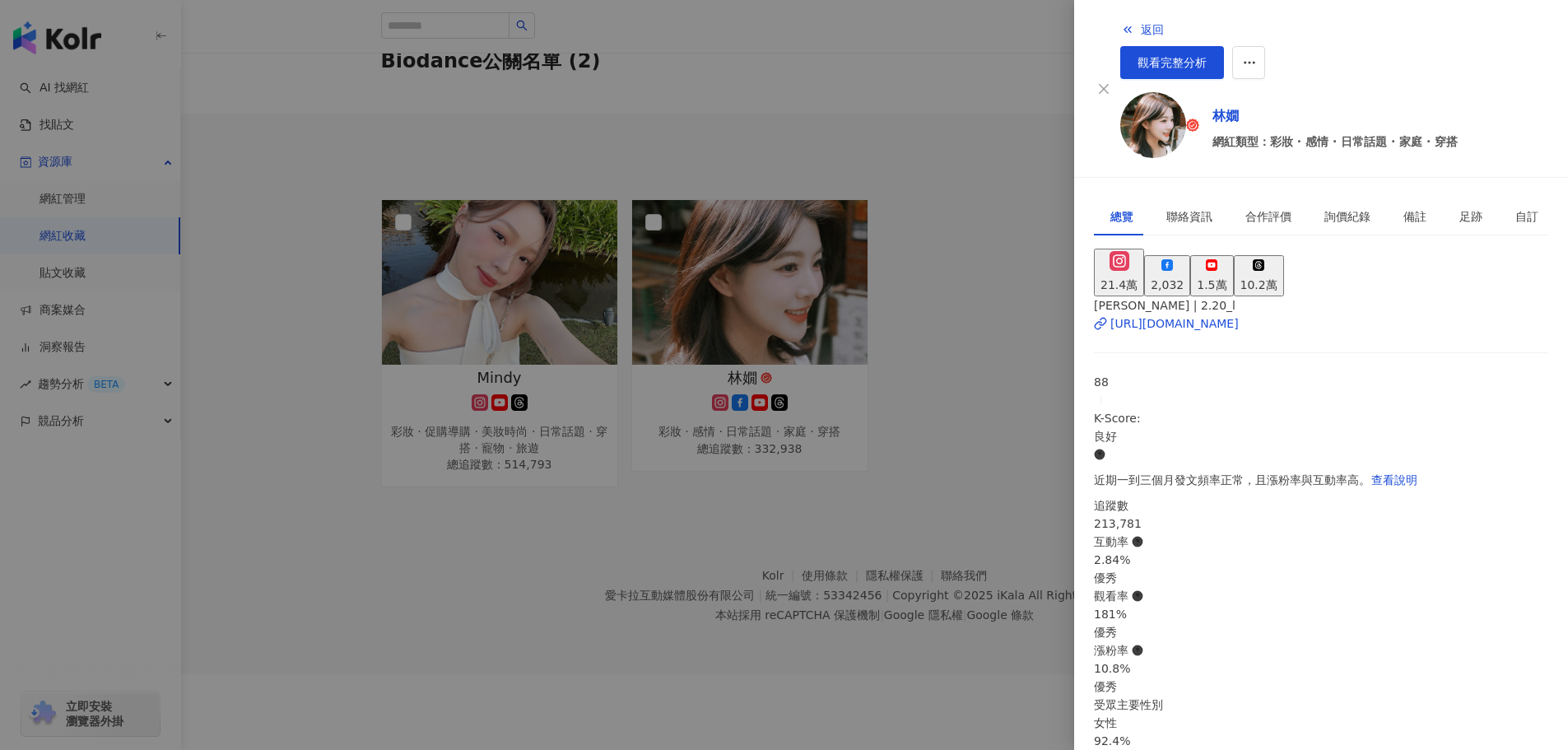
click at [974, 355] on div at bounding box center [784, 375] width 1568 height 750
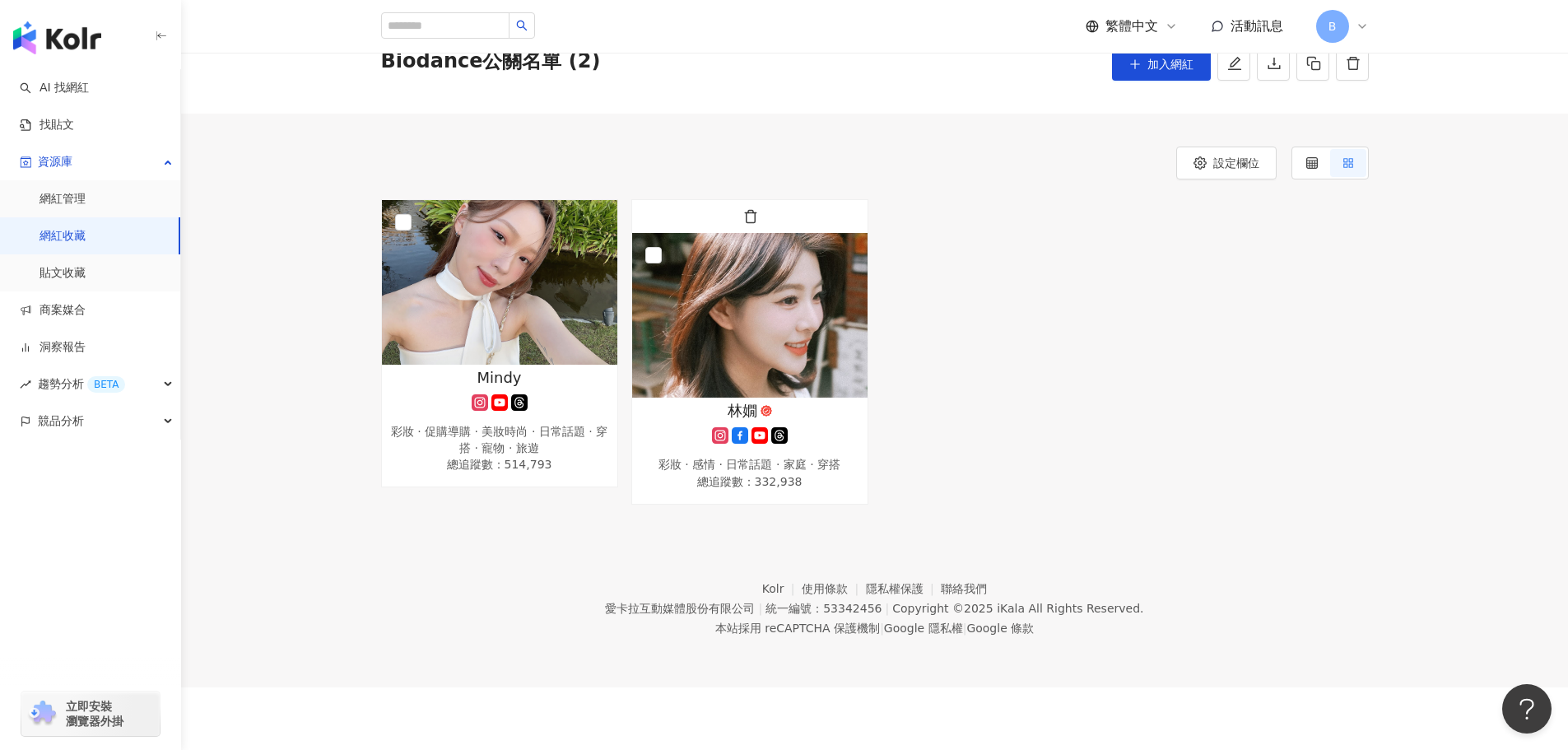
click at [765, 457] on div "彩妝 · 感情 · 日常話題 · 家庭 · 穿搭" at bounding box center [750, 466] width 219 height 17
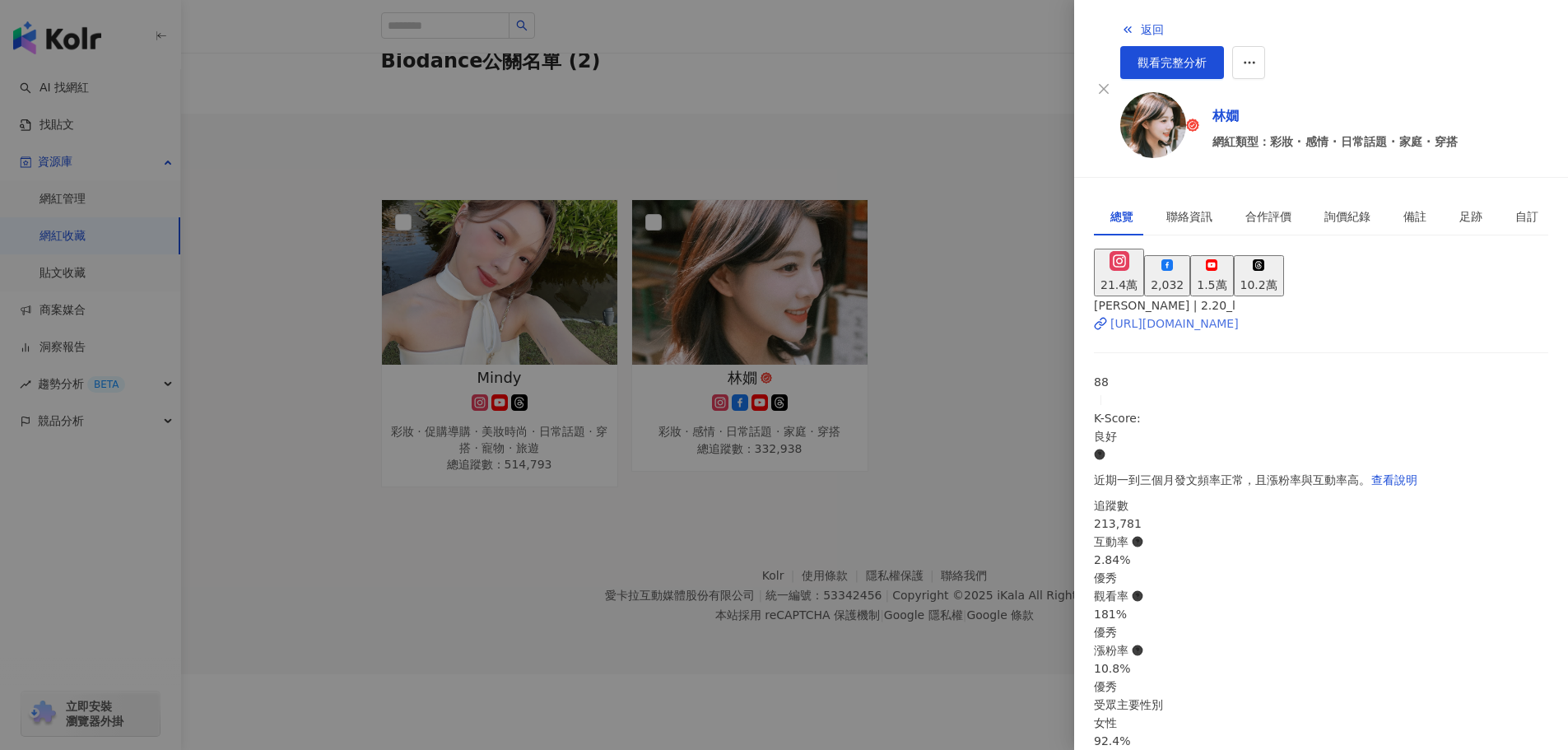
click at [1194, 315] on div "[URL][DOMAIN_NAME]" at bounding box center [1174, 323] width 128 height 18
click at [1207, 56] on span "觀看完整分析" at bounding box center [1172, 62] width 69 height 13
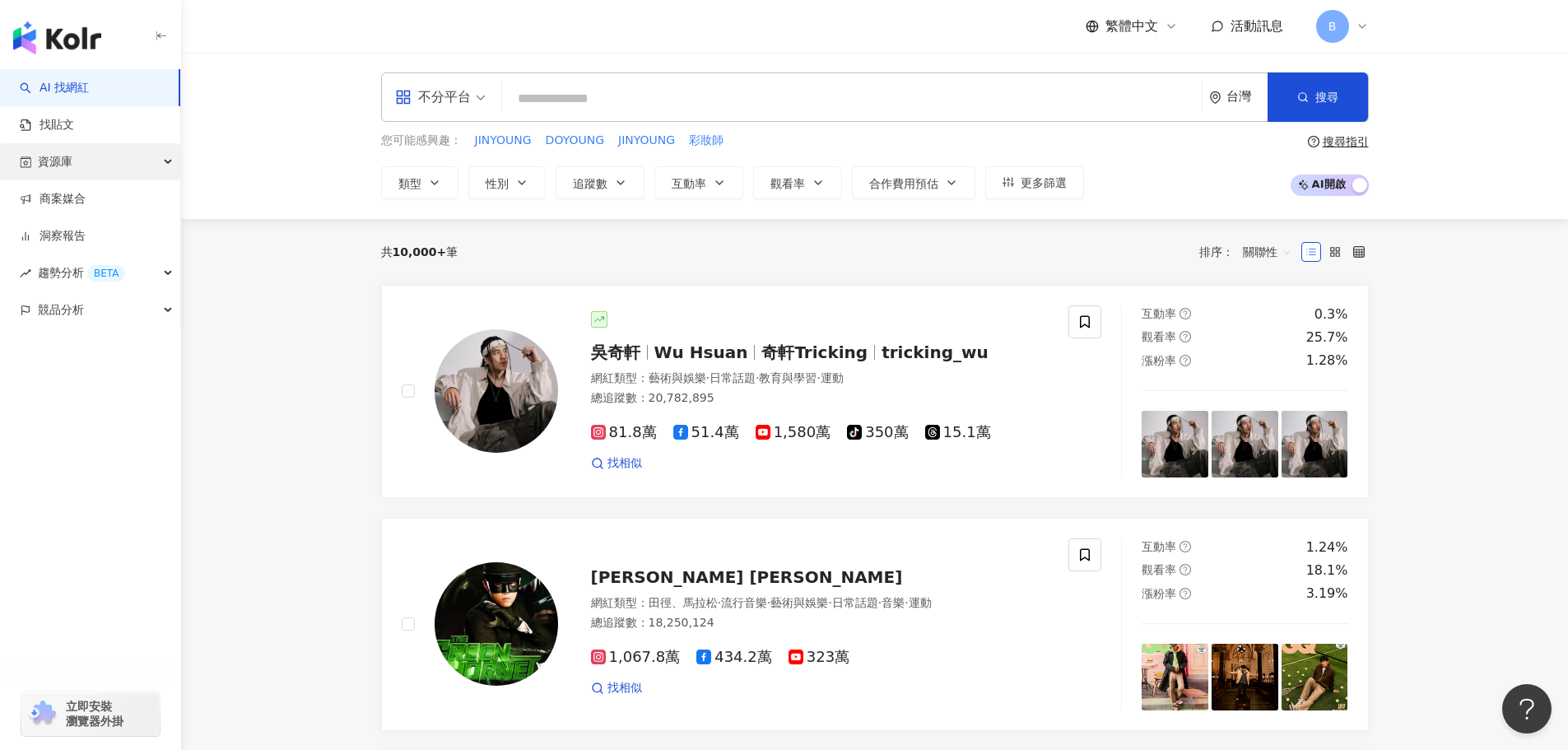
click at [119, 163] on div "資源庫" at bounding box center [90, 162] width 180 height 37
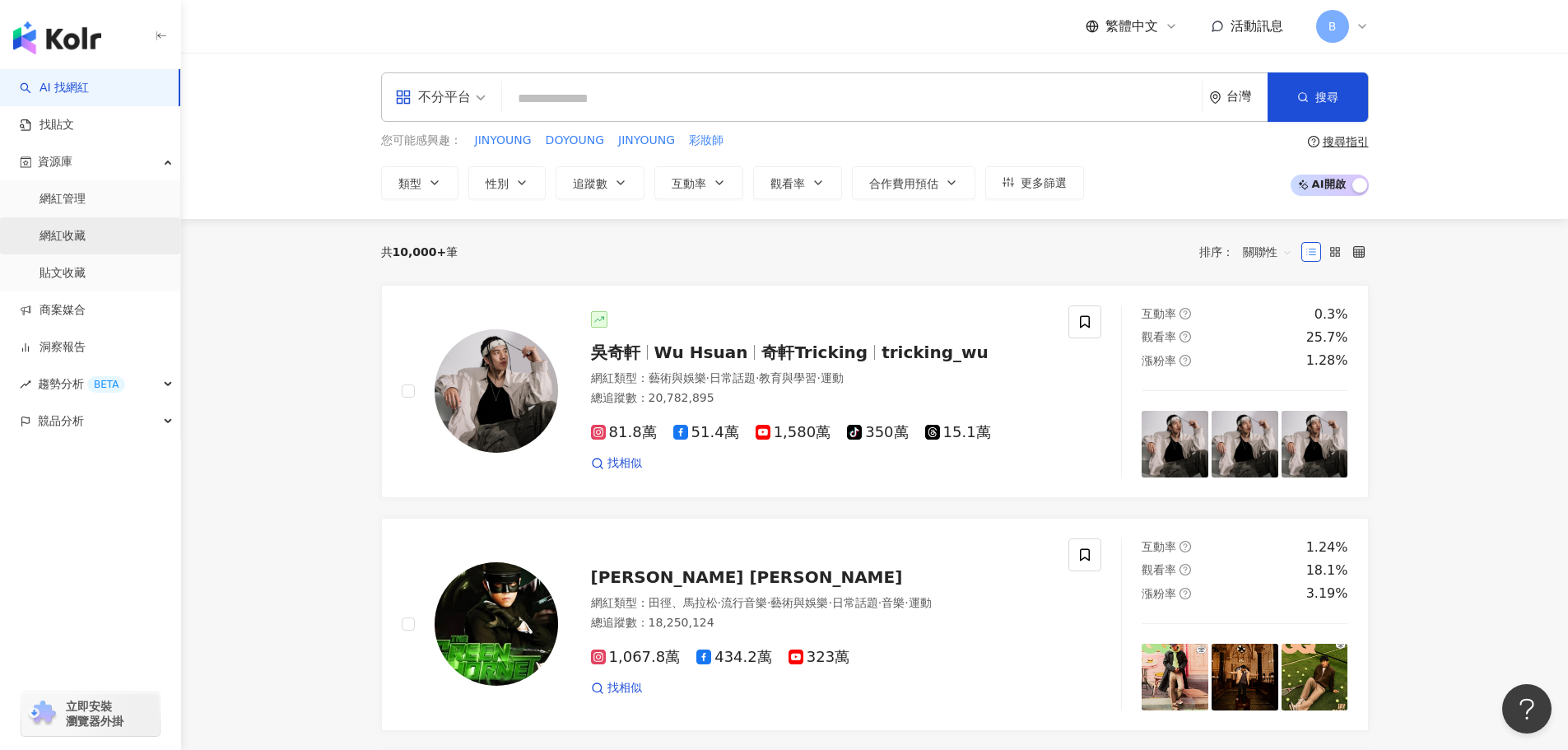
click at [85, 239] on link "網紅收藏" at bounding box center [63, 236] width 46 height 17
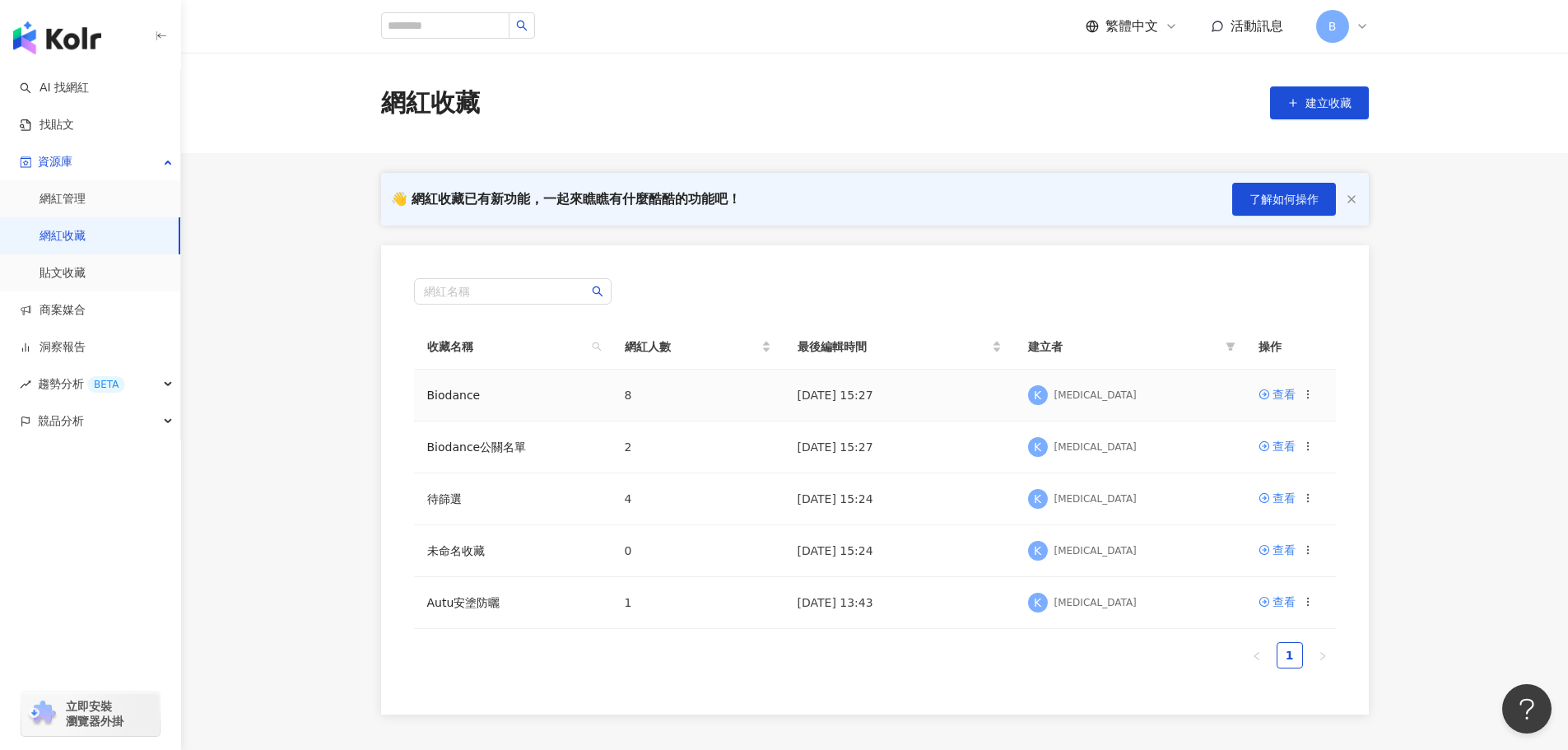
click at [516, 396] on td "Biodance" at bounding box center [513, 396] width 198 height 52
click at [465, 401] on link "Biodance" at bounding box center [454, 395] width 54 height 13
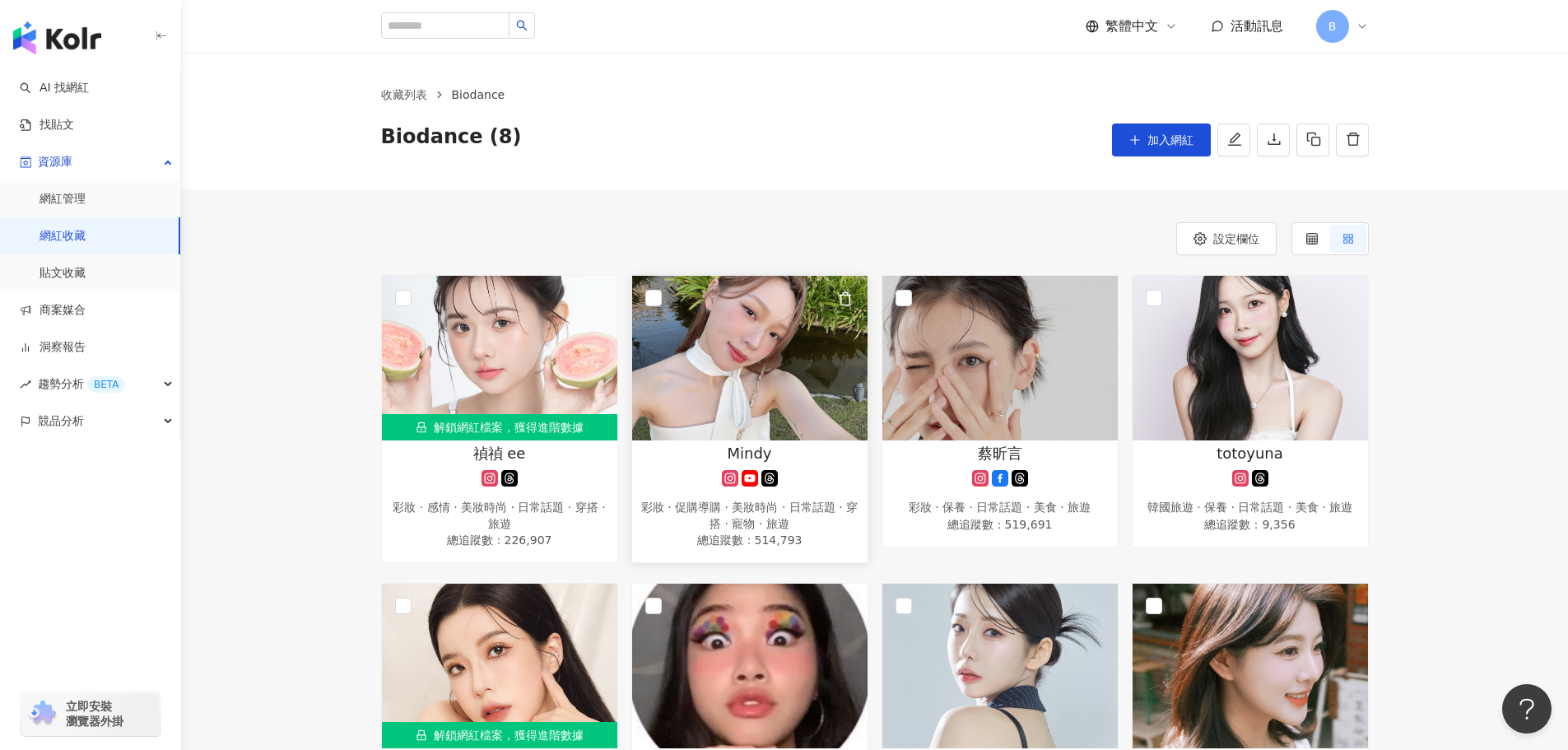
click at [646, 286] on img at bounding box center [750, 358] width 235 height 164
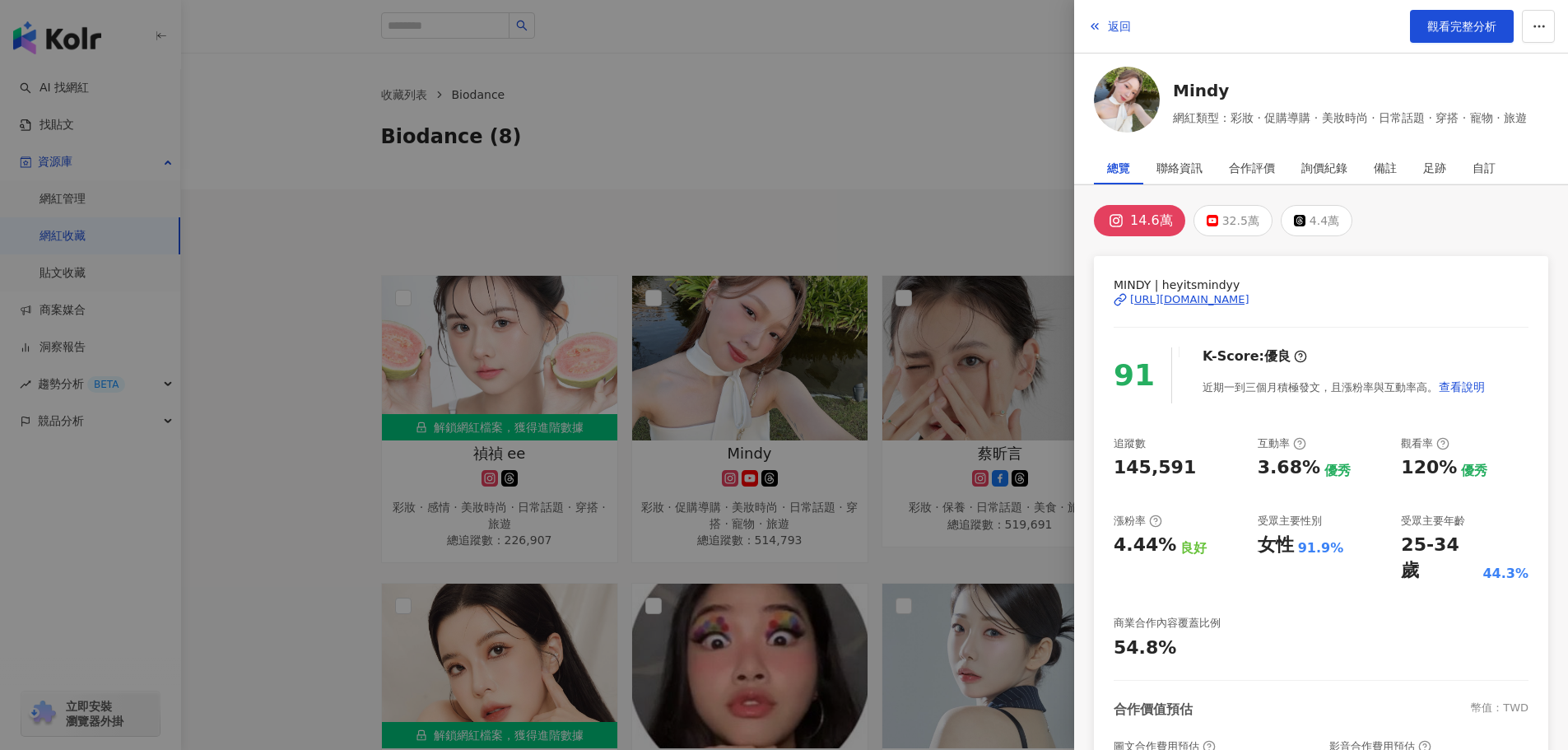
click at [972, 103] on div at bounding box center [784, 375] width 1568 height 750
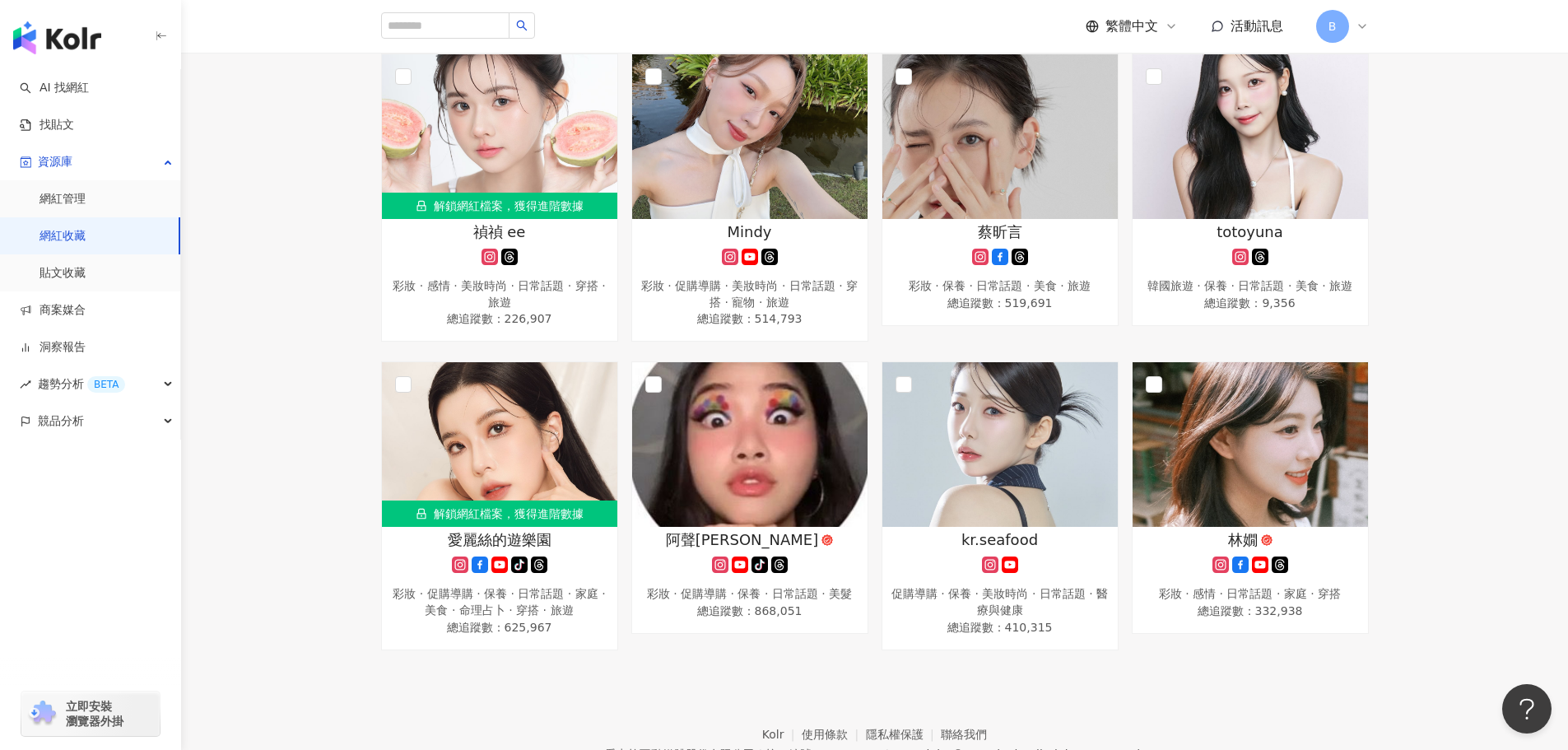
scroll to position [222, 0]
click at [1298, 472] on img at bounding box center [1249, 443] width 235 height 164
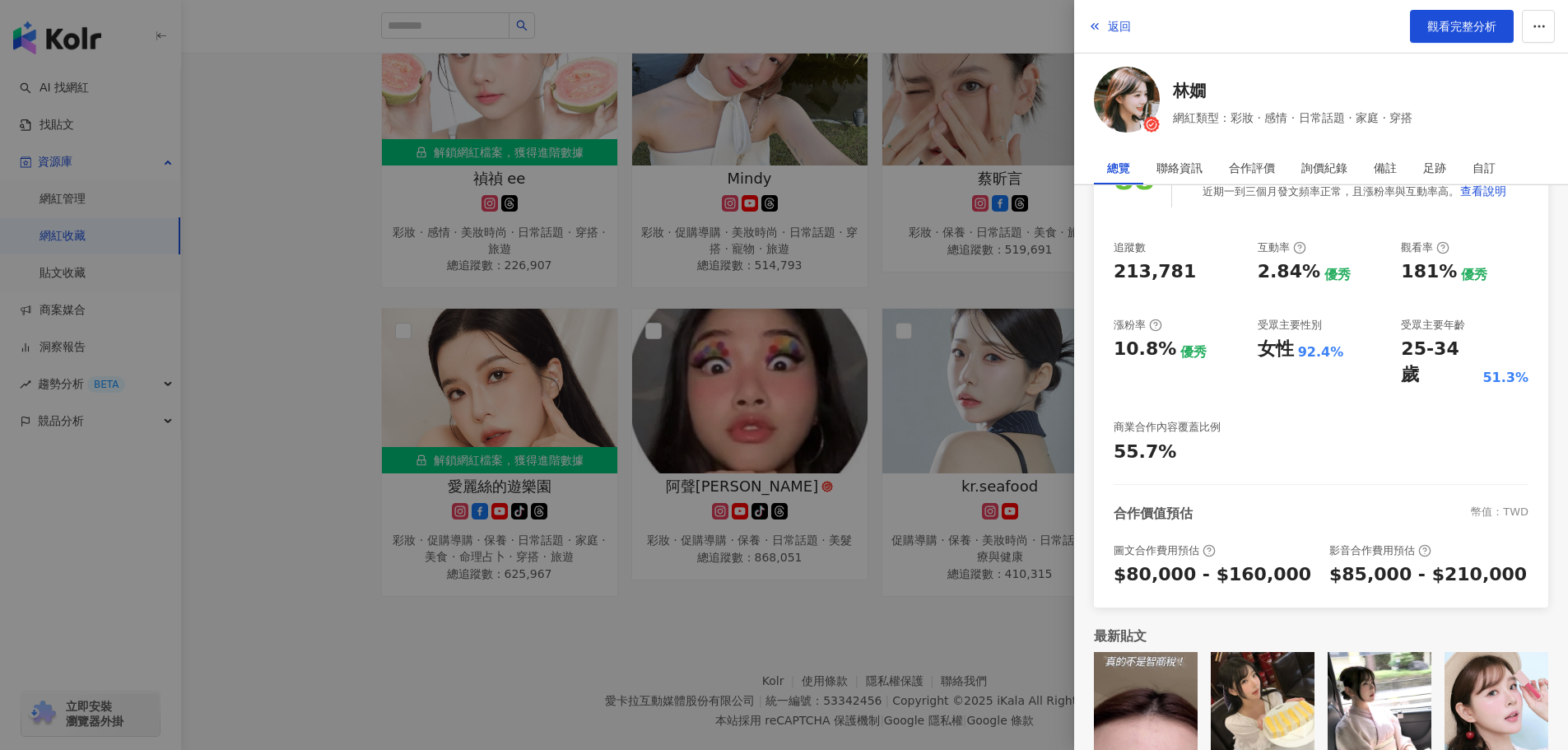
scroll to position [305, 0]
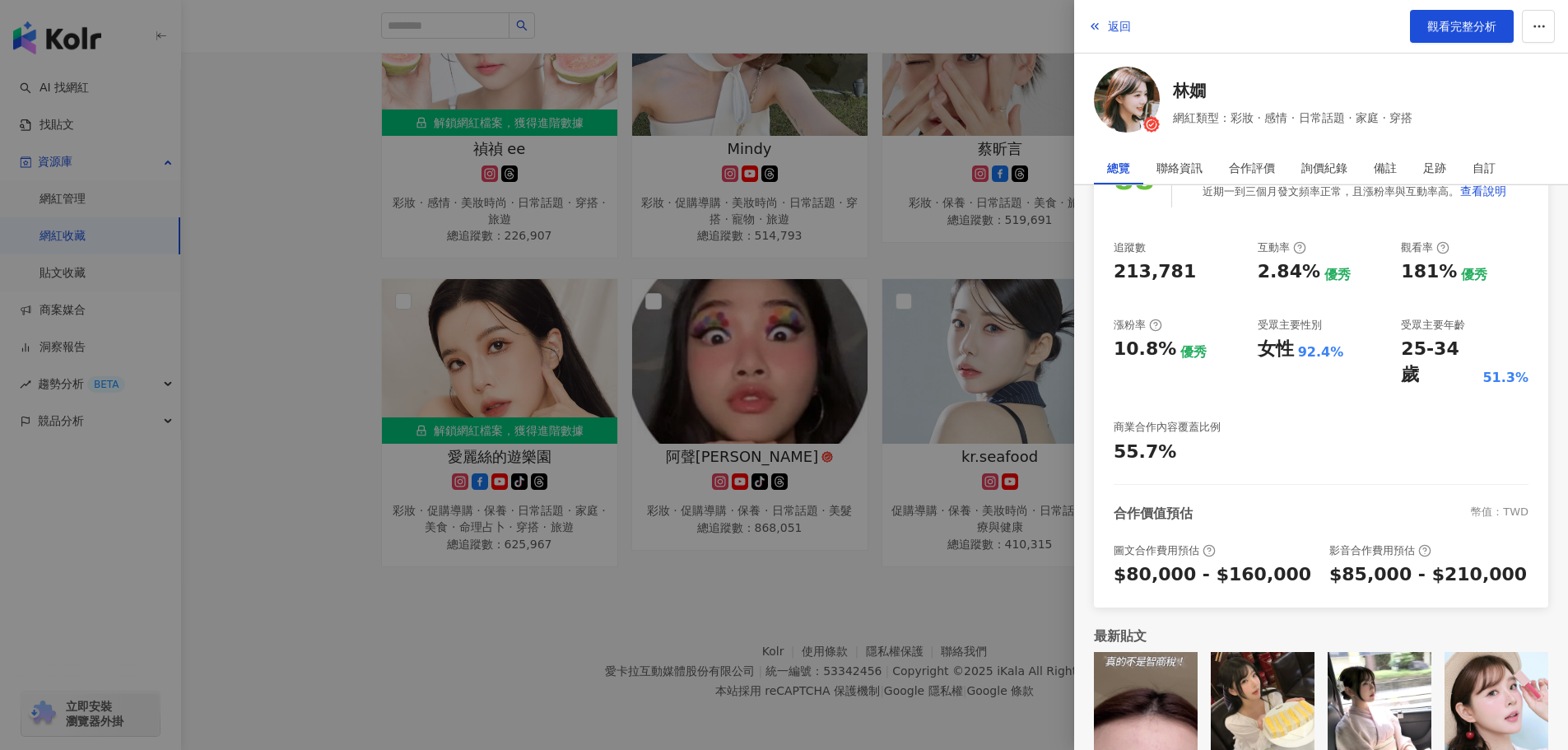
click at [915, 644] on div at bounding box center [784, 375] width 1568 height 750
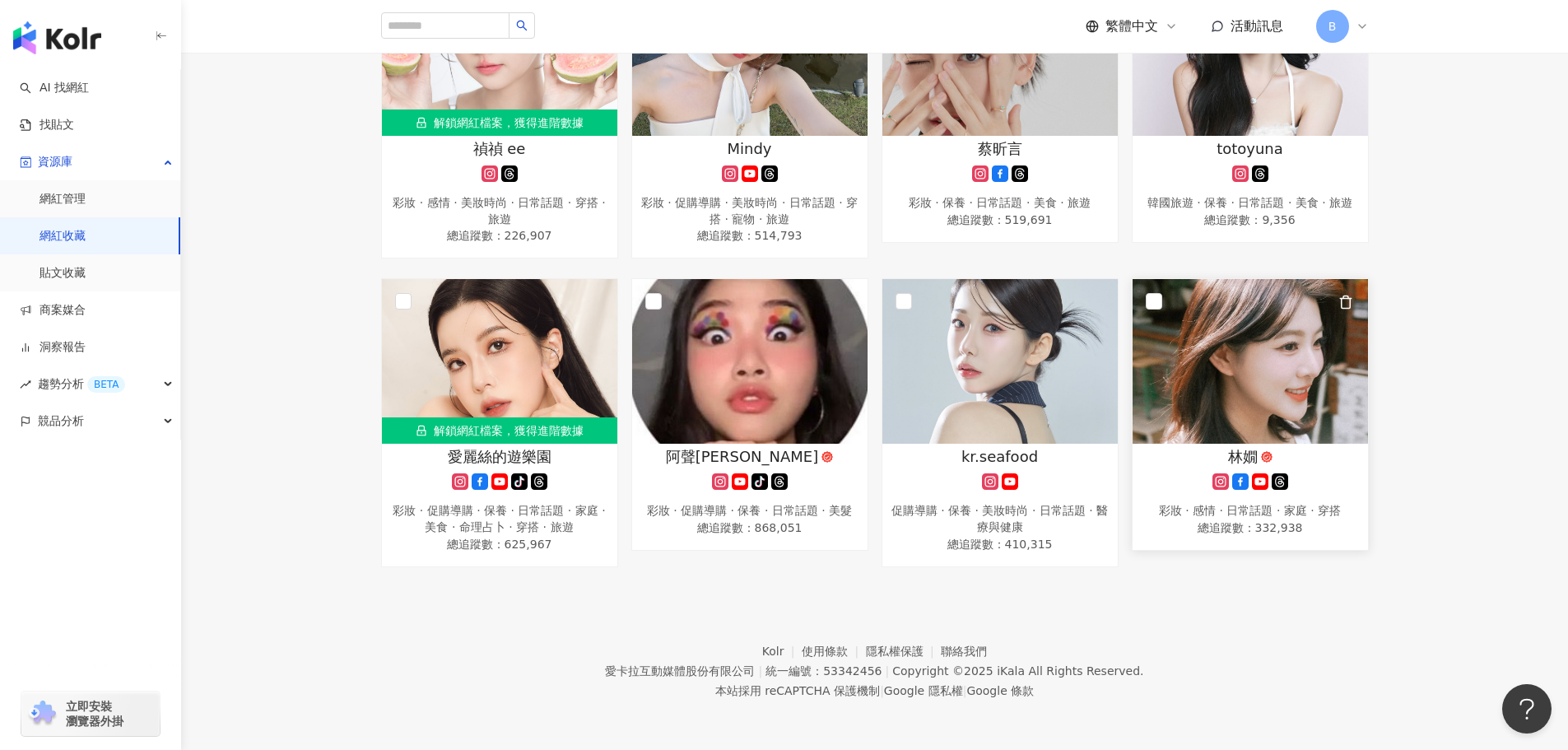
click at [1199, 380] on img at bounding box center [1249, 361] width 235 height 164
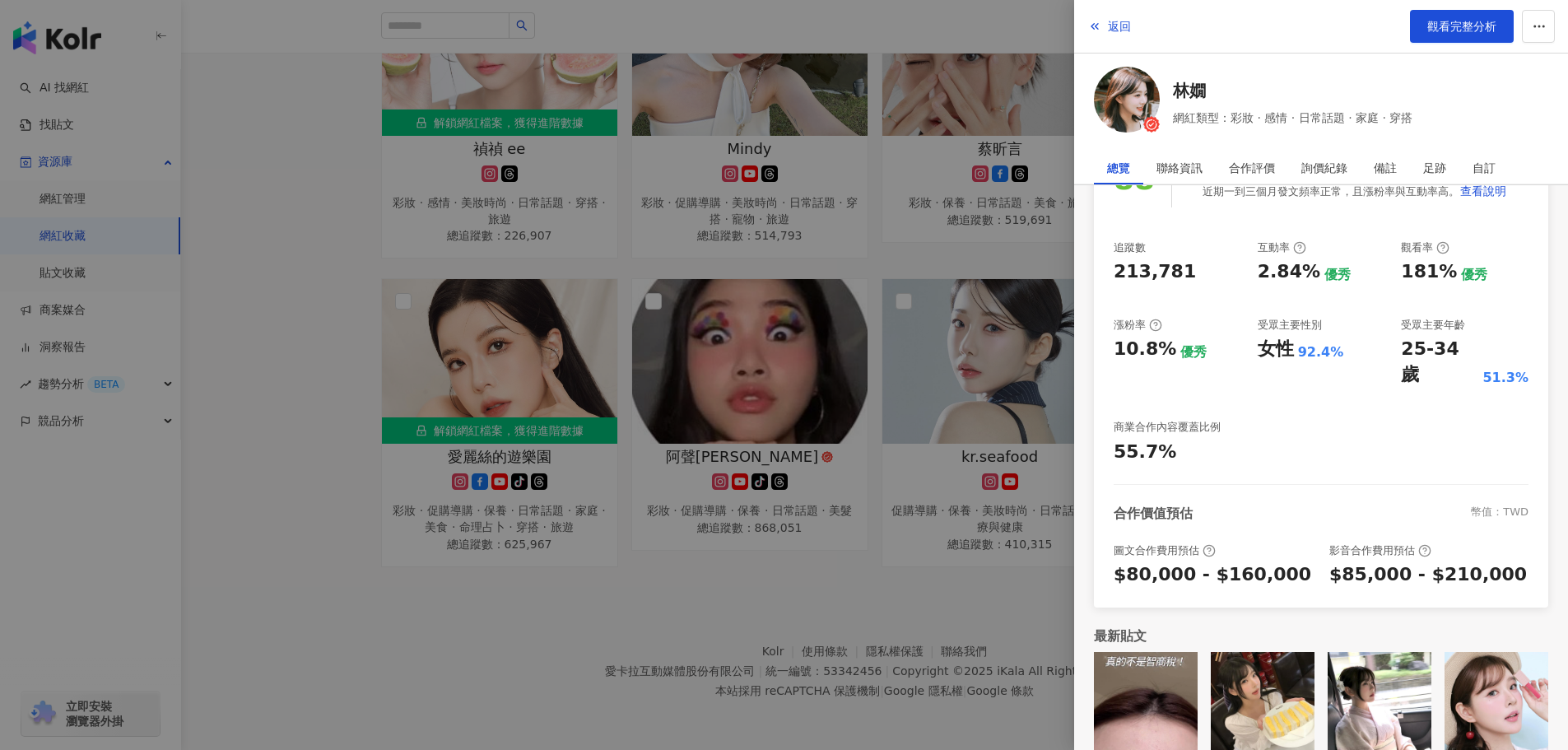
click at [821, 677] on div at bounding box center [784, 375] width 1568 height 750
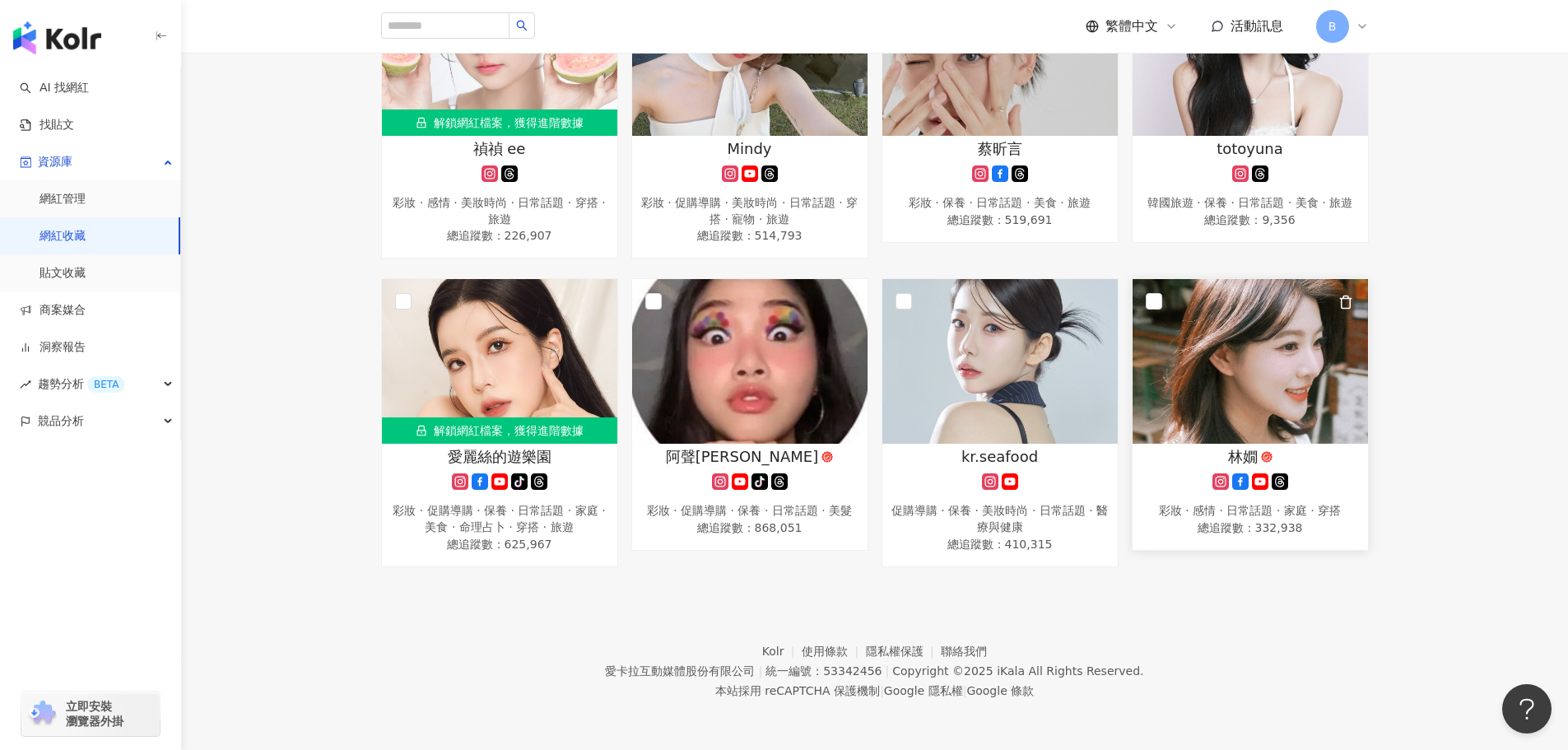
click at [1234, 438] on img at bounding box center [1249, 361] width 235 height 164
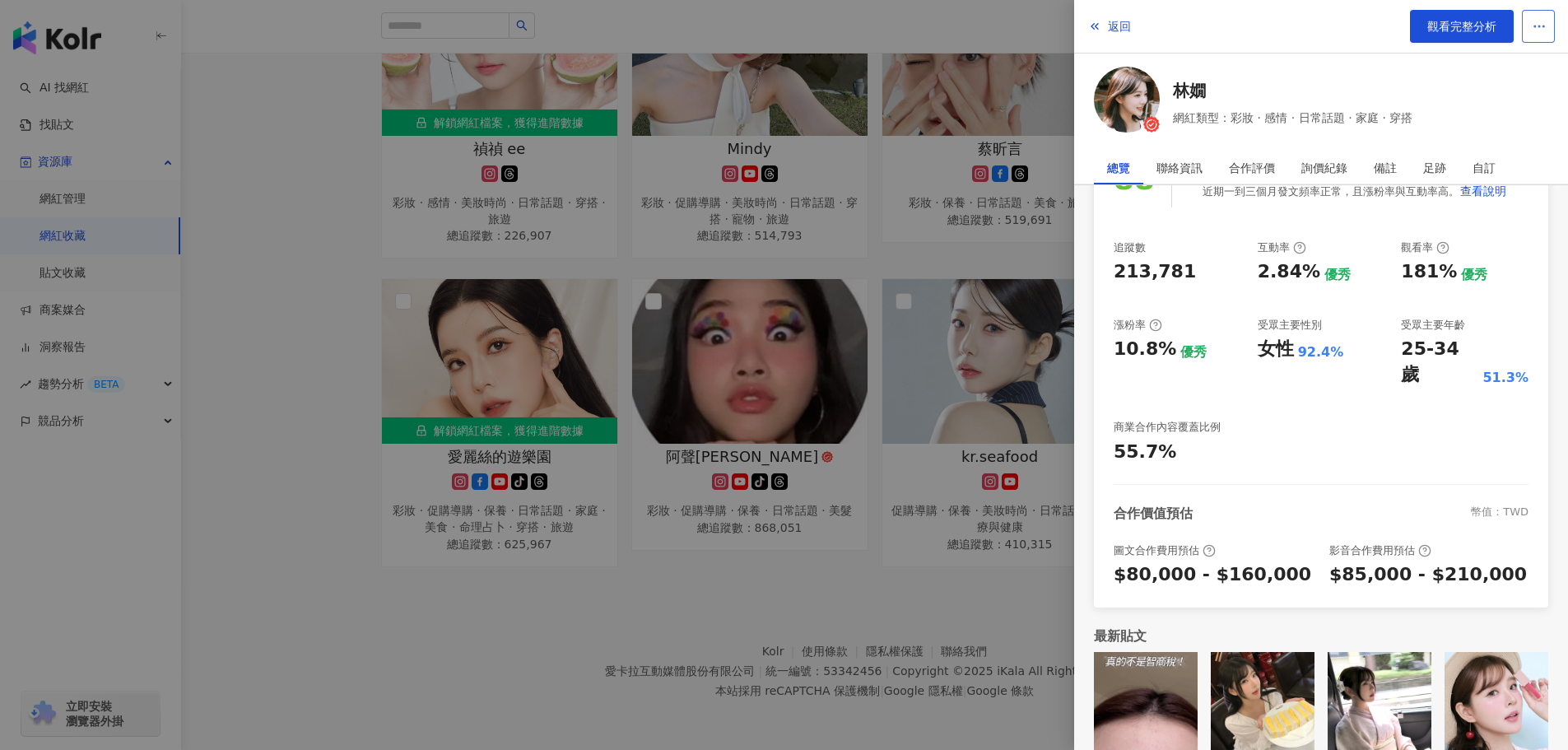
click at [1546, 30] on icon "button" at bounding box center [1539, 26] width 15 height 15
click at [1327, 120] on span "網紅類型：彩妝 · 感情 · 日常話題 · 家庭 · 穿搭" at bounding box center [1293, 117] width 240 height 18
click at [1470, 33] on link "觀看完整分析" at bounding box center [1462, 26] width 104 height 33
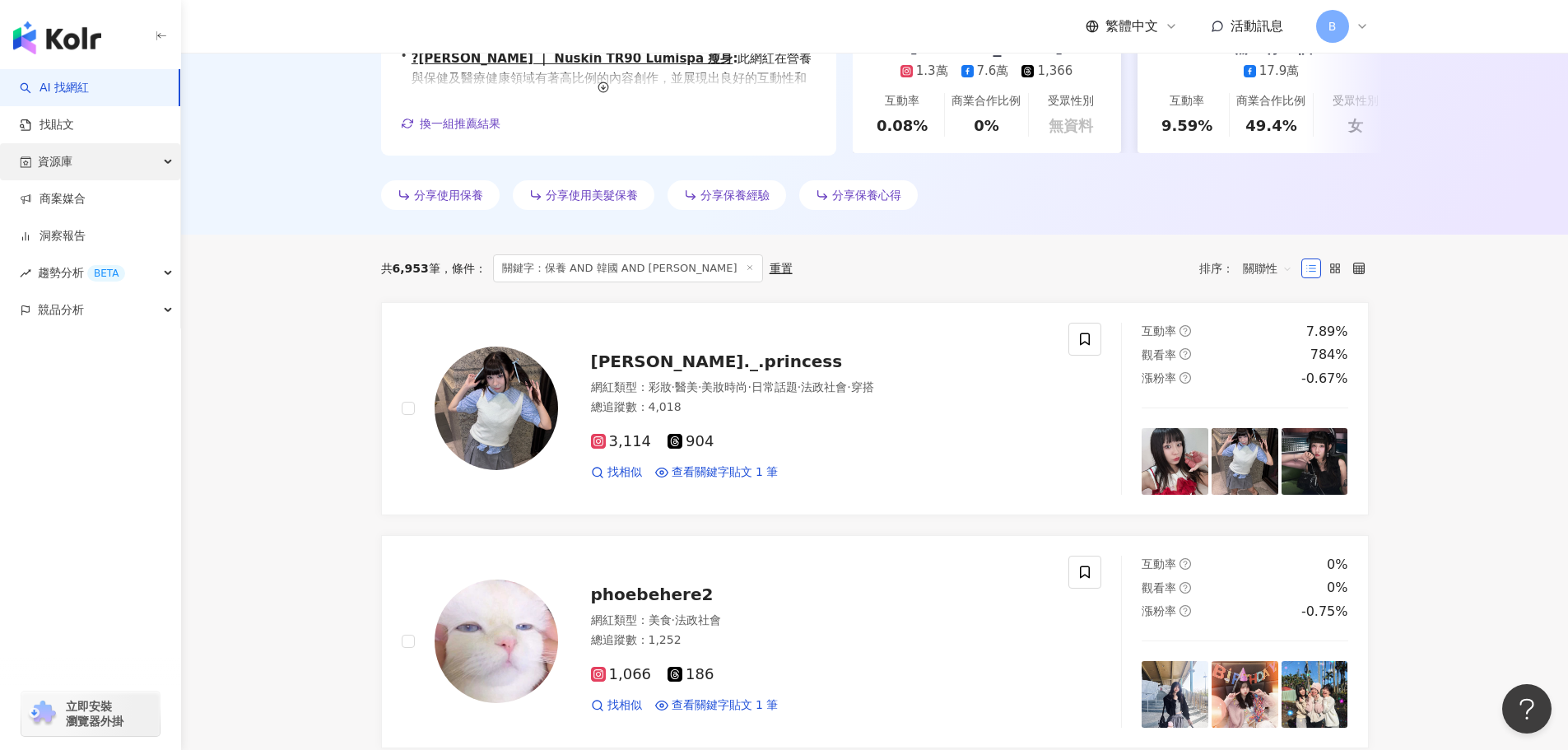
click at [110, 170] on div "資源庫" at bounding box center [90, 162] width 180 height 37
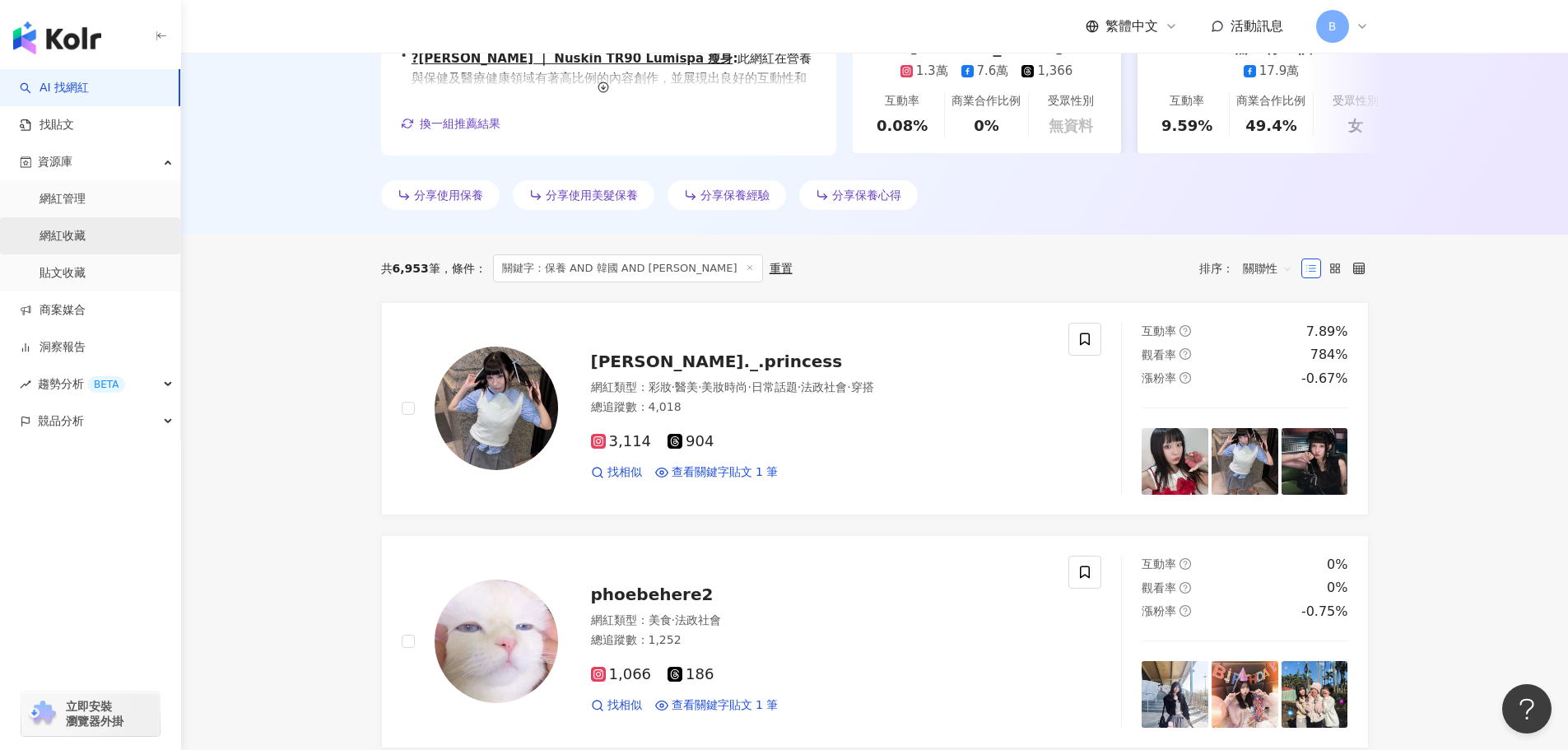
click at [85, 244] on link "網紅收藏" at bounding box center [63, 236] width 46 height 17
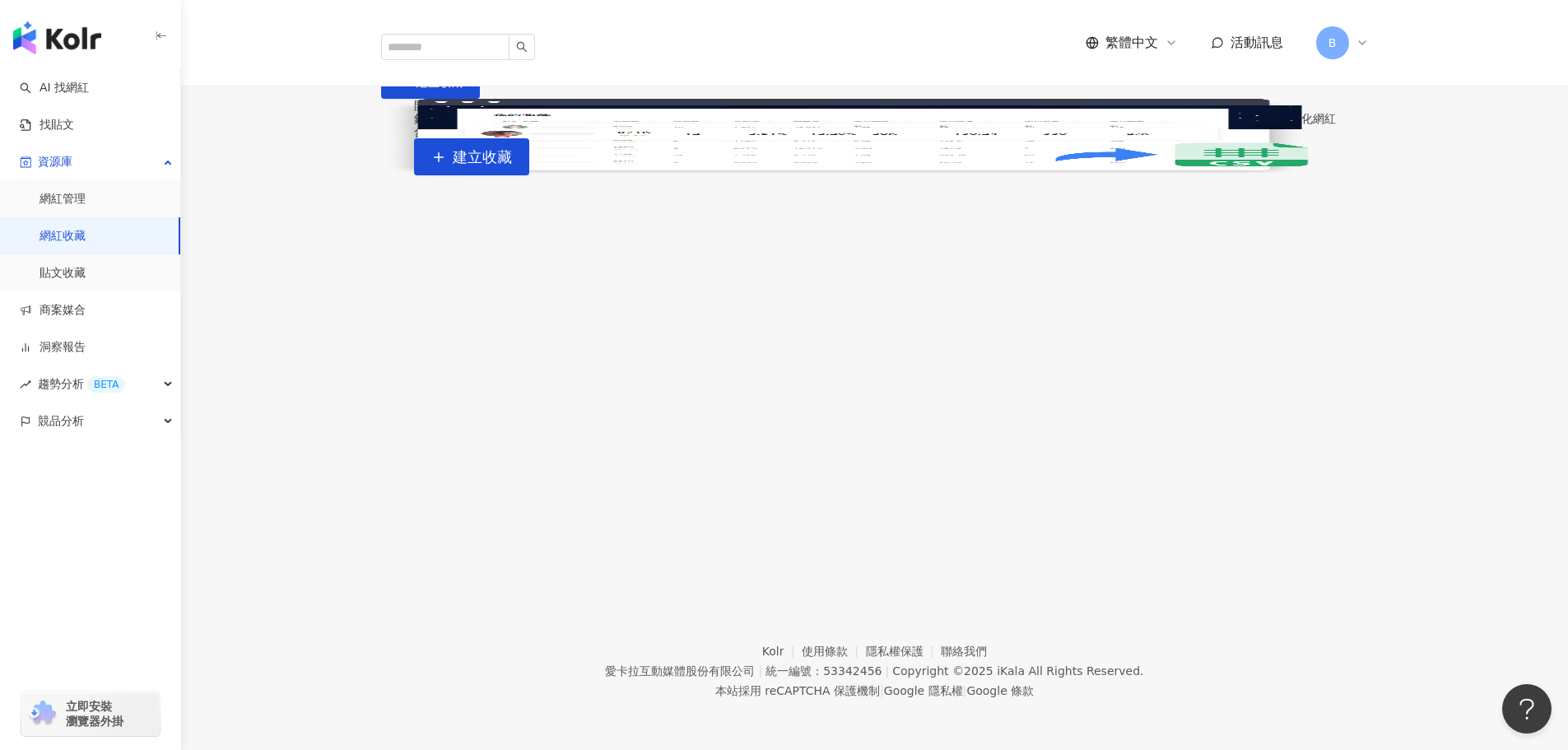
click at [85, 244] on link "網紅收藏" at bounding box center [63, 236] width 46 height 17
